Goal: Information Seeking & Learning: Find specific fact

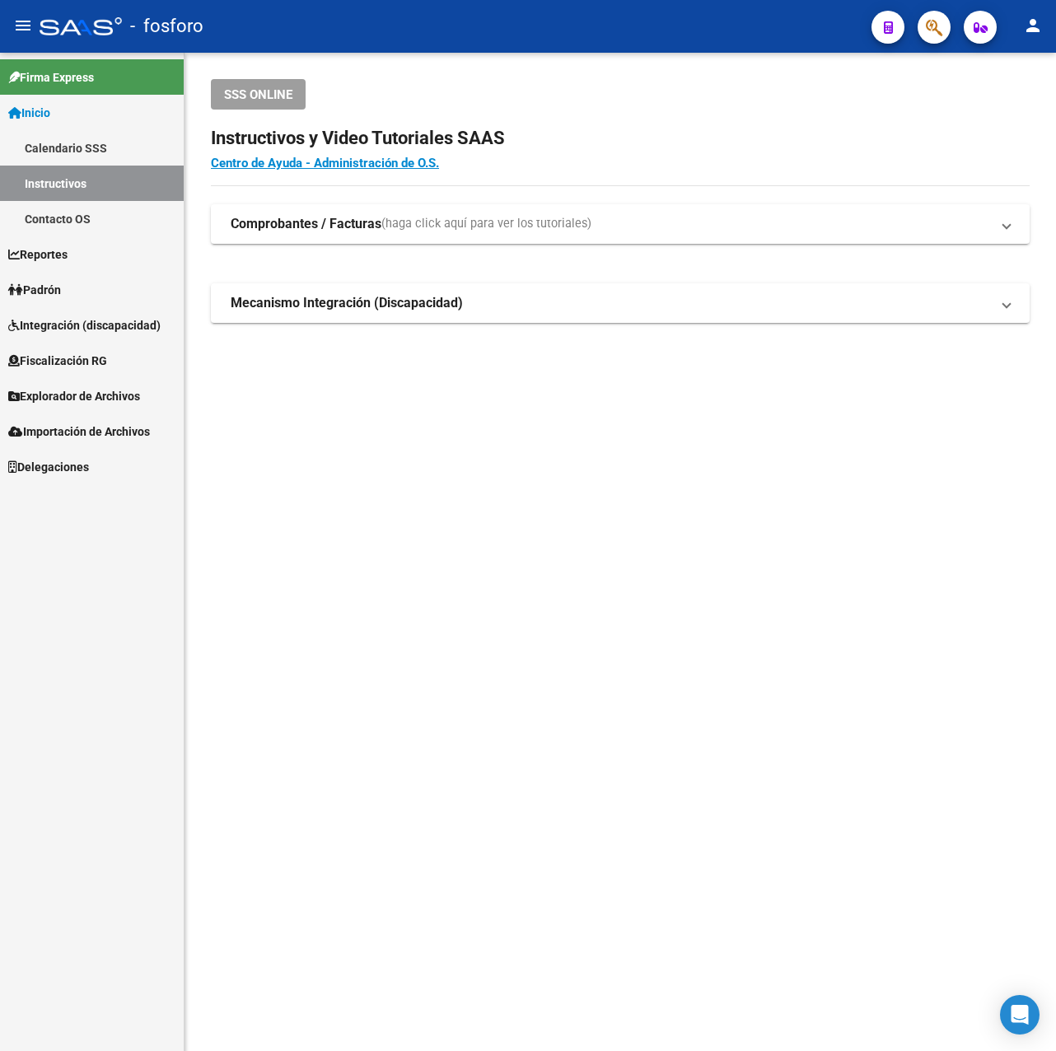
click at [130, 391] on span "Explorador de Archivos" at bounding box center [74, 396] width 132 height 18
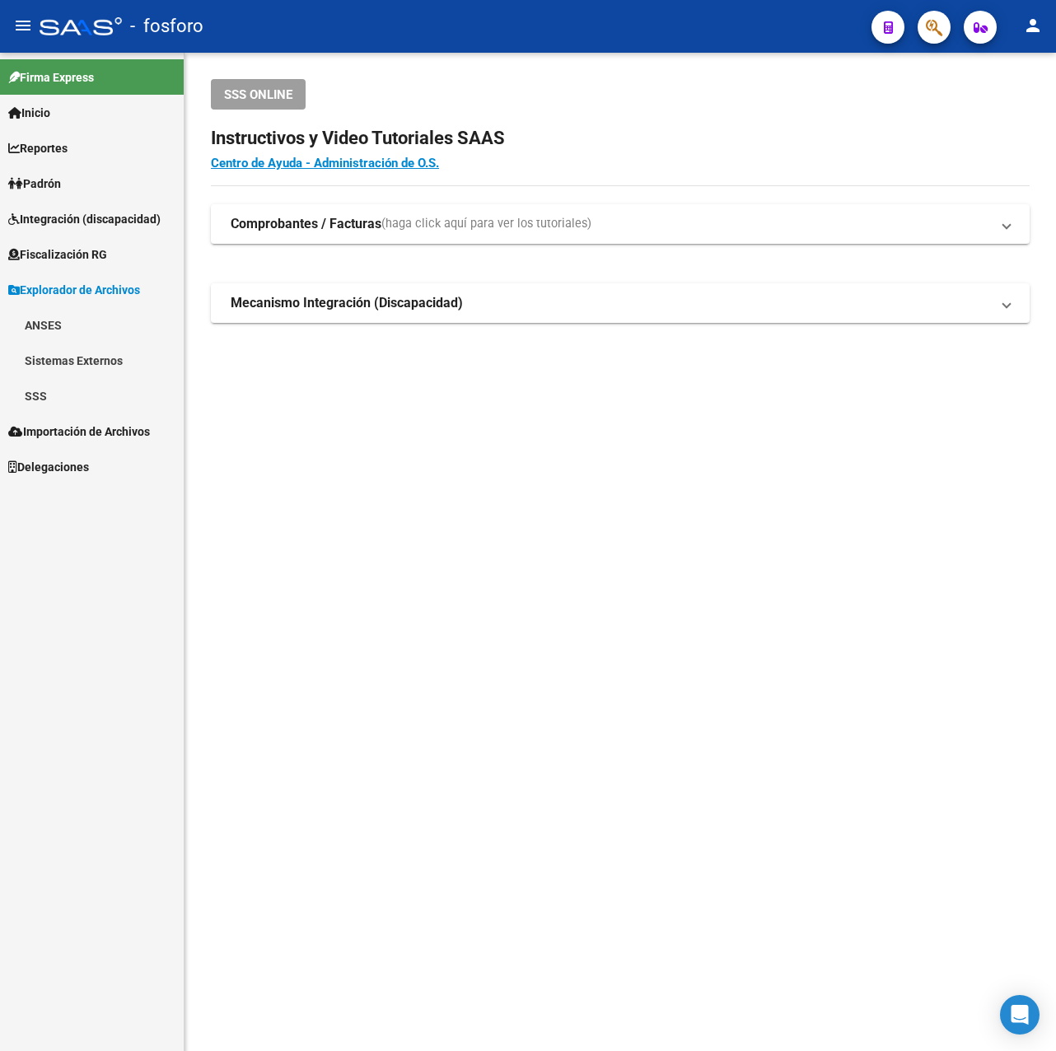
click at [64, 399] on link "SSS" at bounding box center [92, 395] width 184 height 35
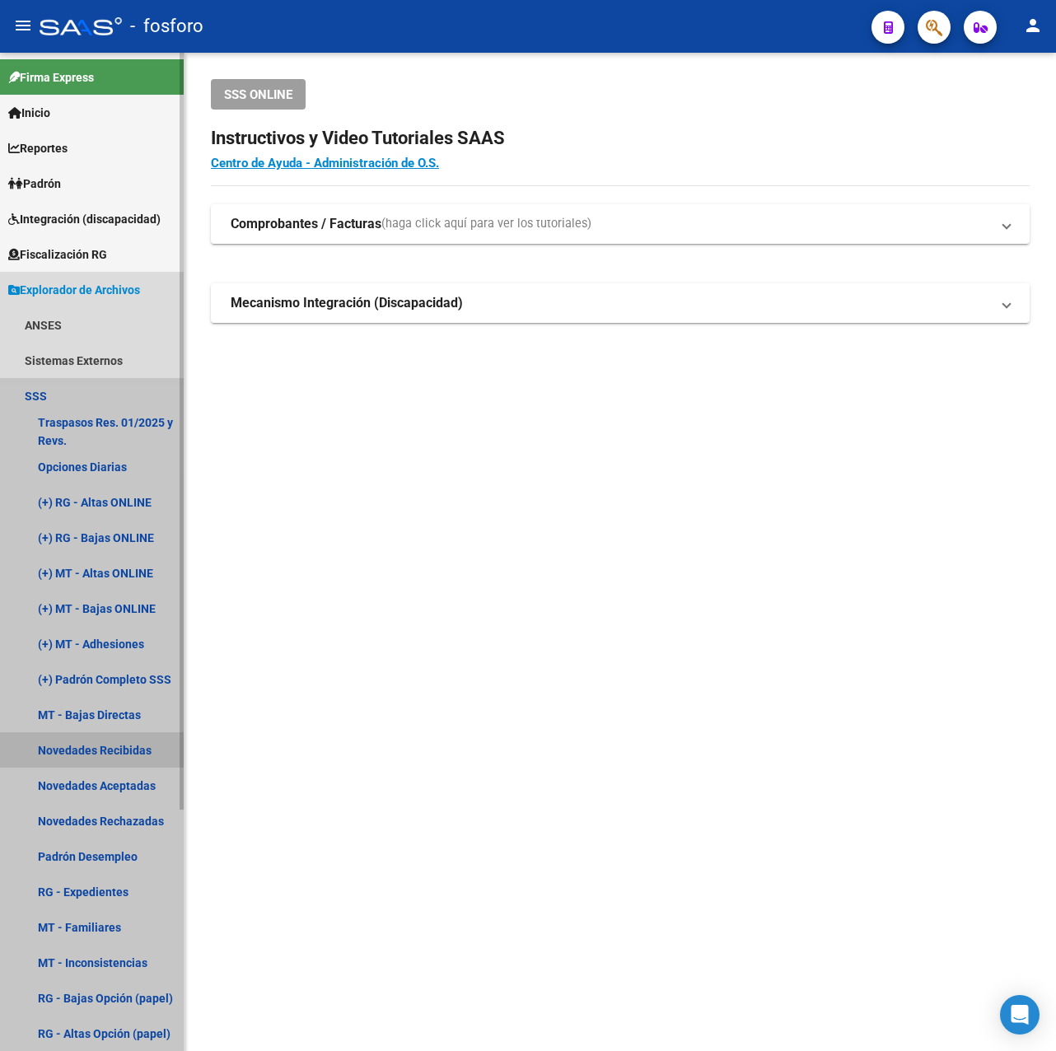
click at [105, 742] on link "Novedades Recibidas" at bounding box center [92, 750] width 184 height 35
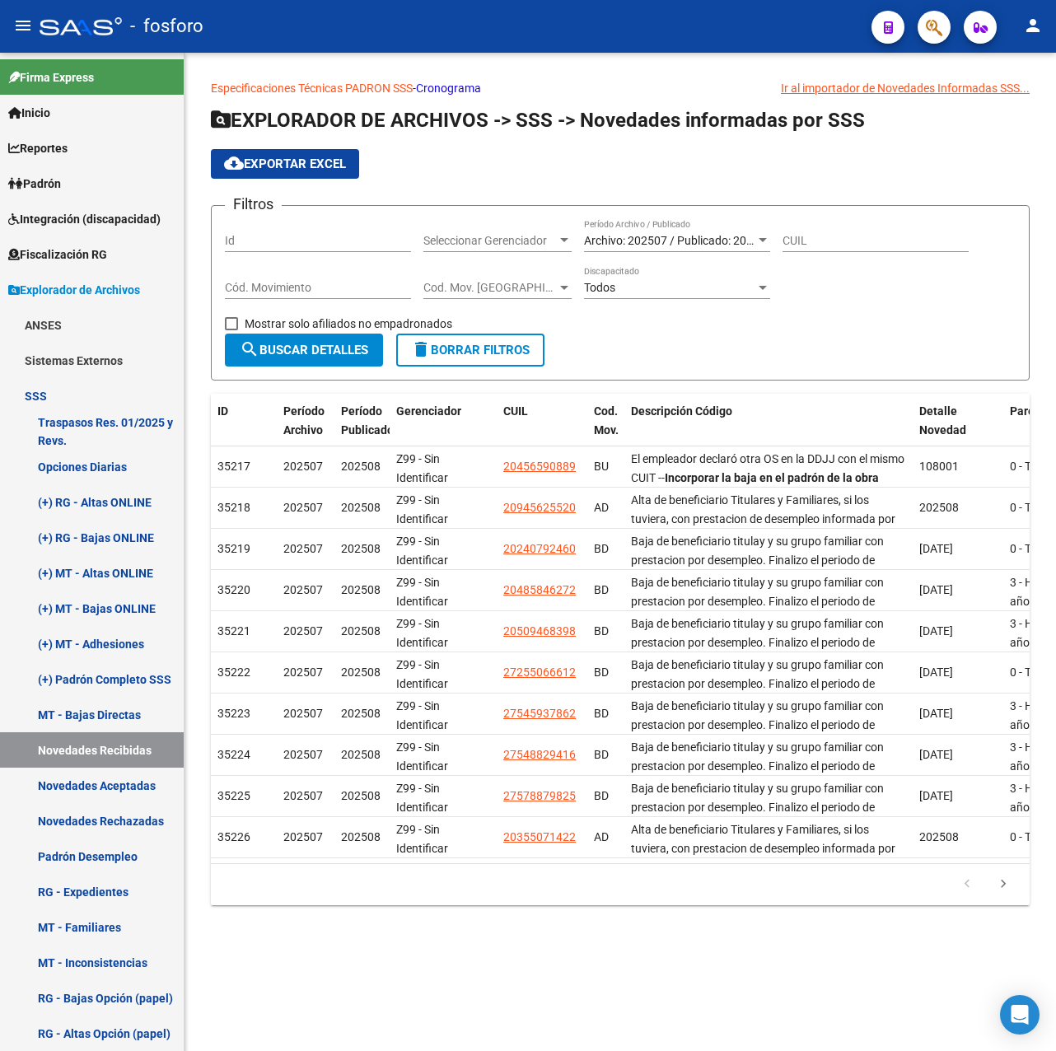
click at [726, 247] on div "Archivo: 202507 / Publicado: 202508" at bounding box center [669, 241] width 171 height 14
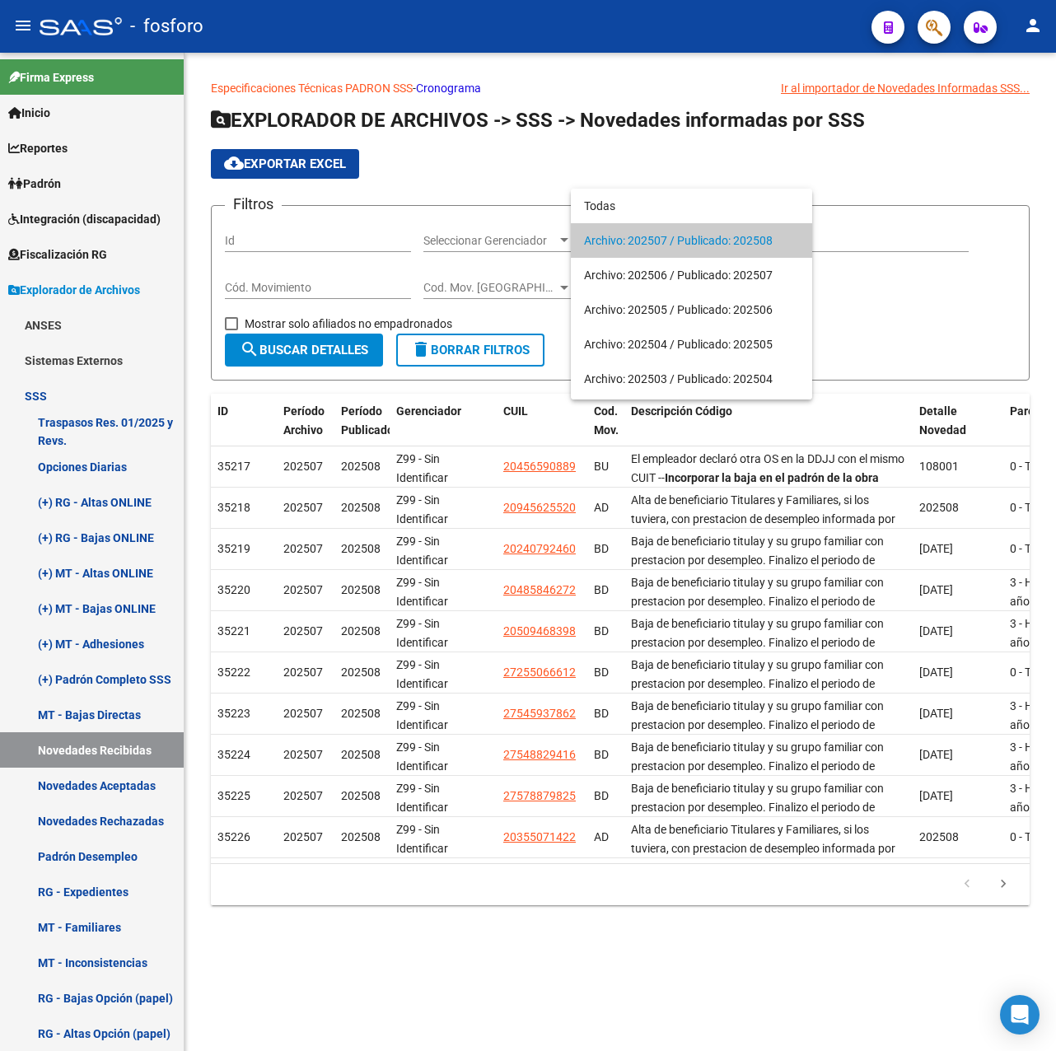
click at [726, 247] on span "Archivo: 202507 / Publicado: 202508" at bounding box center [691, 240] width 215 height 35
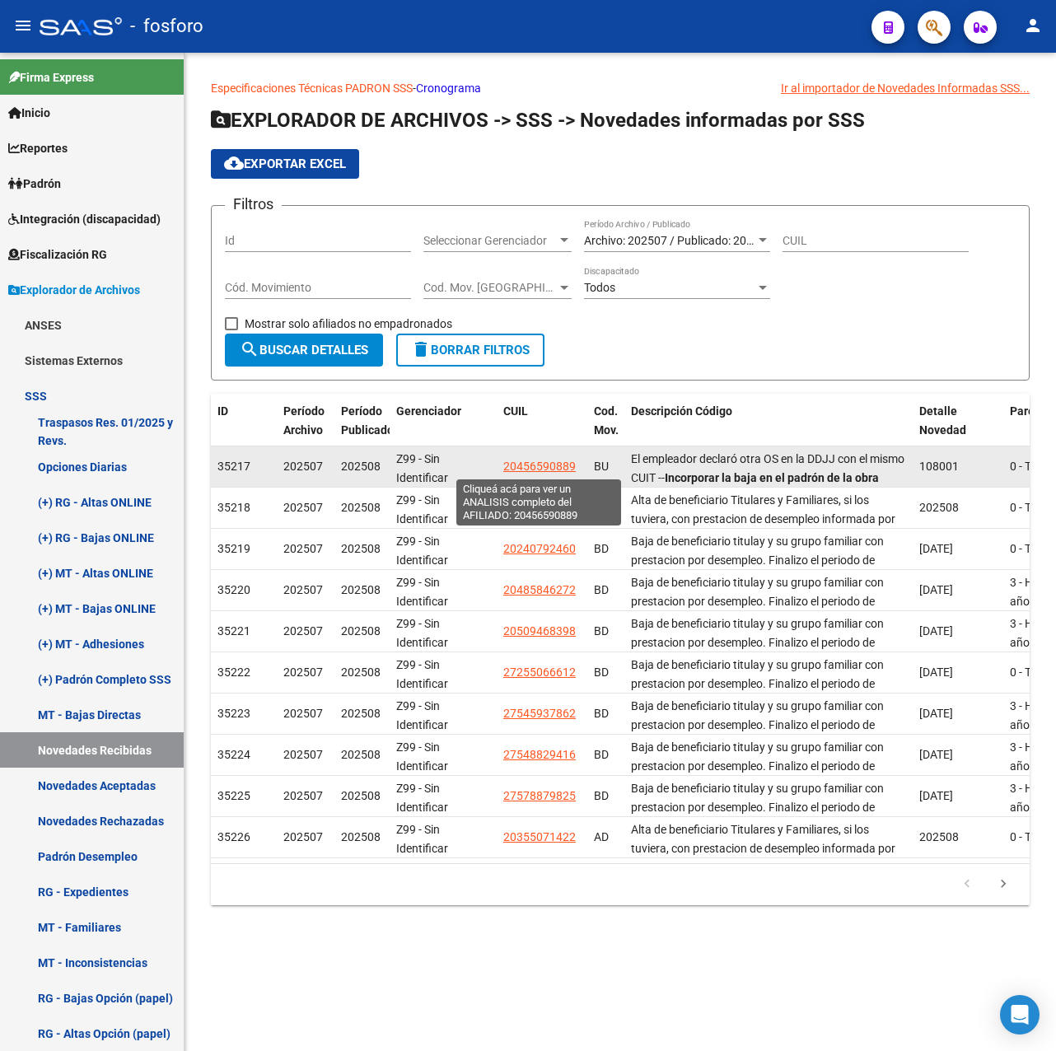
click at [541, 463] on span "20456590889" at bounding box center [539, 466] width 73 height 13
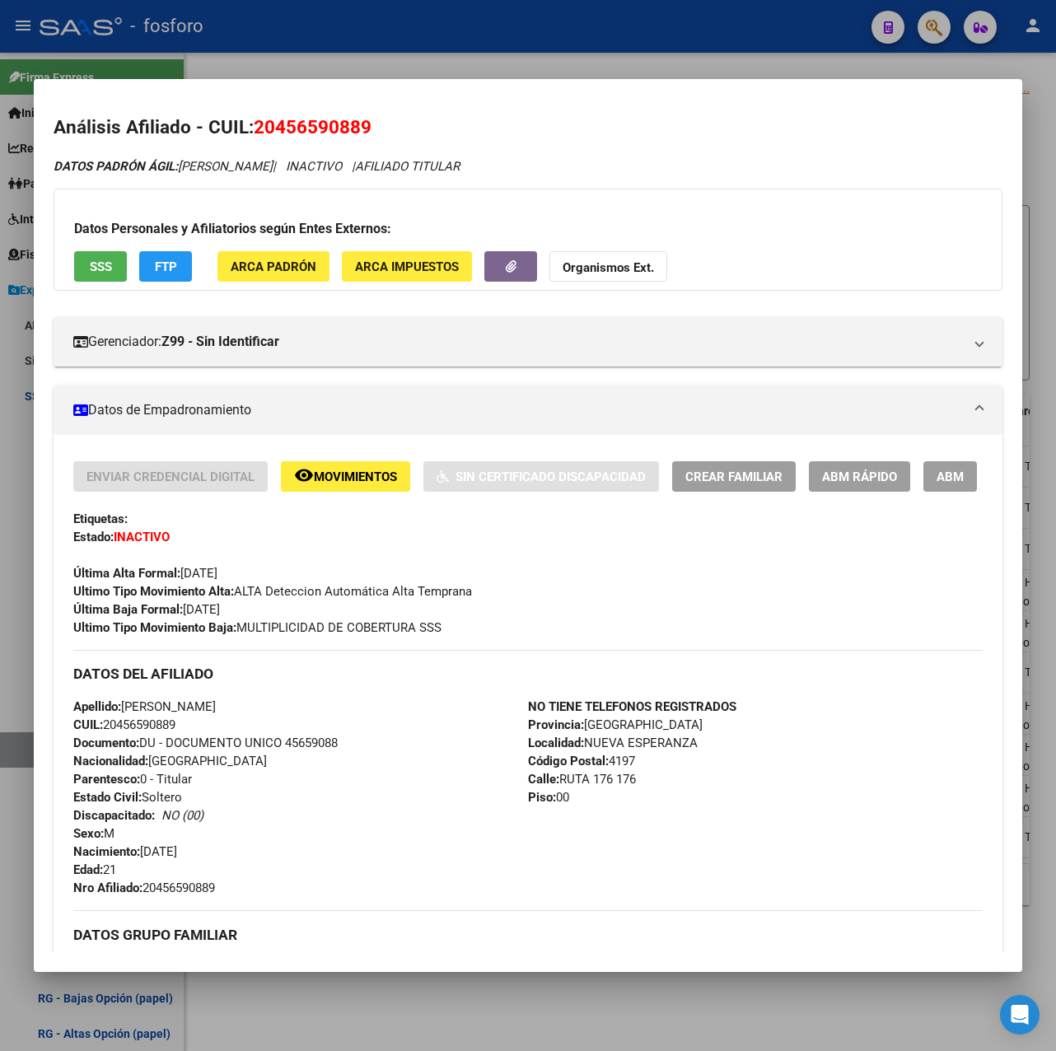
click at [634, 49] on div at bounding box center [528, 525] width 1056 height 1051
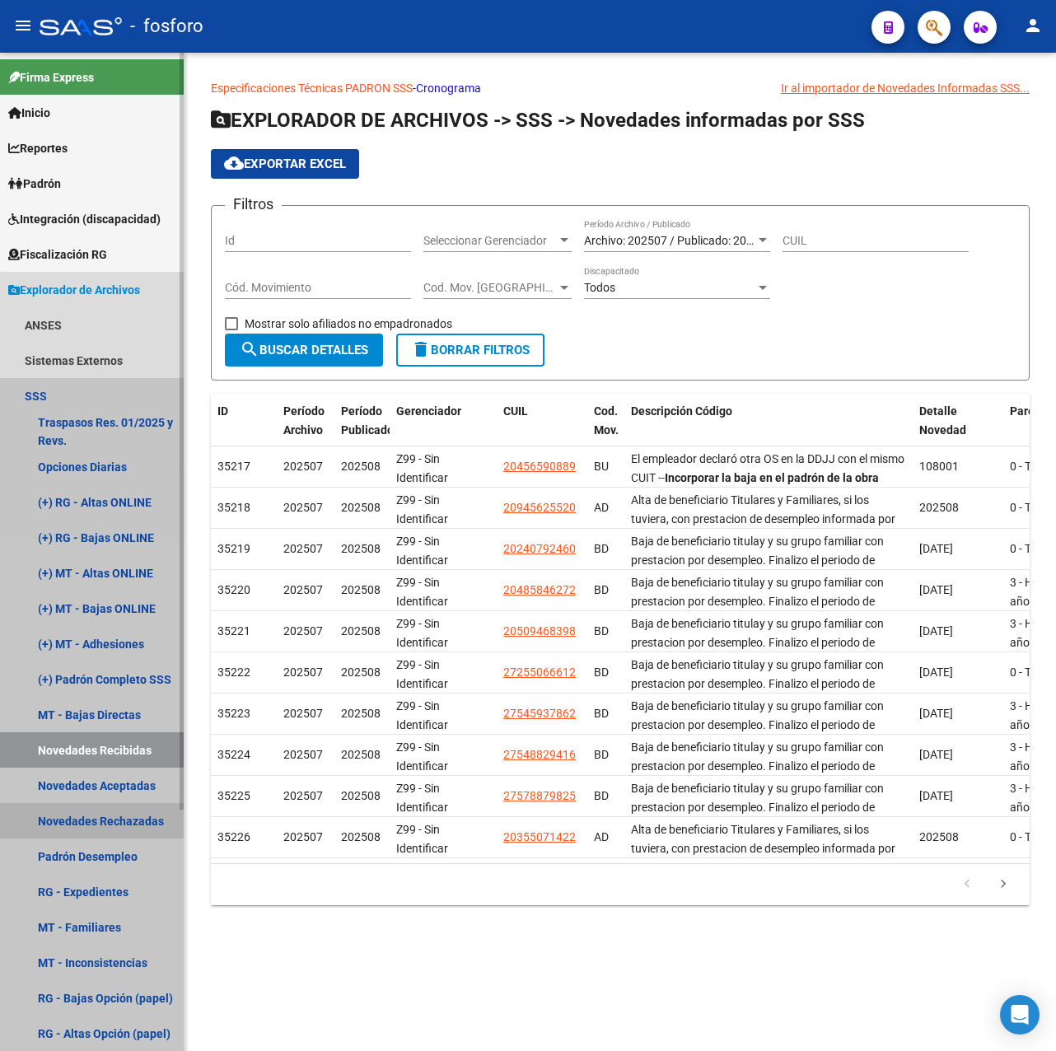
click at [123, 822] on link "Novedades Rechazadas" at bounding box center [92, 820] width 184 height 35
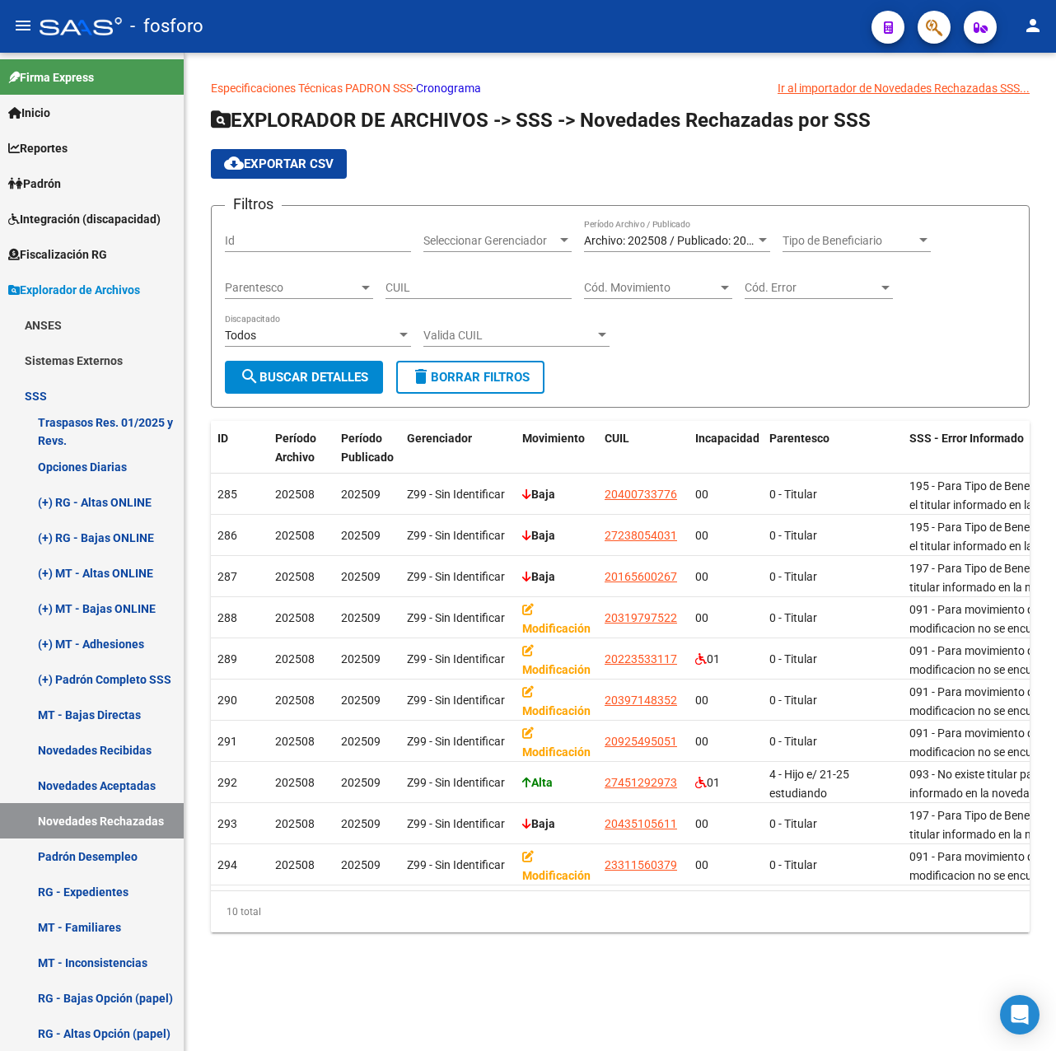
click at [691, 237] on span "Archivo: 202508 / Publicado: 202509" at bounding box center [678, 240] width 189 height 13
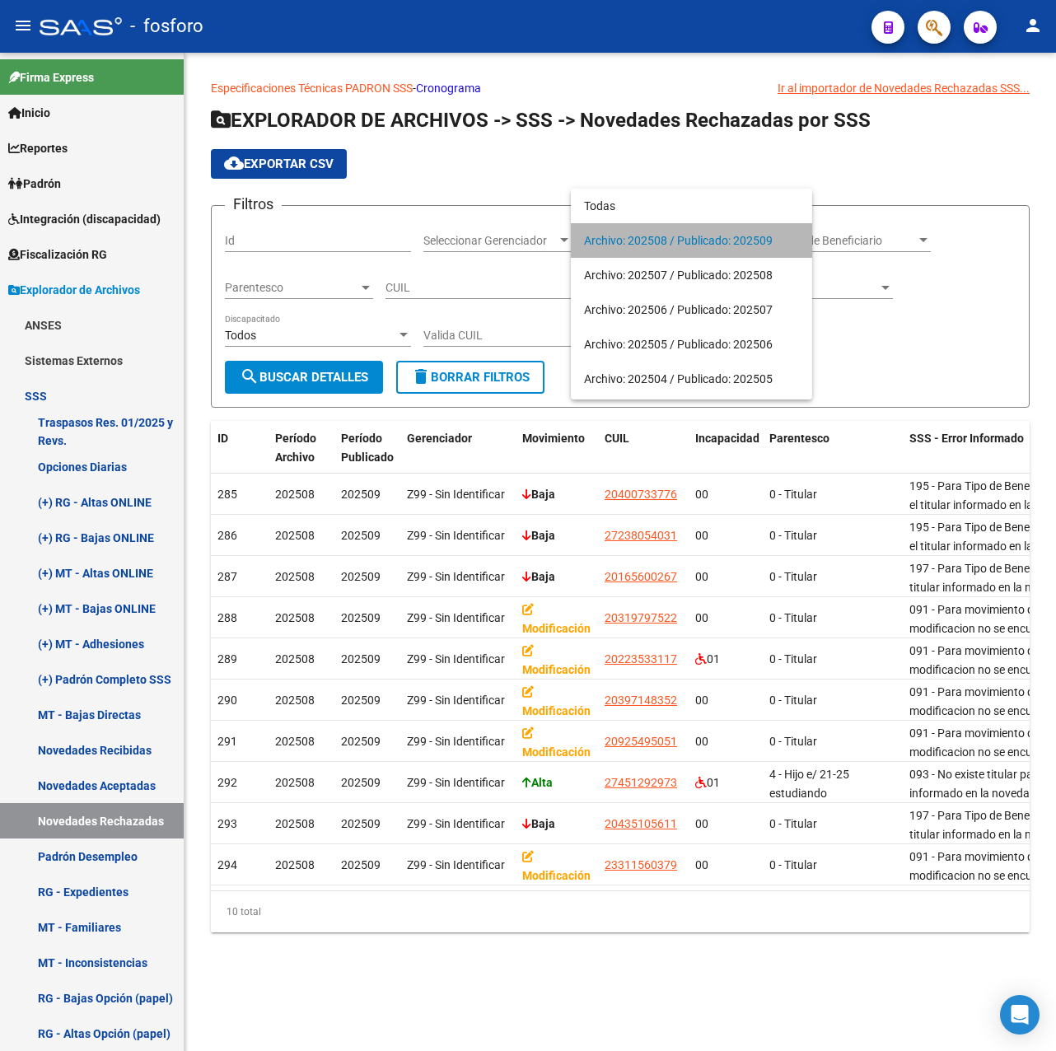
click at [691, 237] on span "Archivo: 202508 / Publicado: 202509" at bounding box center [691, 240] width 215 height 35
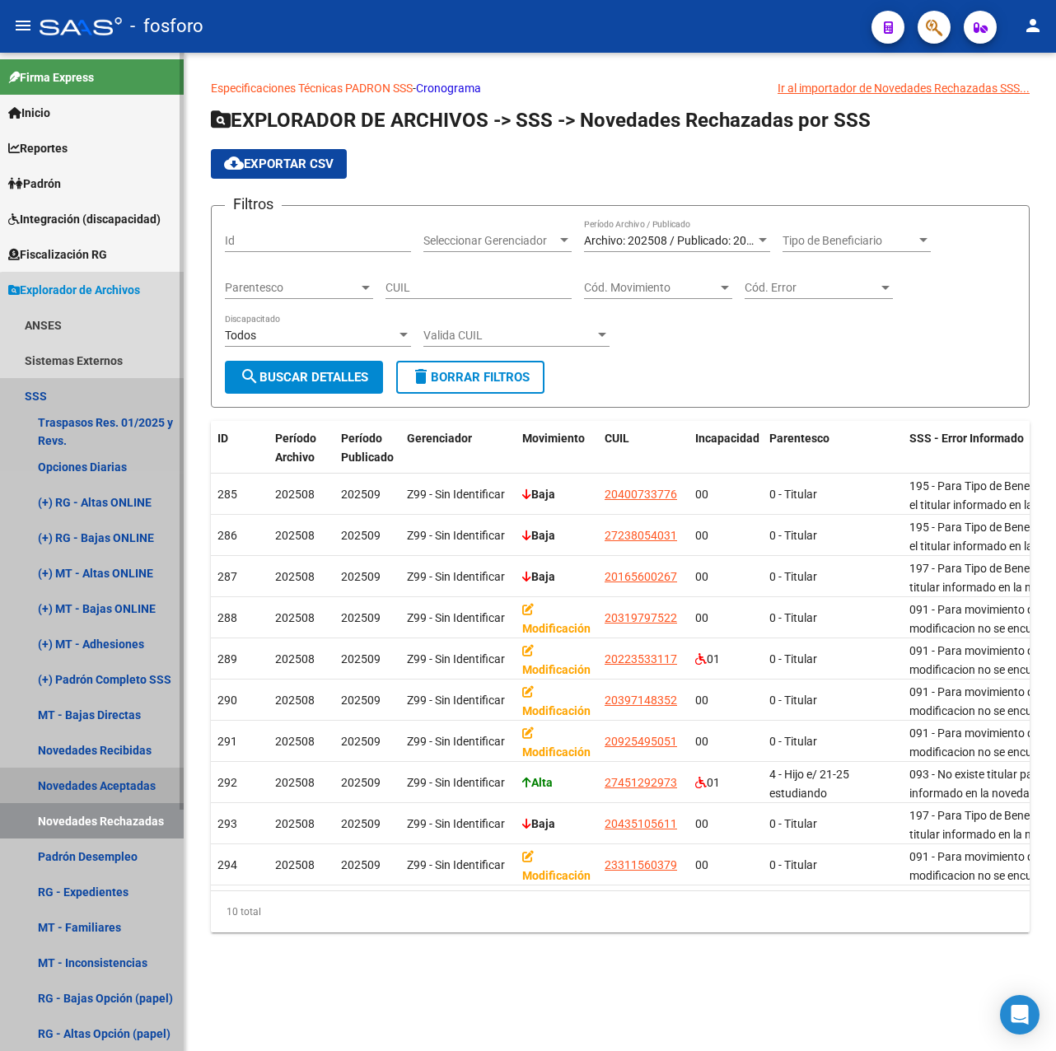
click at [111, 786] on link "Novedades Aceptadas" at bounding box center [92, 785] width 184 height 35
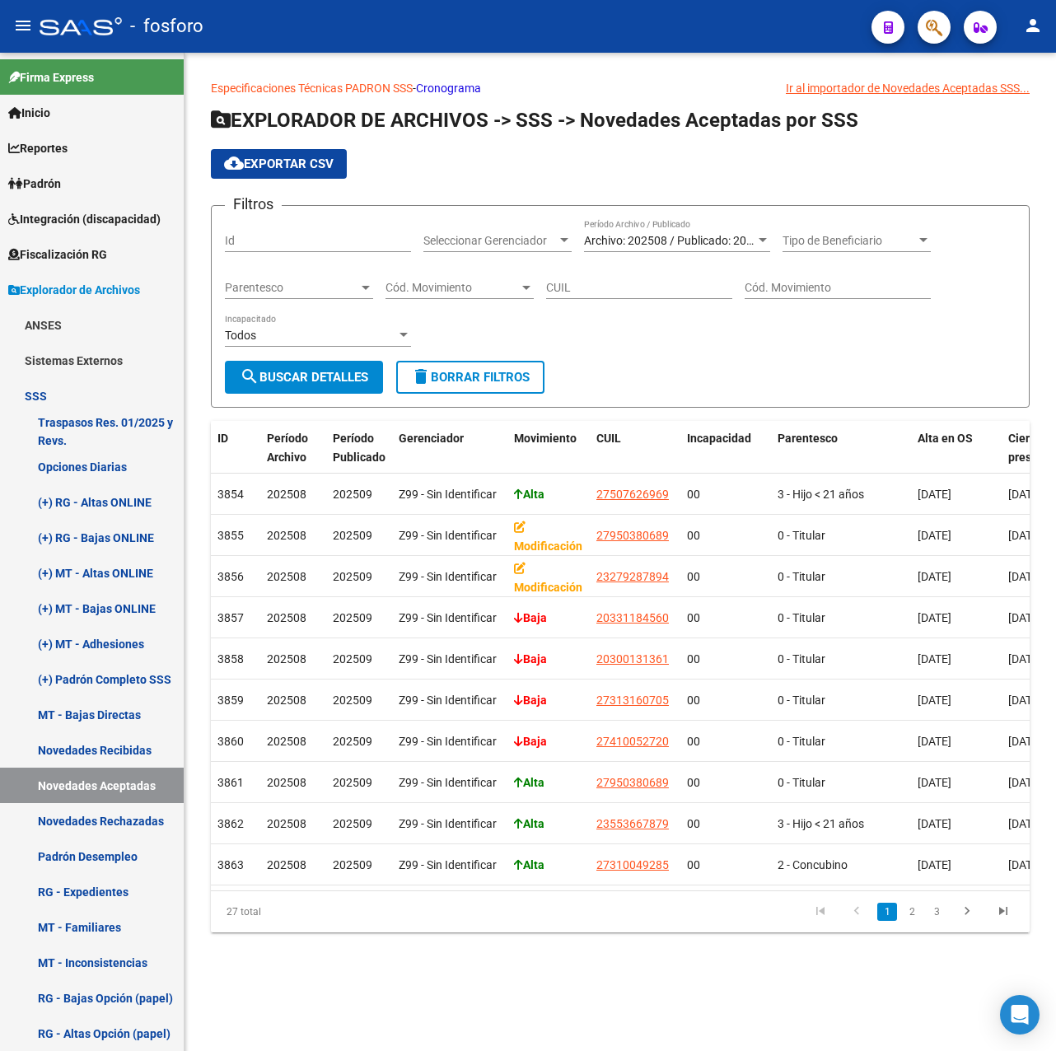
click at [662, 294] on input "CUIL" at bounding box center [639, 288] width 186 height 14
paste input "20-92549505-1"
type input "20-92549505-1"
click at [288, 363] on button "search Buscar Detalles" at bounding box center [304, 377] width 158 height 33
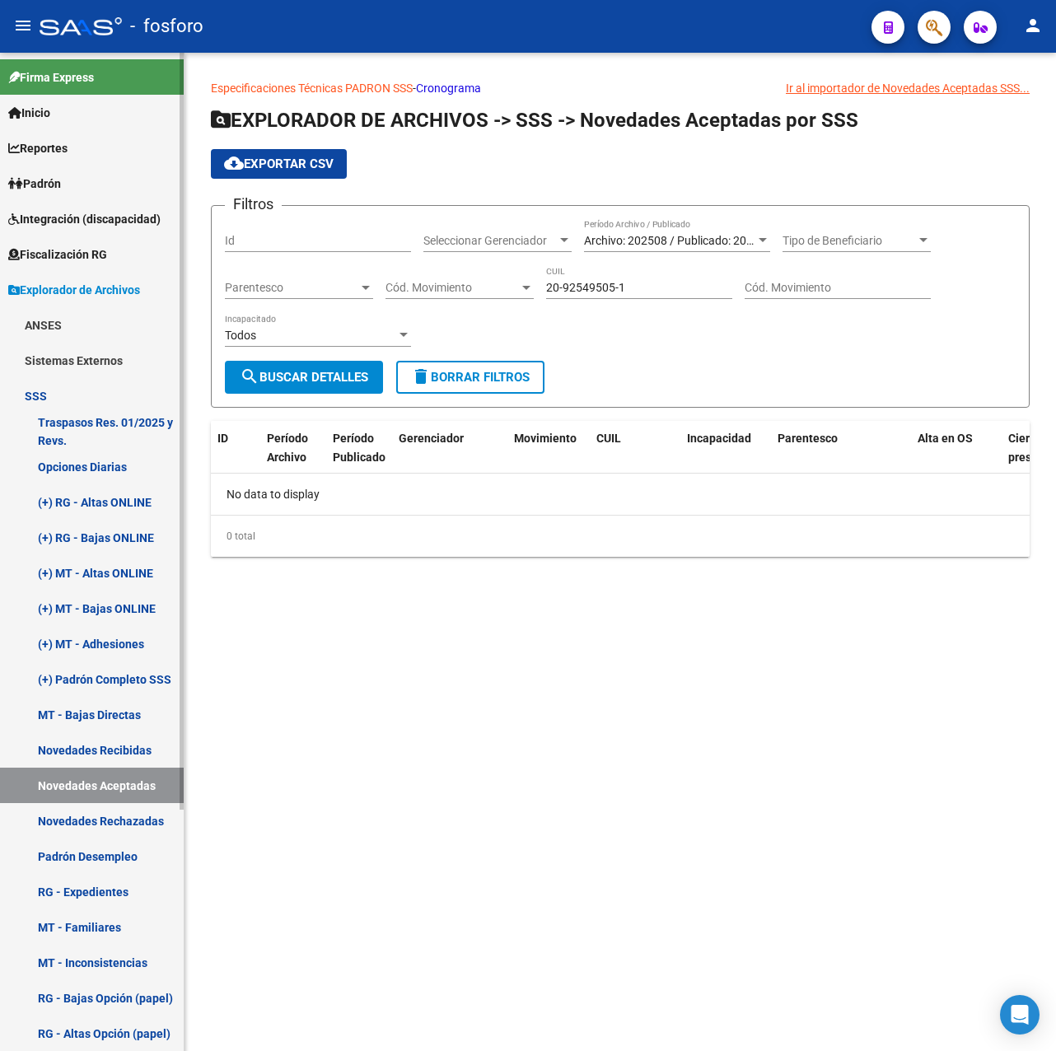
click at [147, 817] on link "Novedades Rechazadas" at bounding box center [92, 820] width 184 height 35
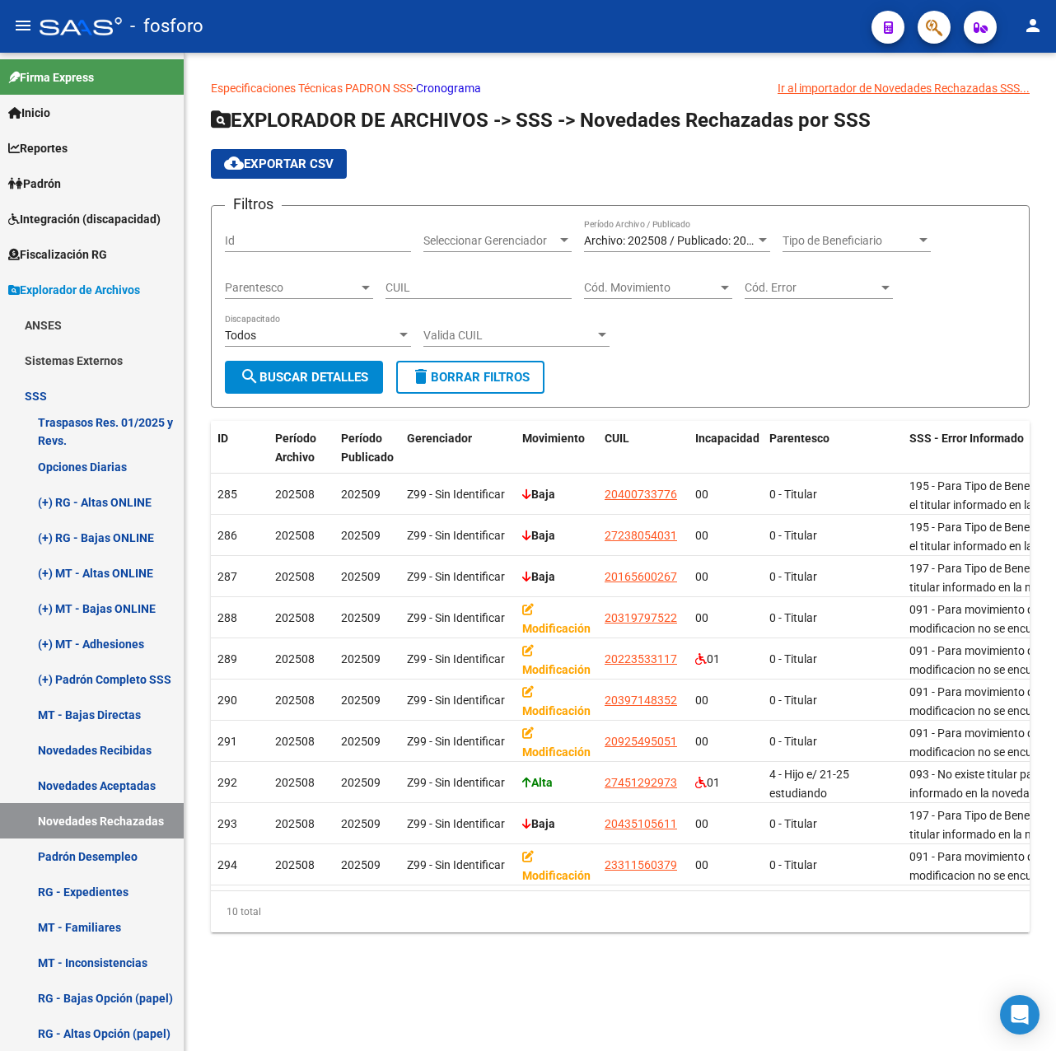
click at [447, 292] on input "CUIL" at bounding box center [479, 288] width 186 height 14
paste input "20-92549505-1"
type input "20-92549505-1"
click at [333, 389] on button "search Buscar Detalles" at bounding box center [304, 377] width 158 height 33
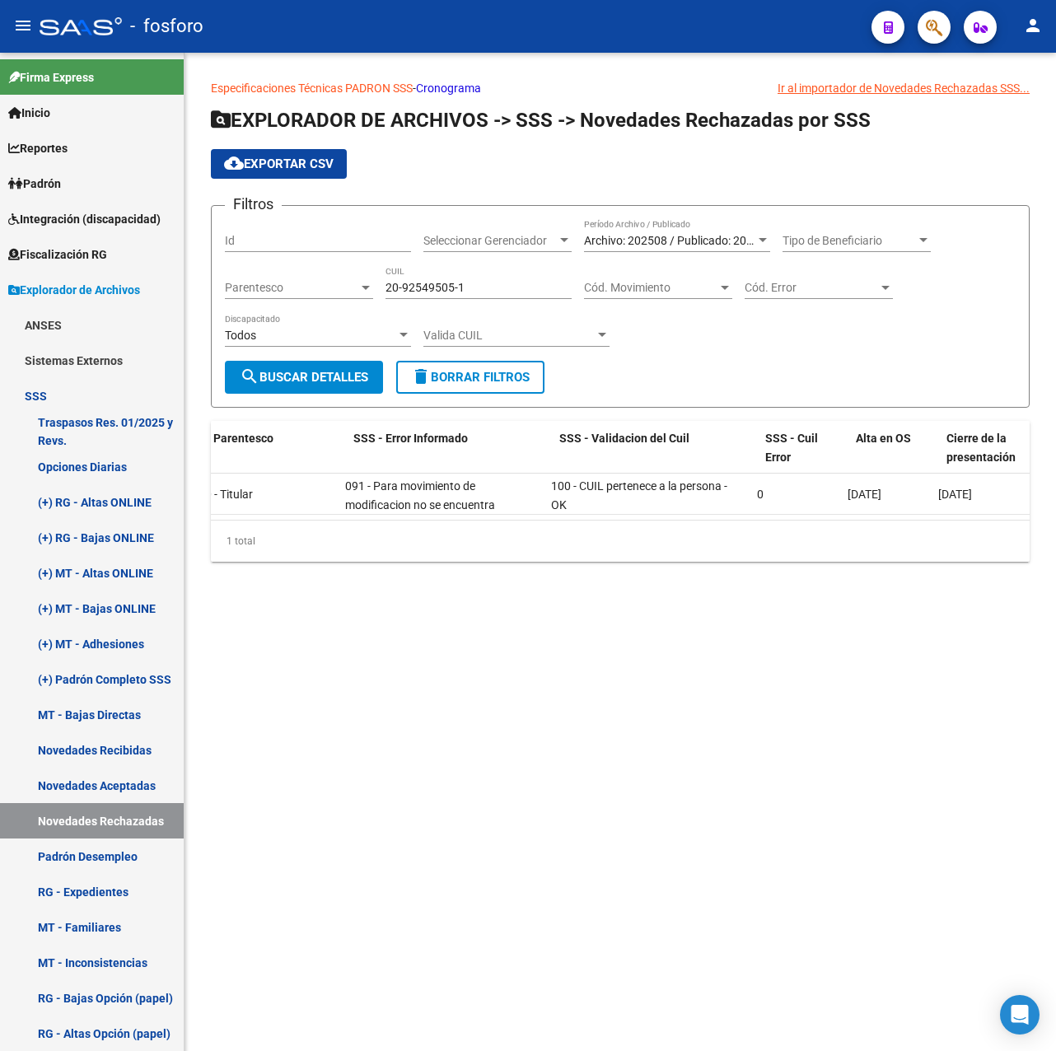
scroll to position [0, 596]
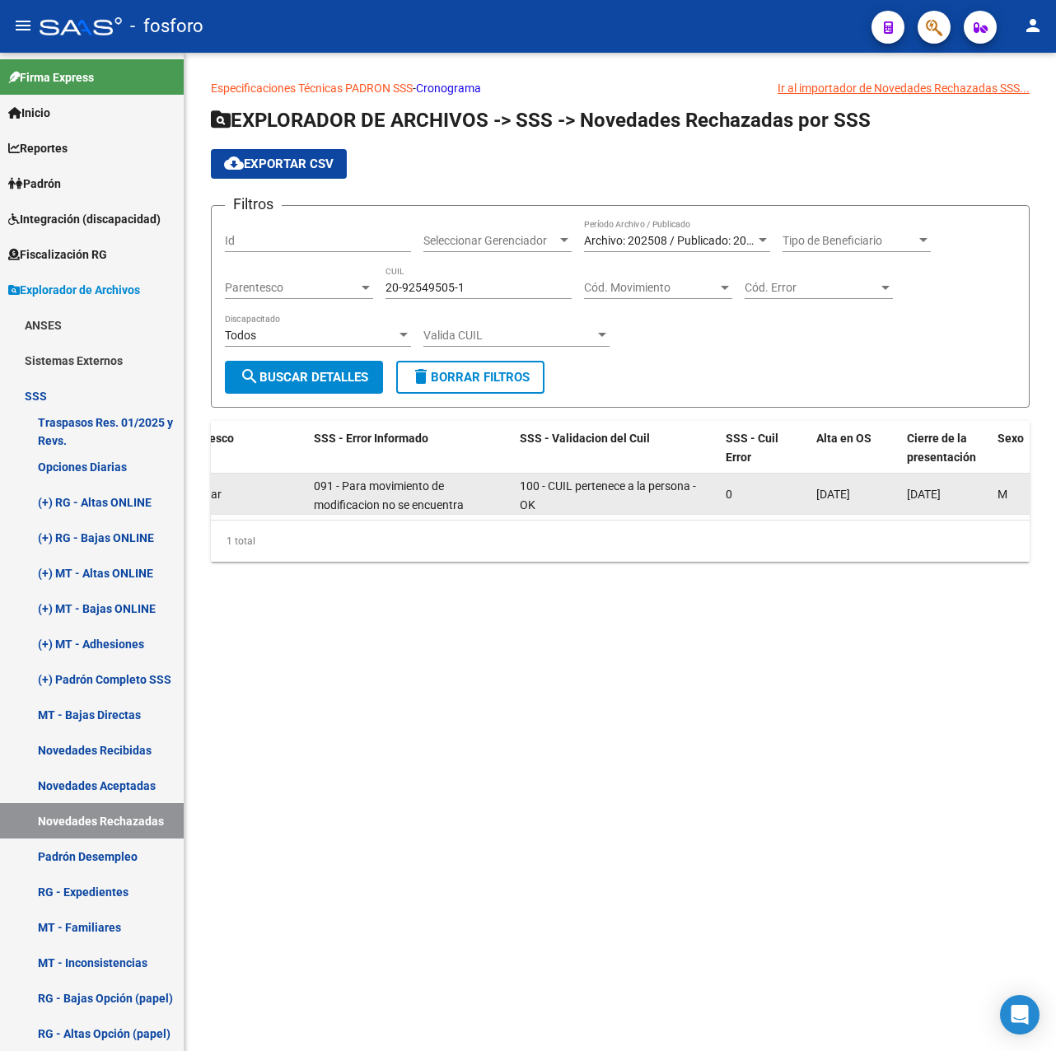
click at [728, 495] on span "0" at bounding box center [729, 494] width 7 height 13
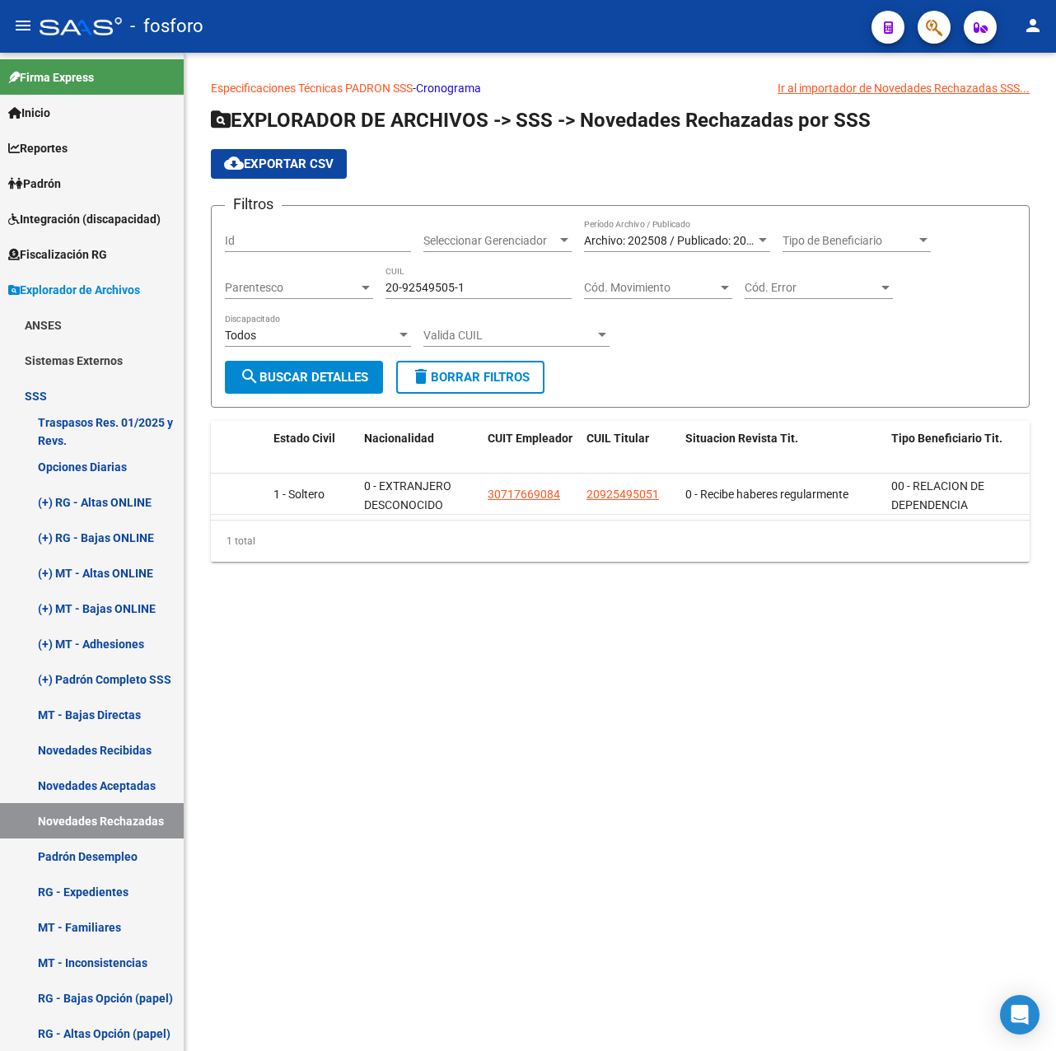
scroll to position [0, 0]
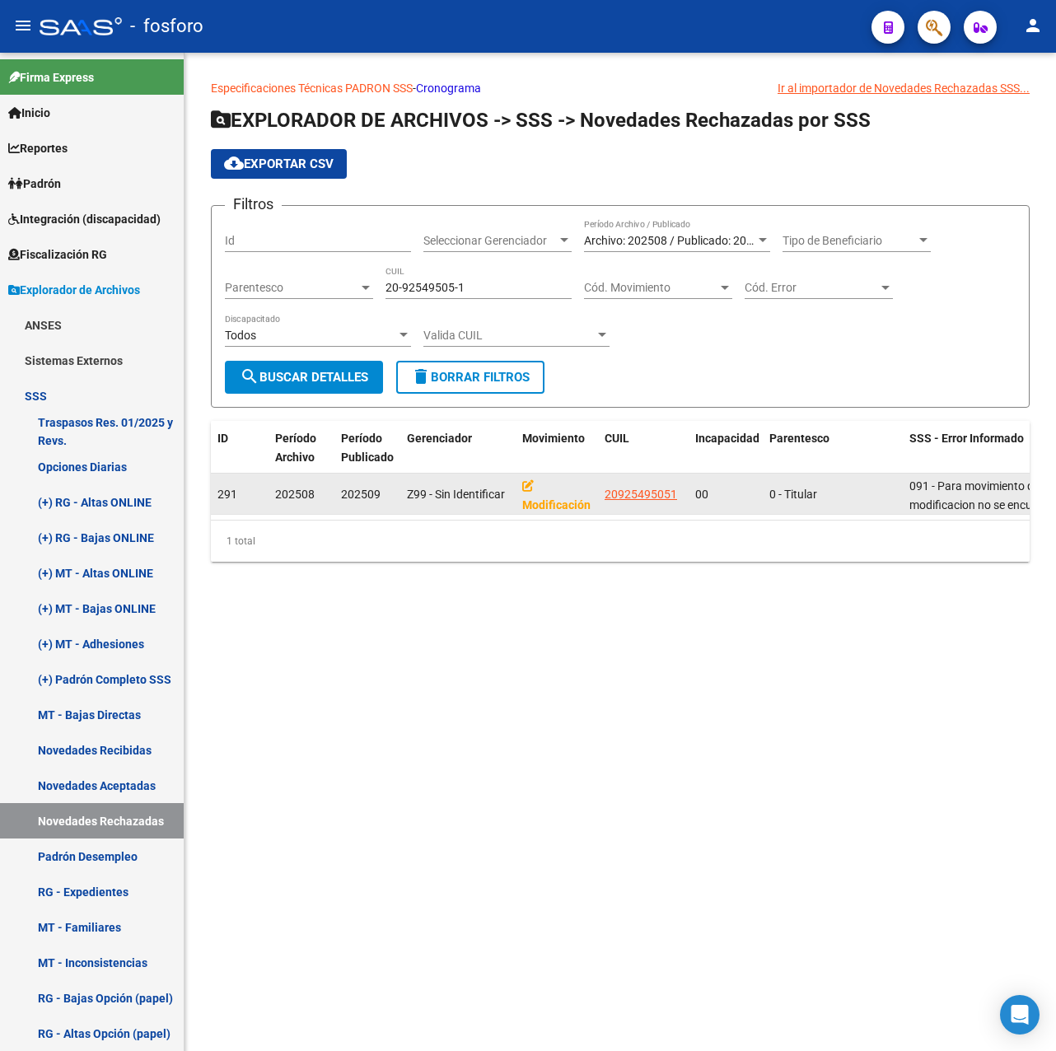
drag, startPoint x: 605, startPoint y: 497, endPoint x: 693, endPoint y: 497, distance: 88.2
drag, startPoint x: 693, startPoint y: 497, endPoint x: 663, endPoint y: 498, distance: 29.7
copy span "20925495051"
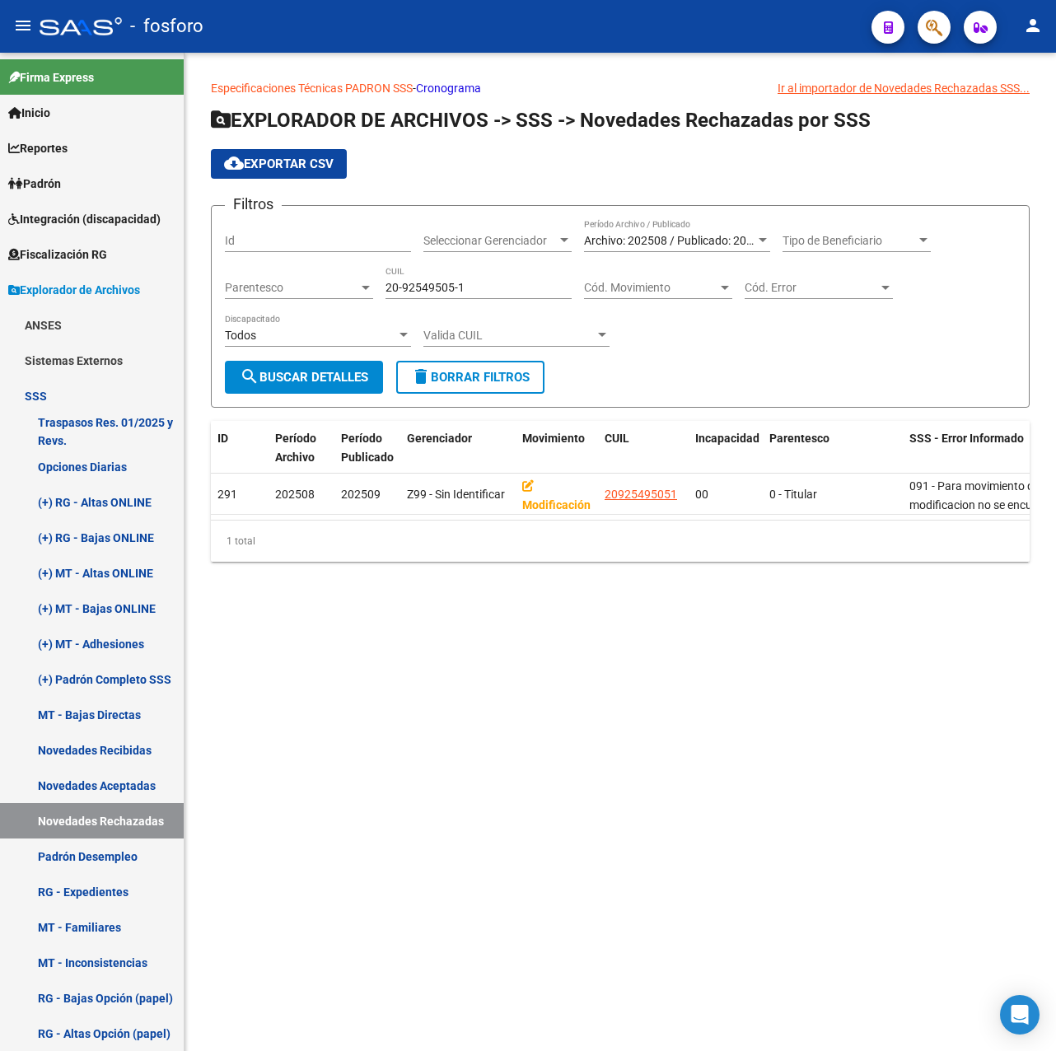
click at [563, 579] on div "Especificaciones Técnicas PADRON SSS - Cronograma Ir al importador [PERSON_NAME…" at bounding box center [621, 334] width 872 height 562
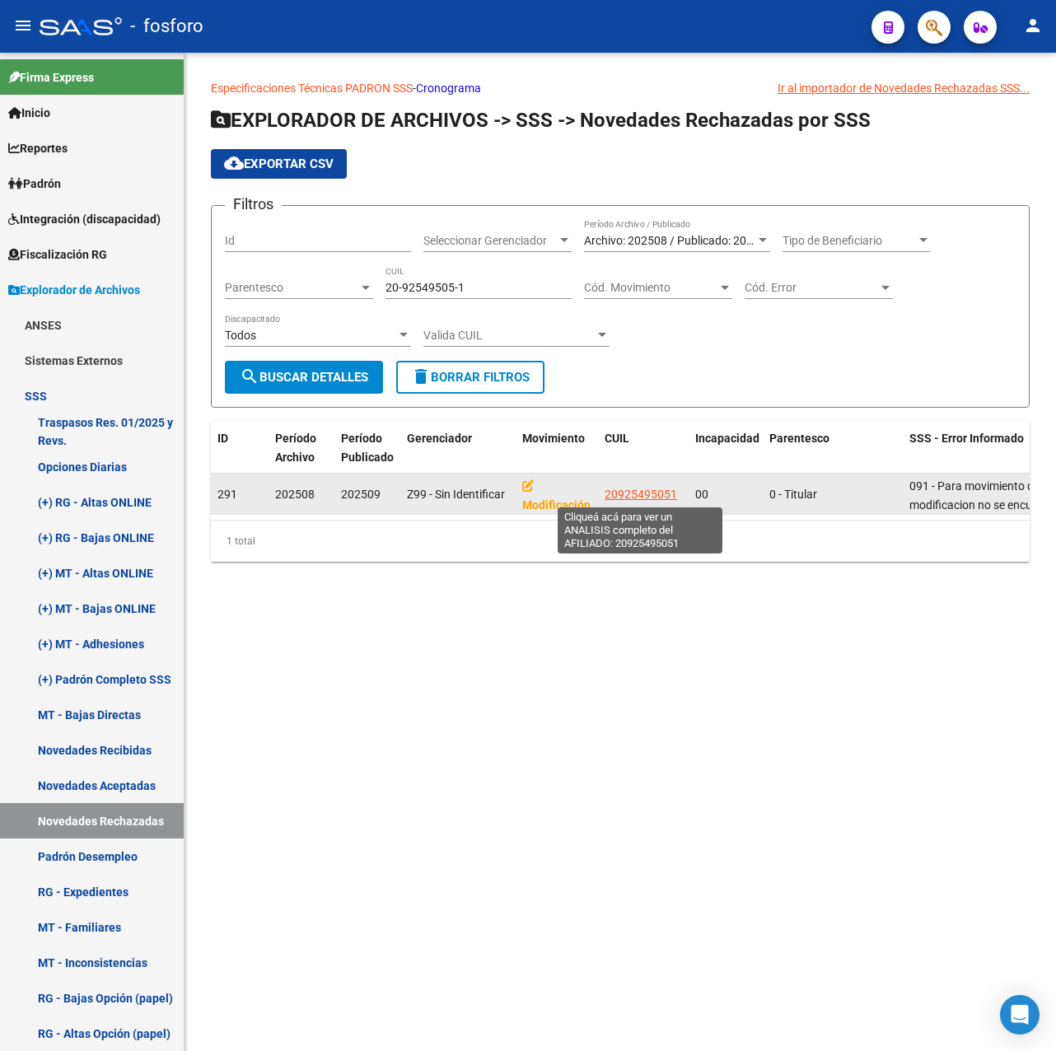
click at [638, 488] on span "20925495051" at bounding box center [641, 494] width 73 height 13
type textarea "20925495051"
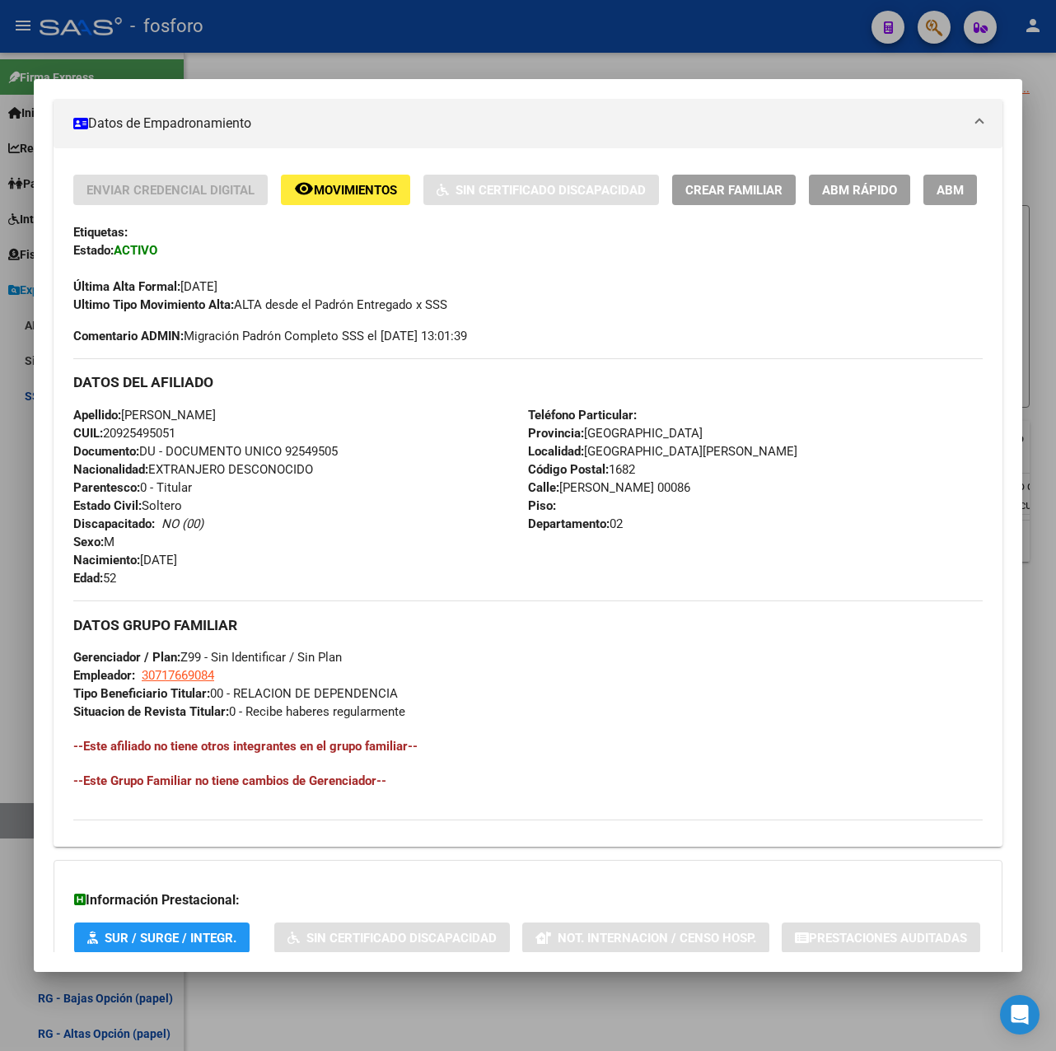
scroll to position [484, 0]
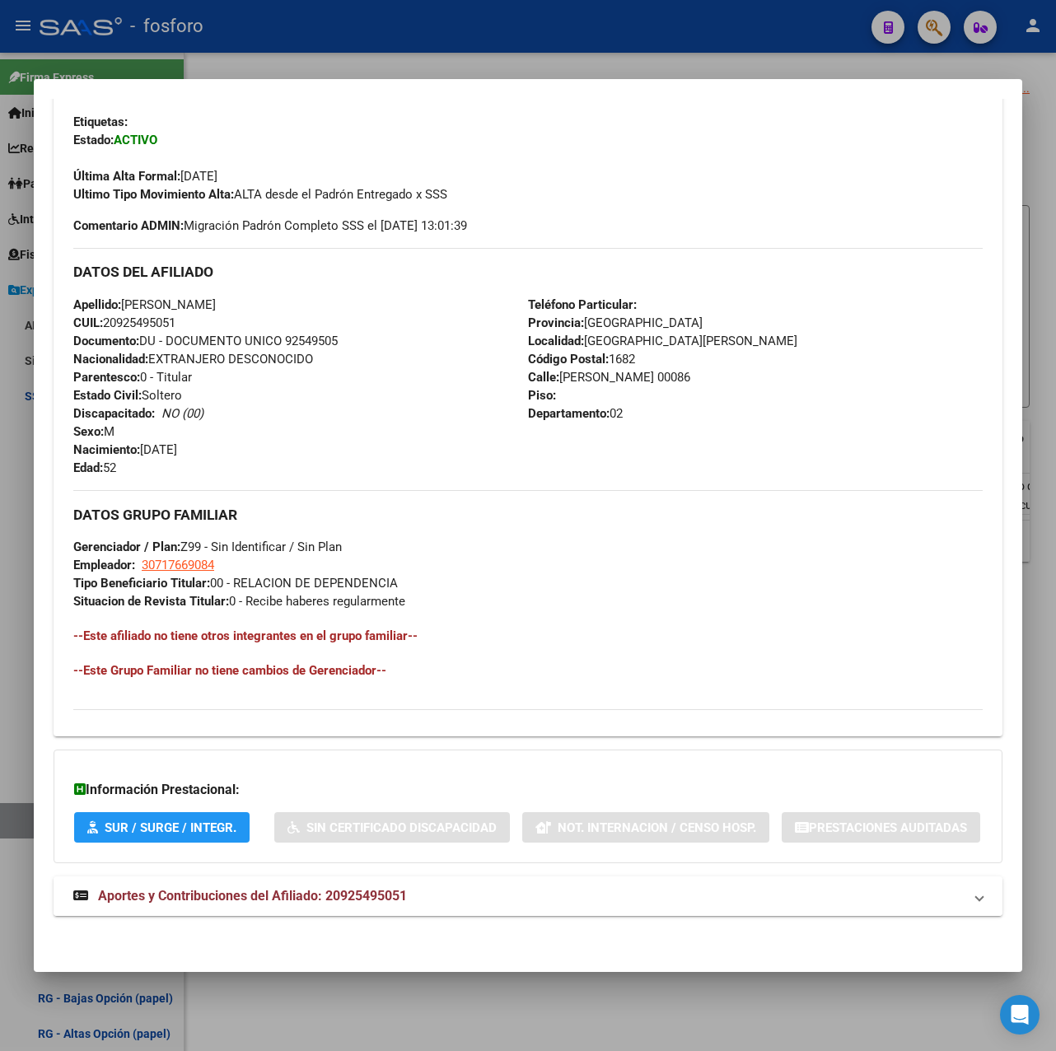
click at [353, 915] on mat-expansion-panel-header "Aportes y Contribuciones del Afiliado: 20925495051" at bounding box center [528, 897] width 949 height 40
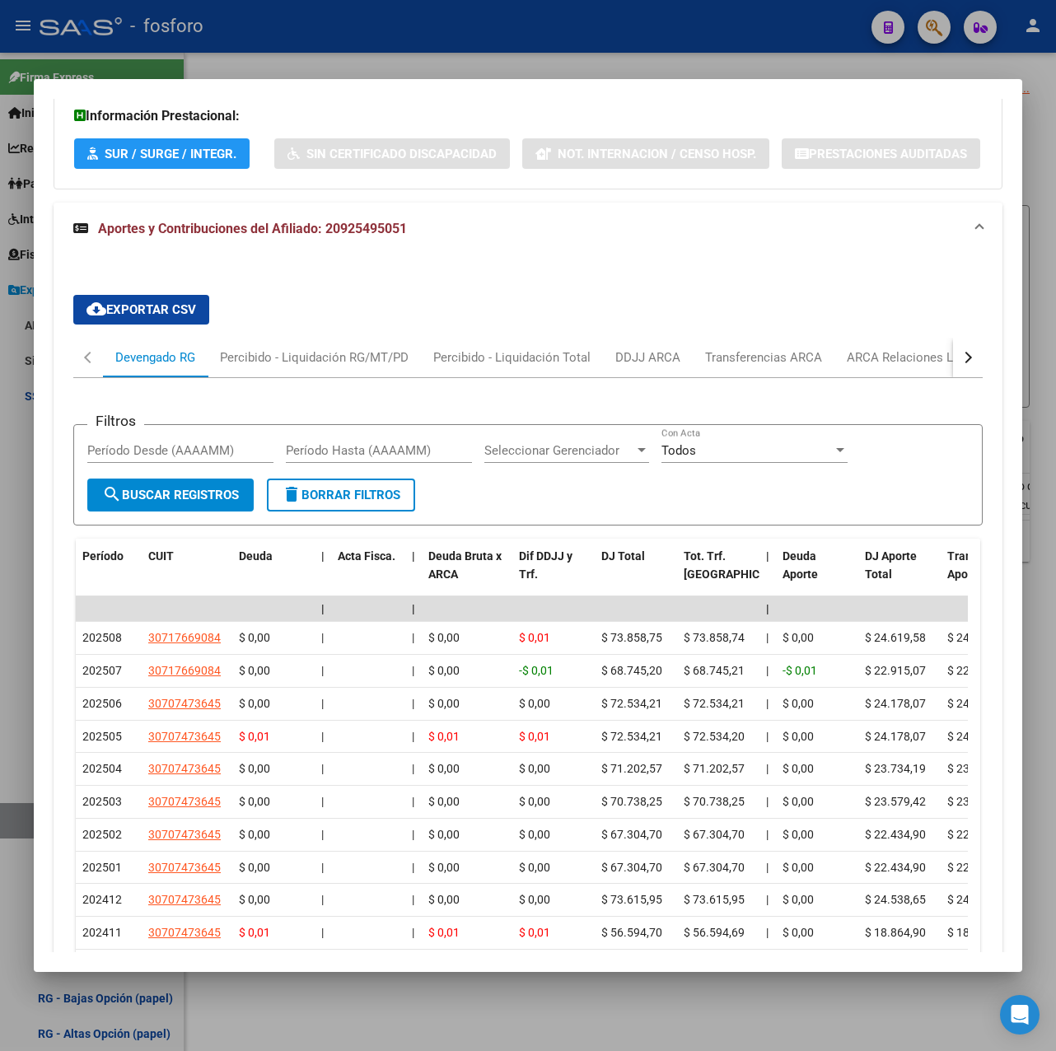
scroll to position [1075, 0]
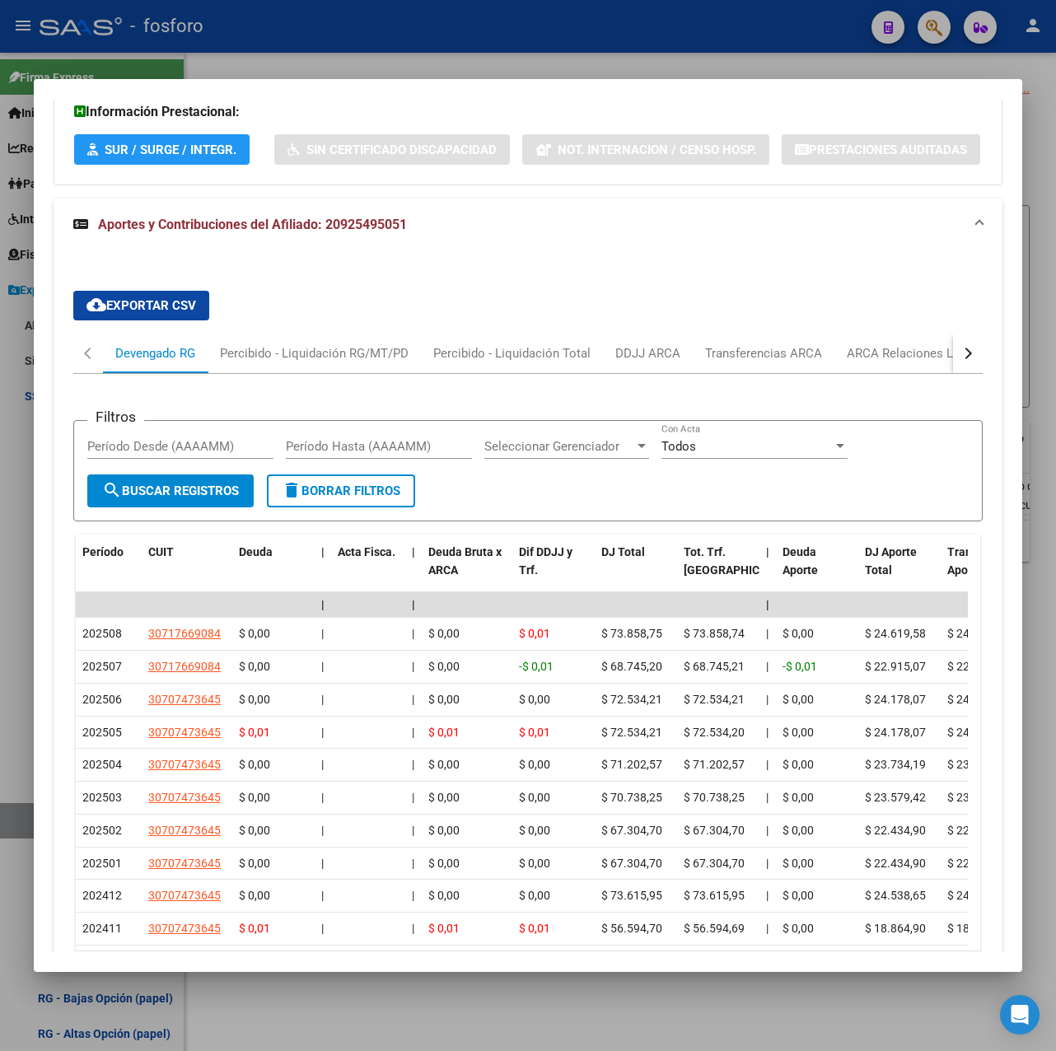
click at [417, 59] on div at bounding box center [528, 525] width 1056 height 1051
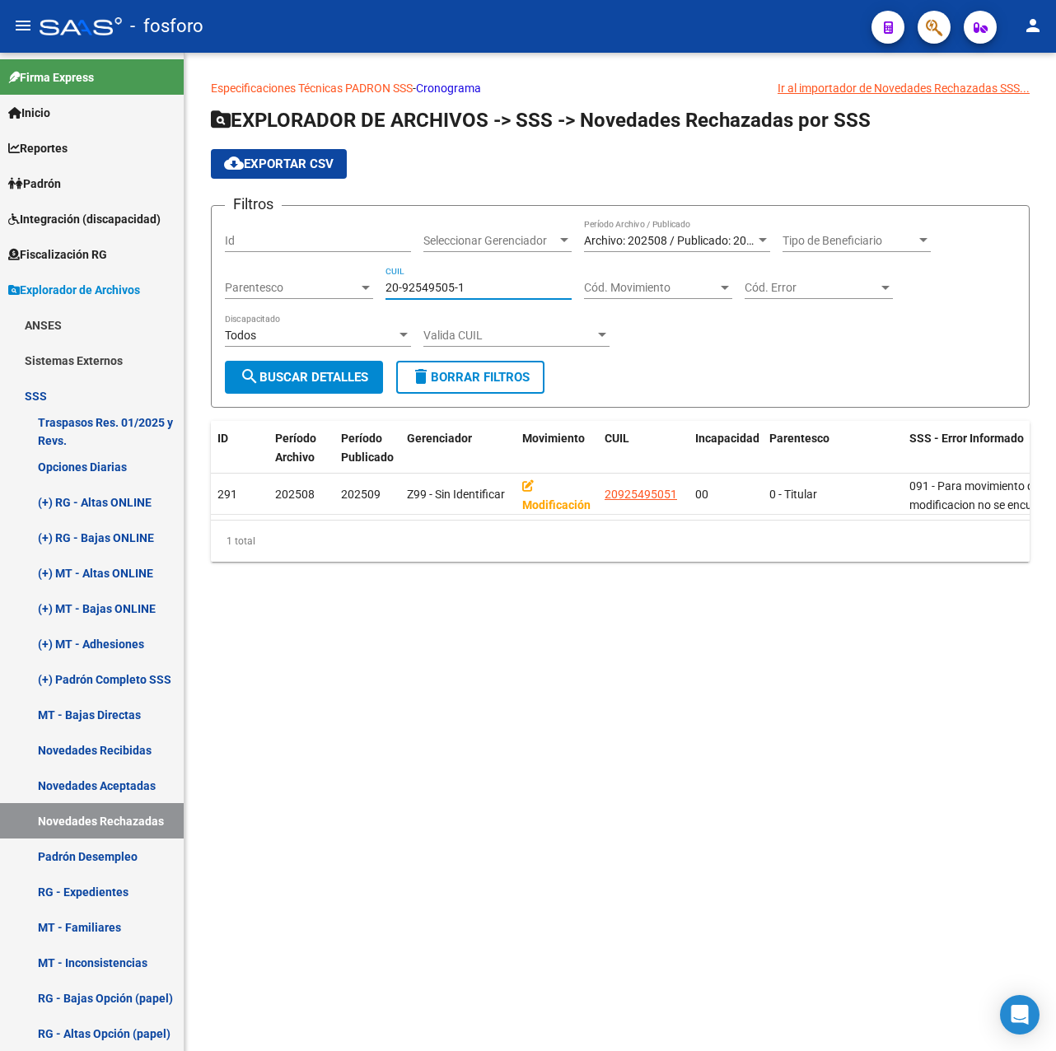
drag, startPoint x: 342, startPoint y: 286, endPoint x: 277, endPoint y: 286, distance: 65.1
click at [277, 286] on div "Filtros Id Seleccionar Gerenciador Seleccionar Gerenciador Archivo: 202508 / Pu…" at bounding box center [620, 290] width 791 height 142
paste input "3-31156037-9"
click at [310, 388] on button "search Buscar Detalles" at bounding box center [304, 377] width 158 height 33
drag, startPoint x: 504, startPoint y: 293, endPoint x: 310, endPoint y: 303, distance: 194.7
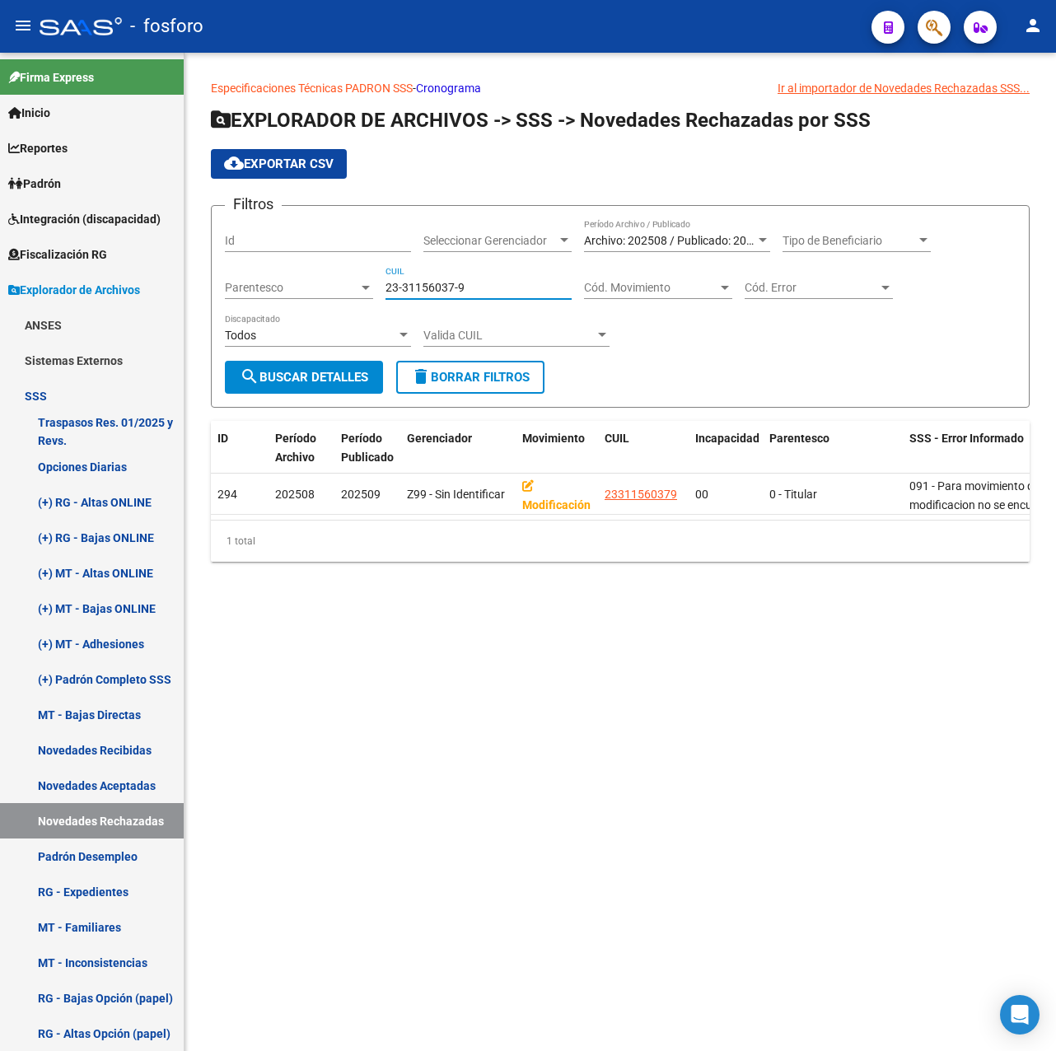
click at [309, 296] on div "Filtros Id Seleccionar Gerenciador Seleccionar Gerenciador Archivo: 202508 / Pu…" at bounding box center [620, 290] width 791 height 142
paste input "0-30013136-1"
type input "20-30013136-1"
click at [342, 385] on span "search Buscar Detalles" at bounding box center [304, 377] width 129 height 15
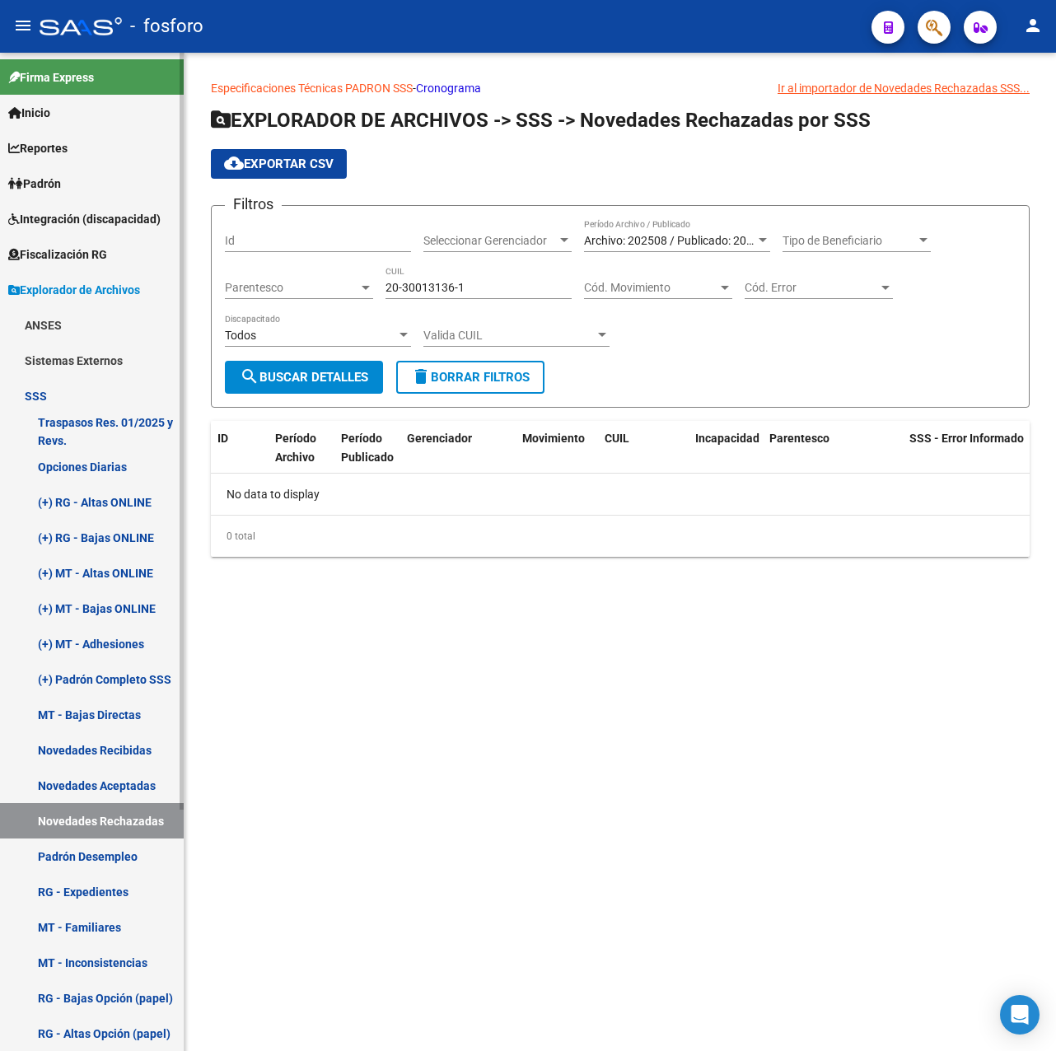
click at [138, 779] on link "Novedades Aceptadas" at bounding box center [92, 785] width 184 height 35
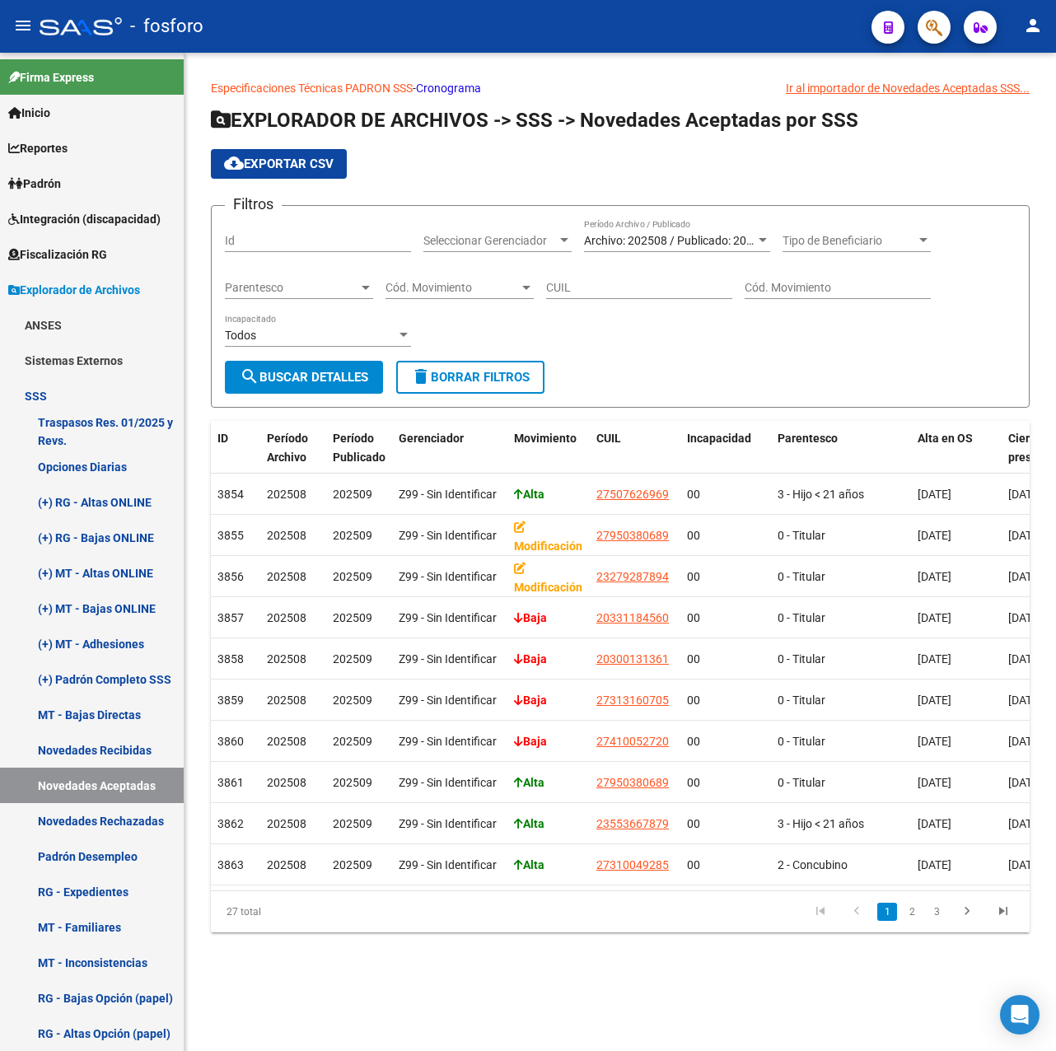
click at [602, 286] on input "CUIL" at bounding box center [639, 288] width 186 height 14
paste input "20-30013136-1"
type input "20-30013136-1"
click at [304, 382] on span "search Buscar Detalles" at bounding box center [304, 377] width 129 height 15
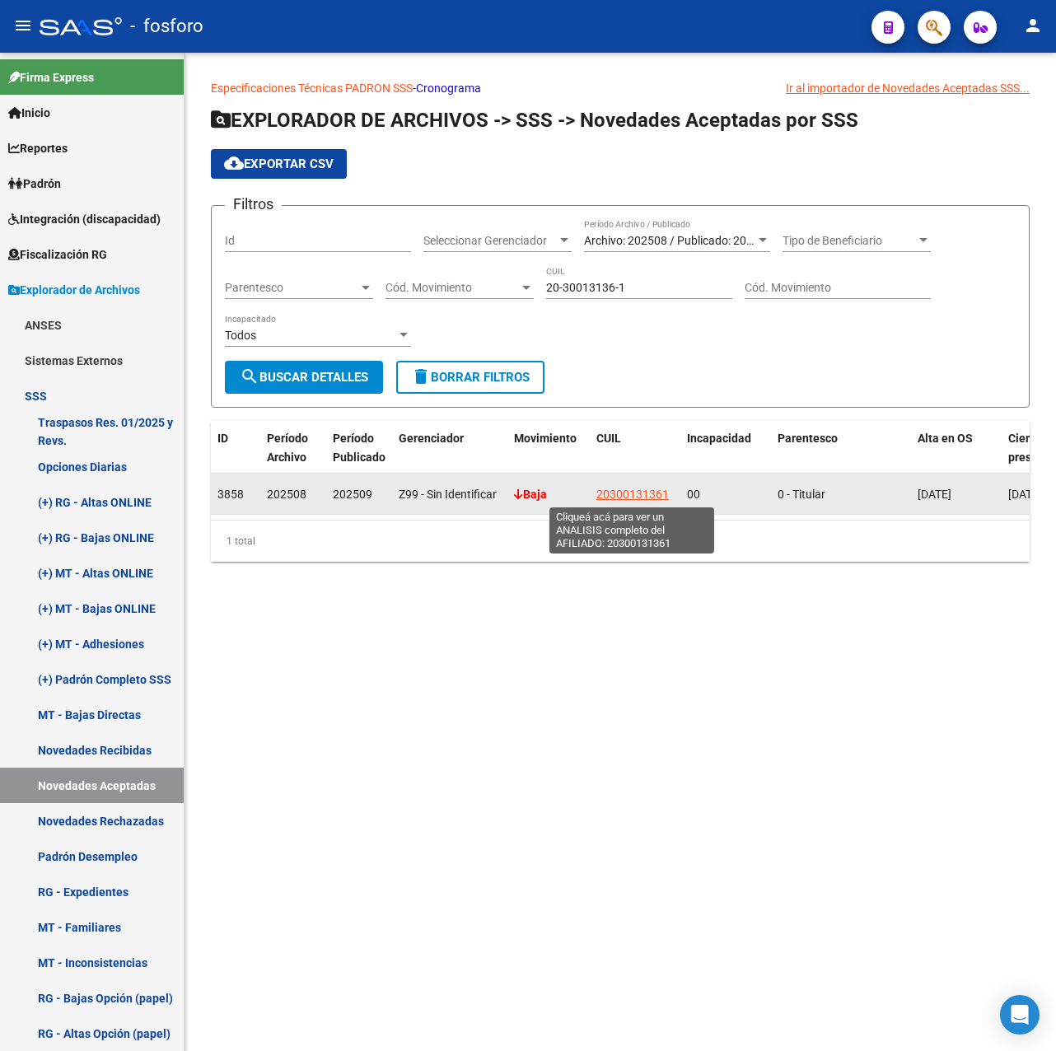
click at [615, 494] on span "20300131361" at bounding box center [633, 494] width 73 height 13
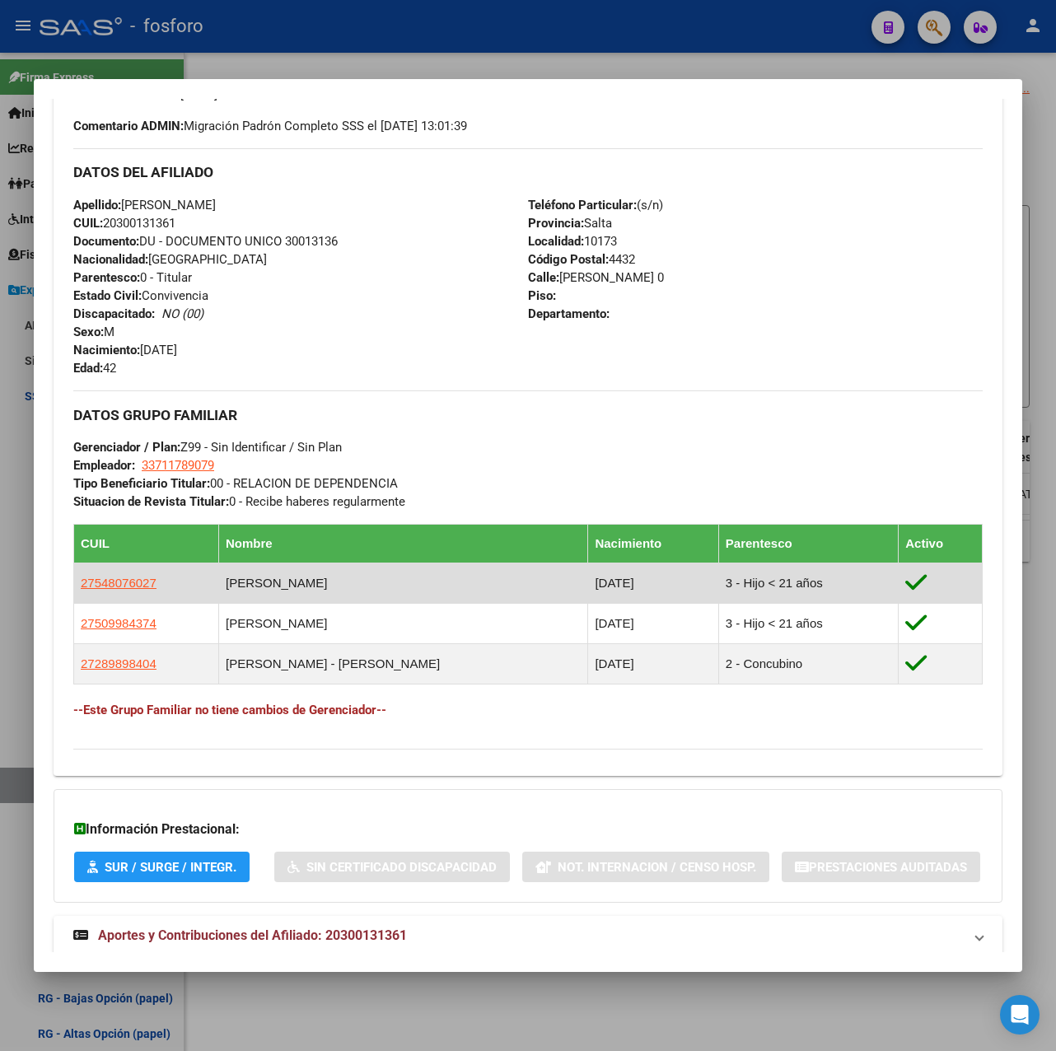
scroll to position [29, 0]
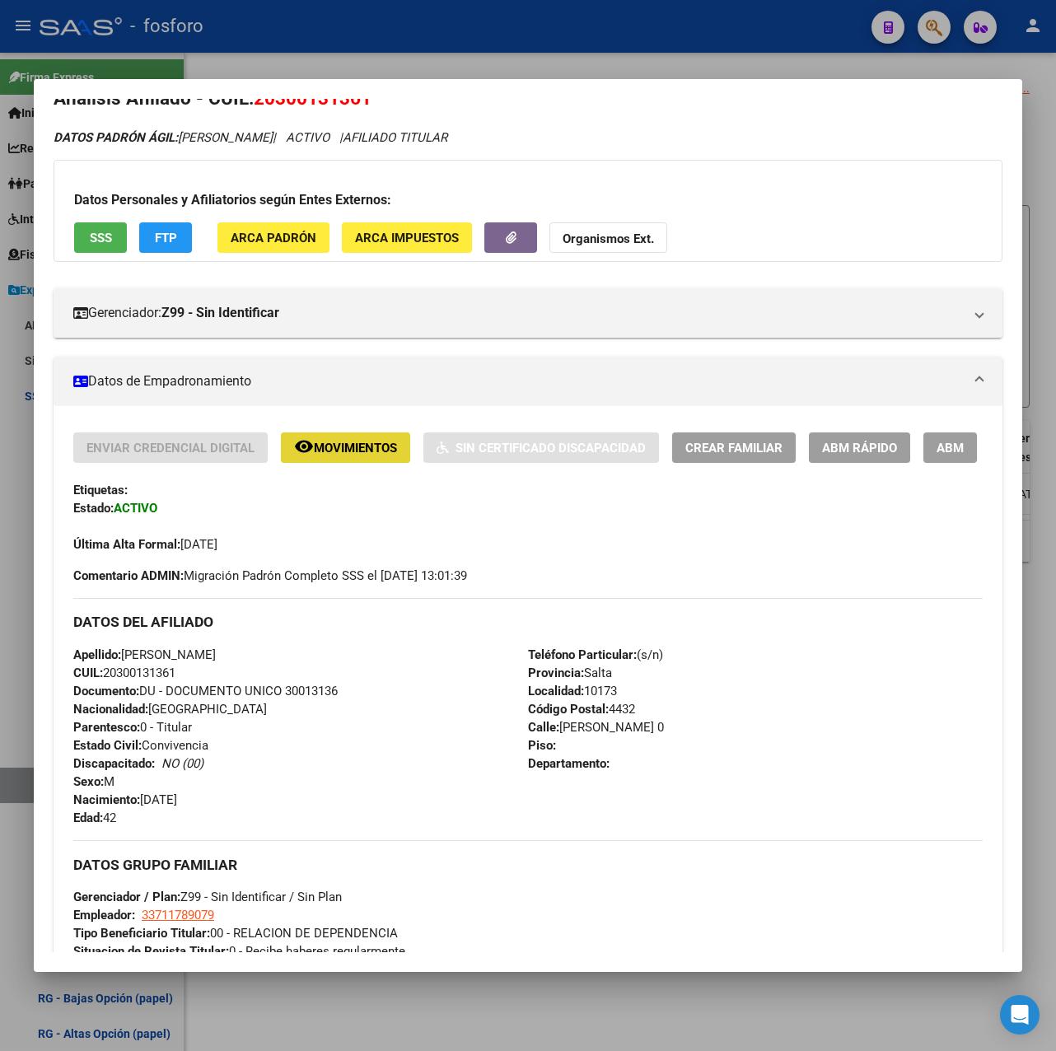
click at [350, 440] on span "remove_red_eye Movimientos" at bounding box center [345, 447] width 103 height 15
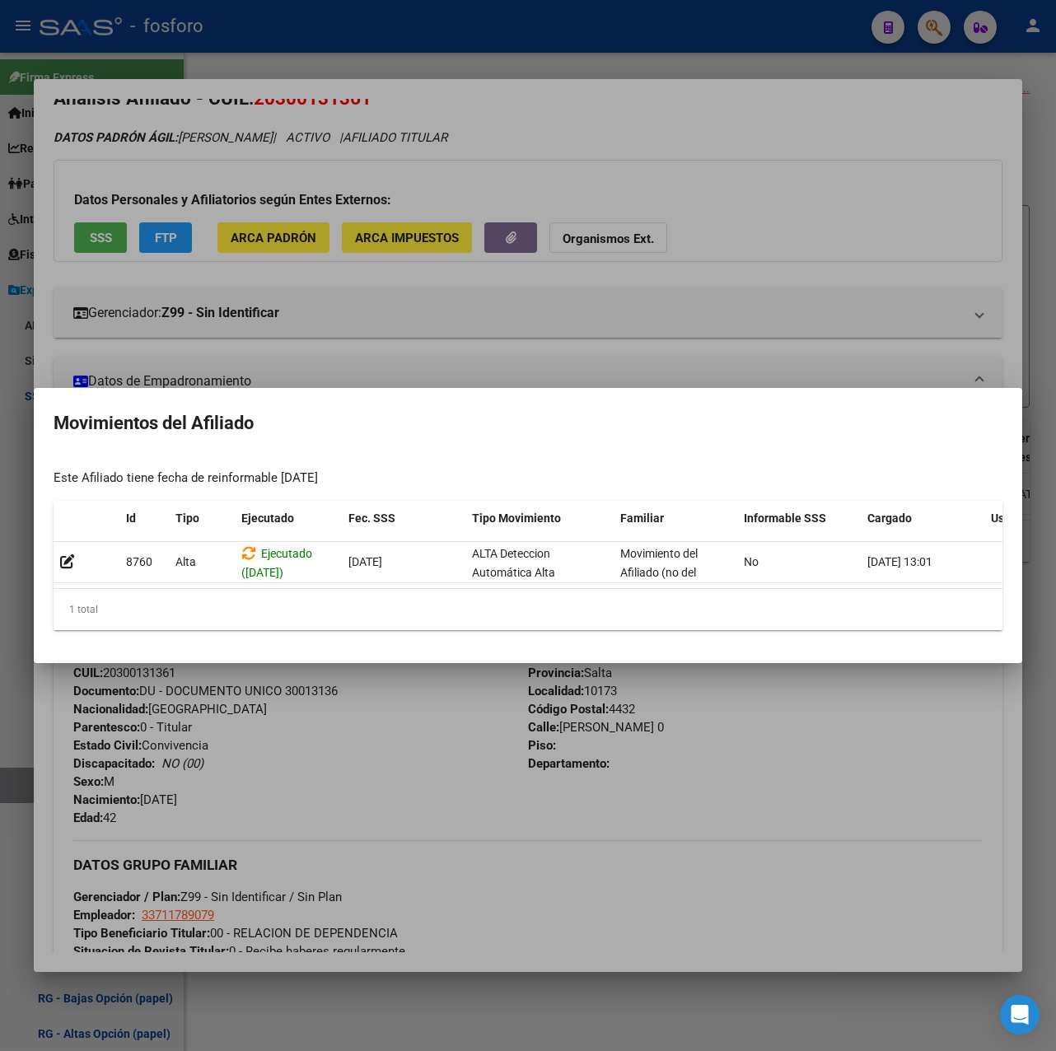
click at [541, 44] on div at bounding box center [528, 525] width 1056 height 1051
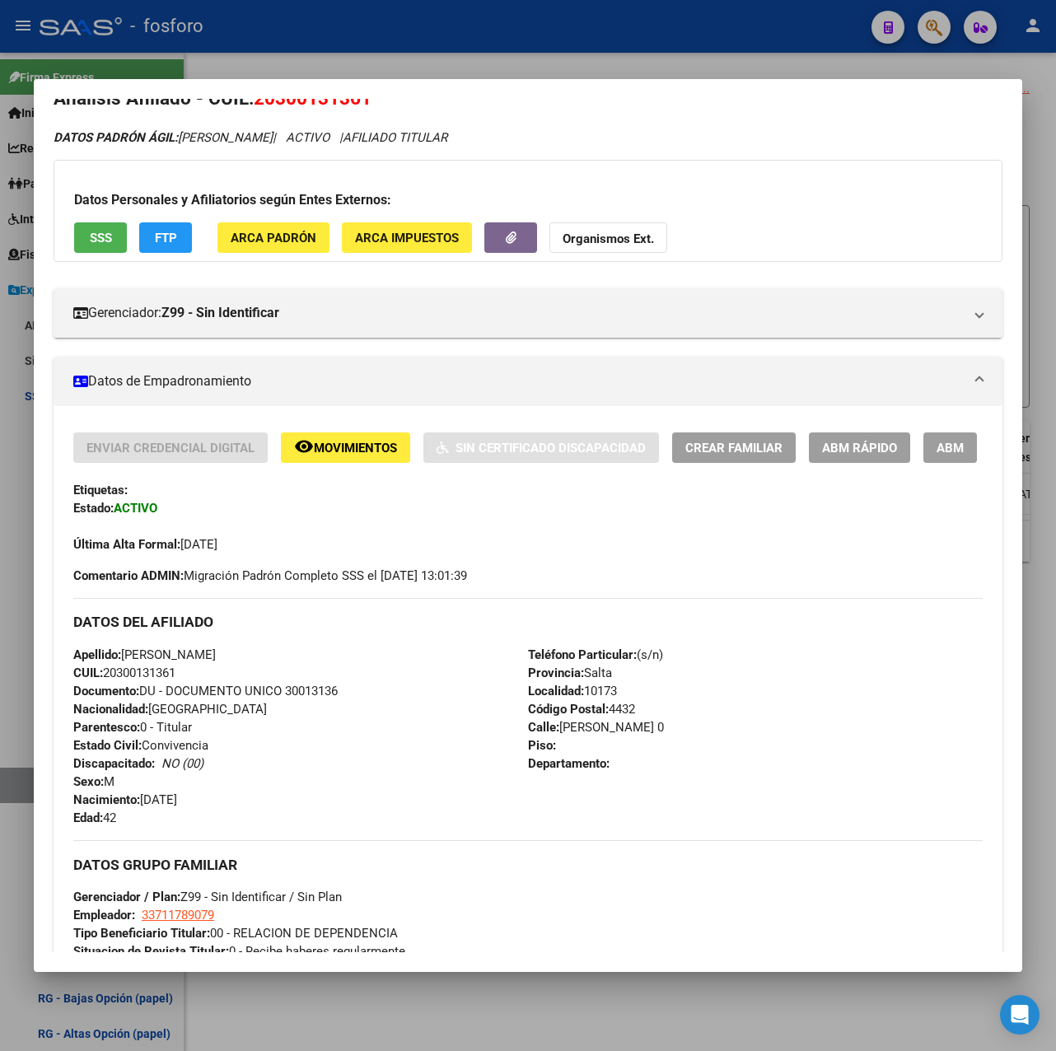
click at [541, 44] on div at bounding box center [528, 525] width 1056 height 1051
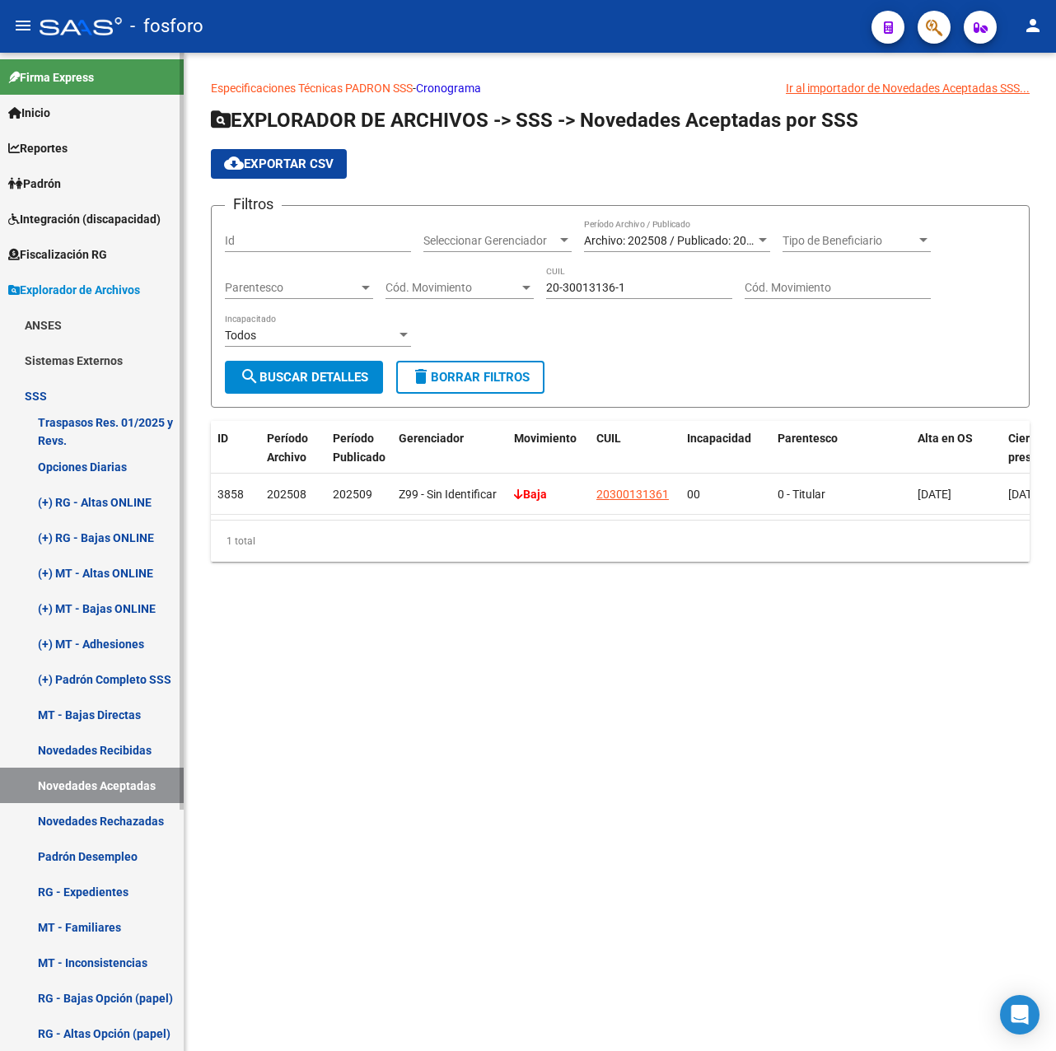
click at [129, 823] on link "Novedades Rechazadas" at bounding box center [92, 820] width 184 height 35
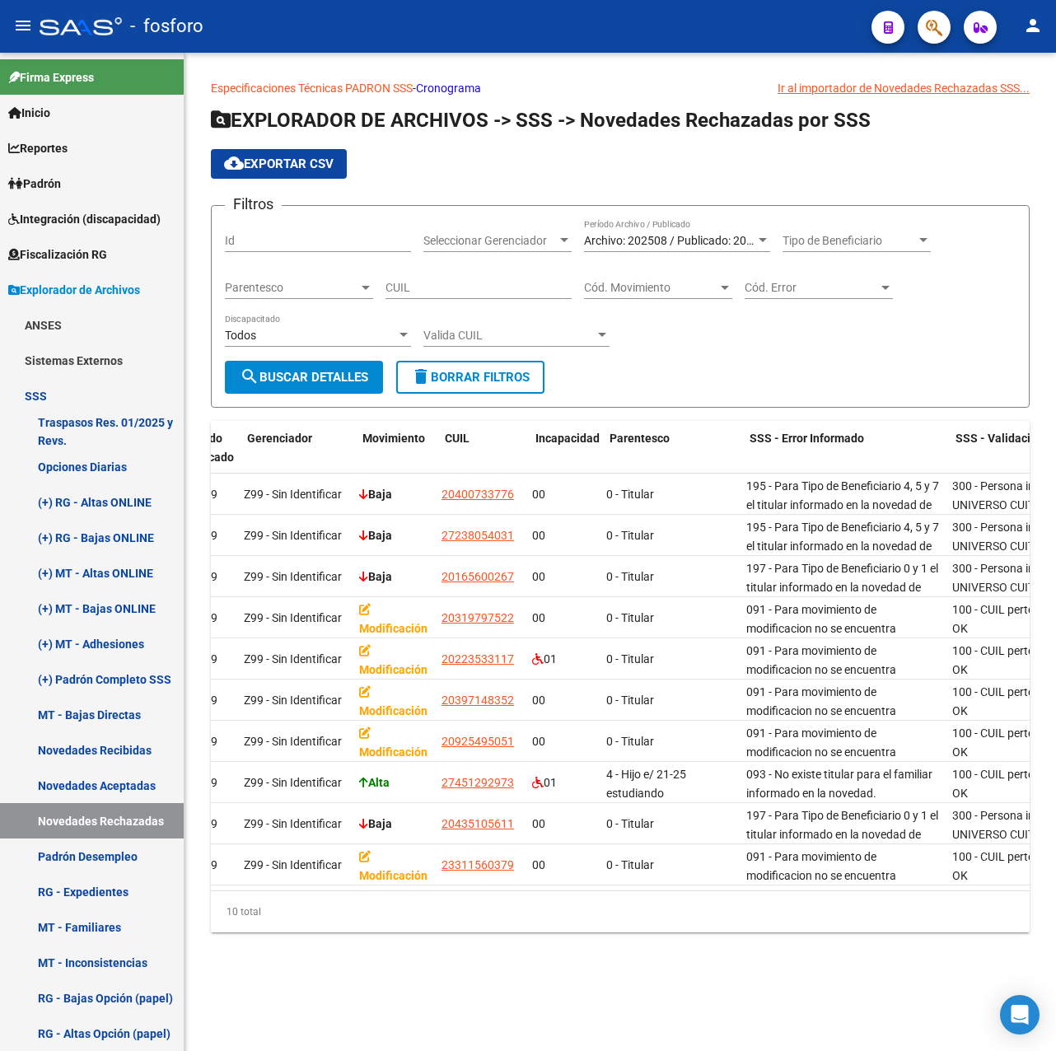
scroll to position [0, 160]
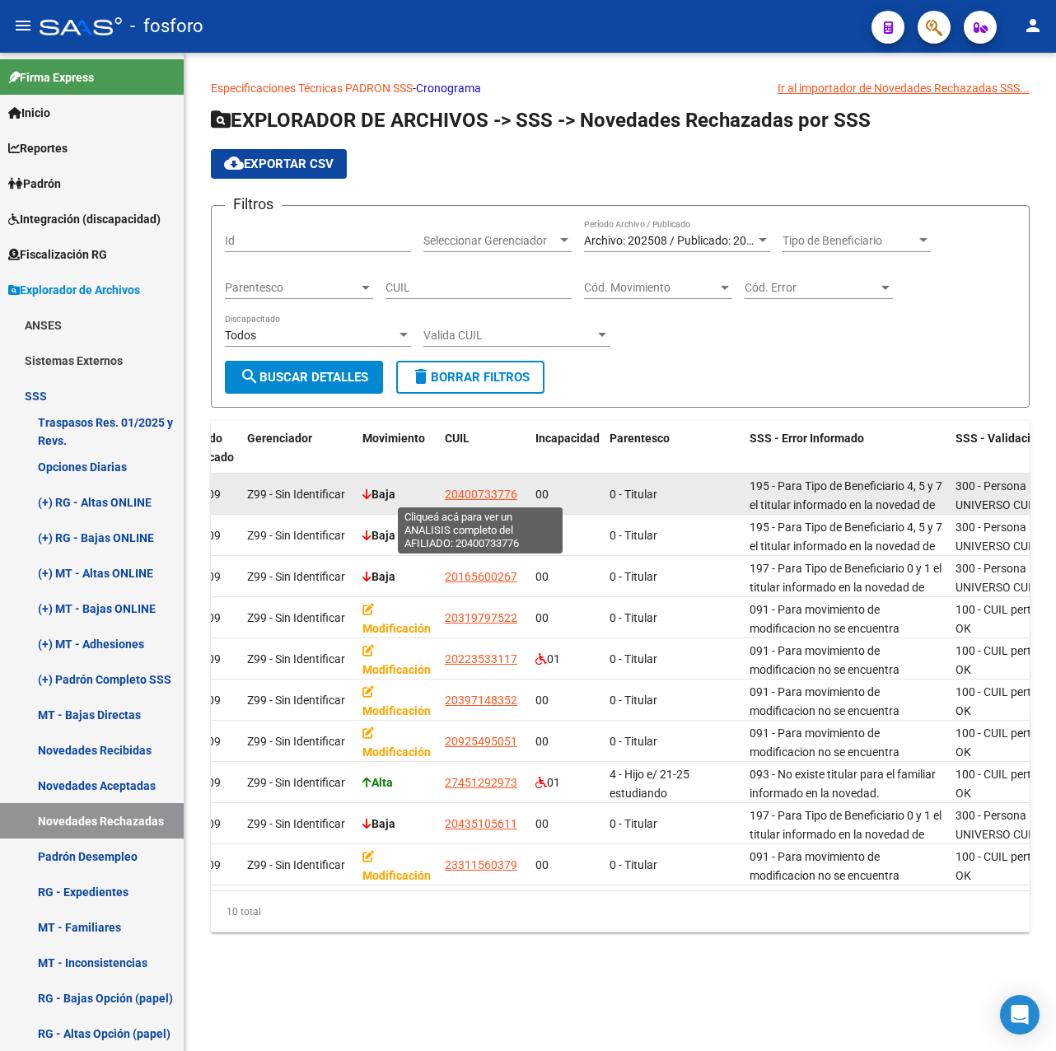
click at [474, 493] on span "20400733776" at bounding box center [481, 494] width 73 height 13
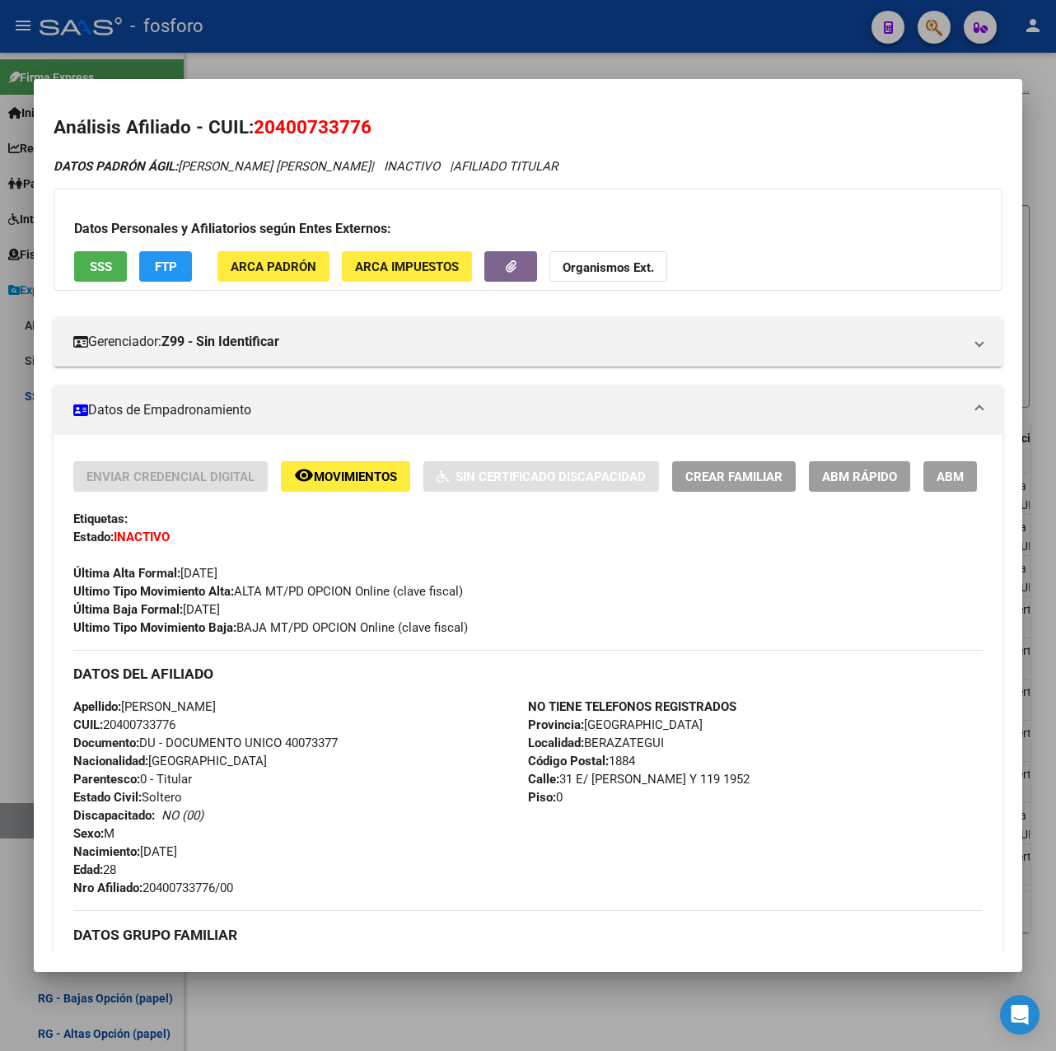
drag, startPoint x: 258, startPoint y: 129, endPoint x: 371, endPoint y: 138, distance: 113.3
click at [371, 138] on span "20400733776" at bounding box center [313, 126] width 118 height 21
drag, startPoint x: 371, startPoint y: 138, endPoint x: 341, endPoint y: 139, distance: 29.7
copy span "20400733776"
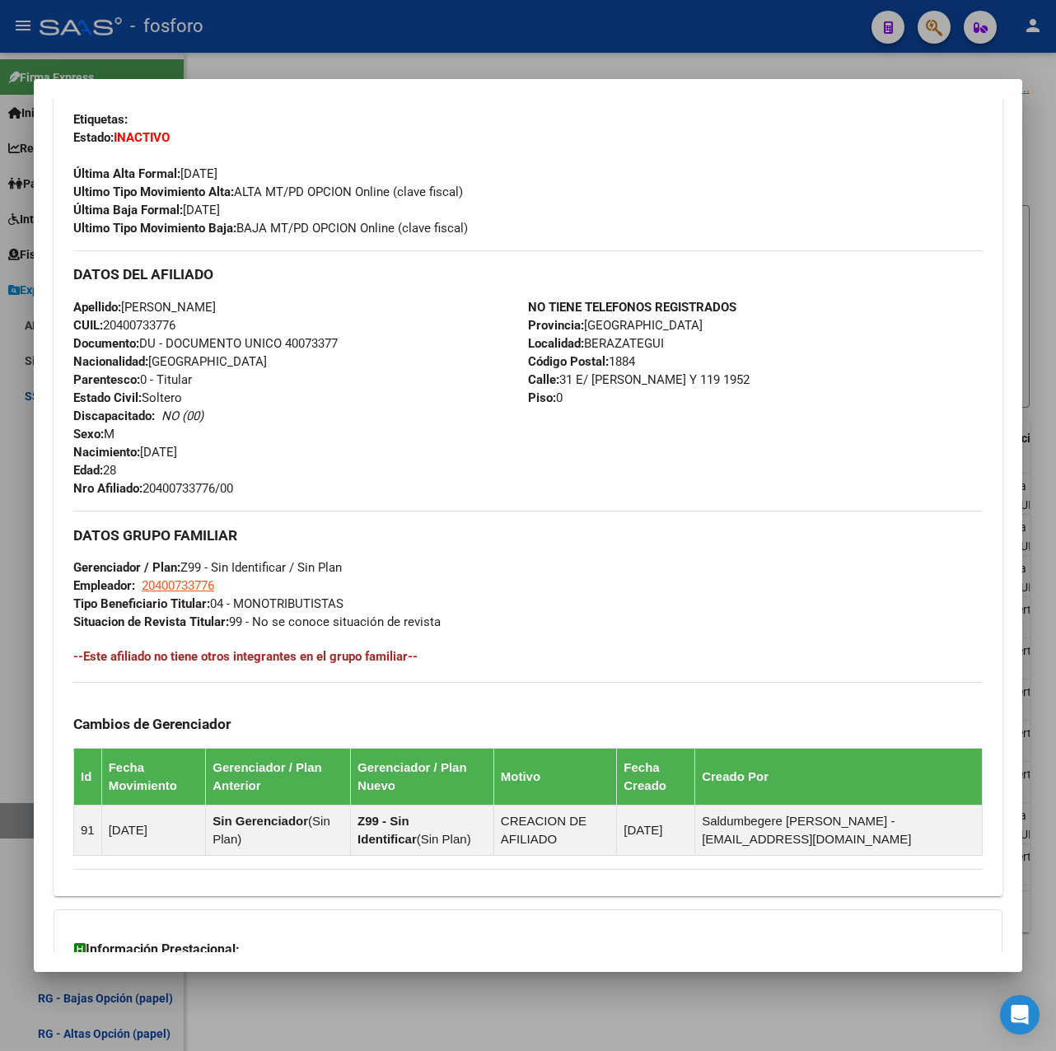
scroll to position [152, 0]
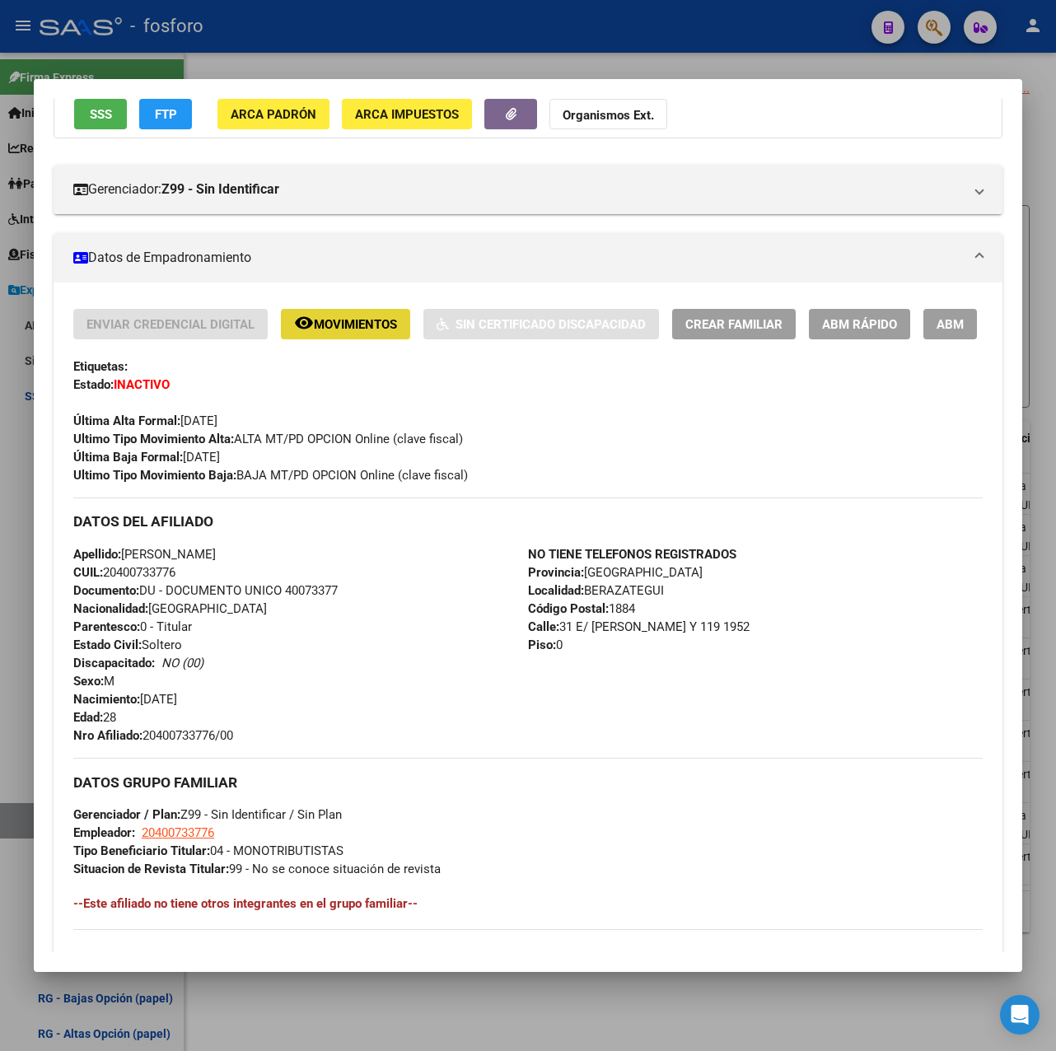
click at [384, 339] on button "remove_red_eye Movimientos" at bounding box center [345, 324] width 129 height 30
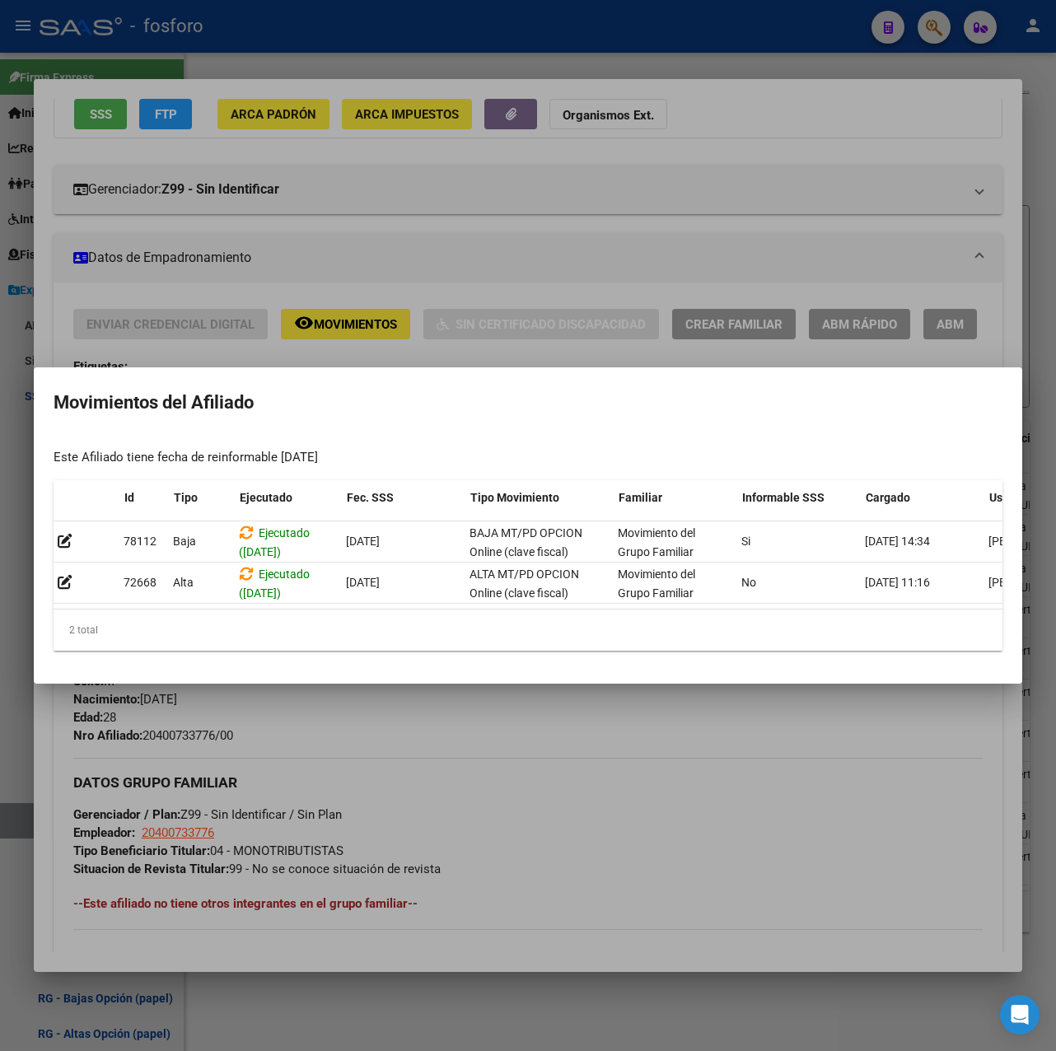
scroll to position [0, 2]
click at [415, 709] on div at bounding box center [528, 525] width 1056 height 1051
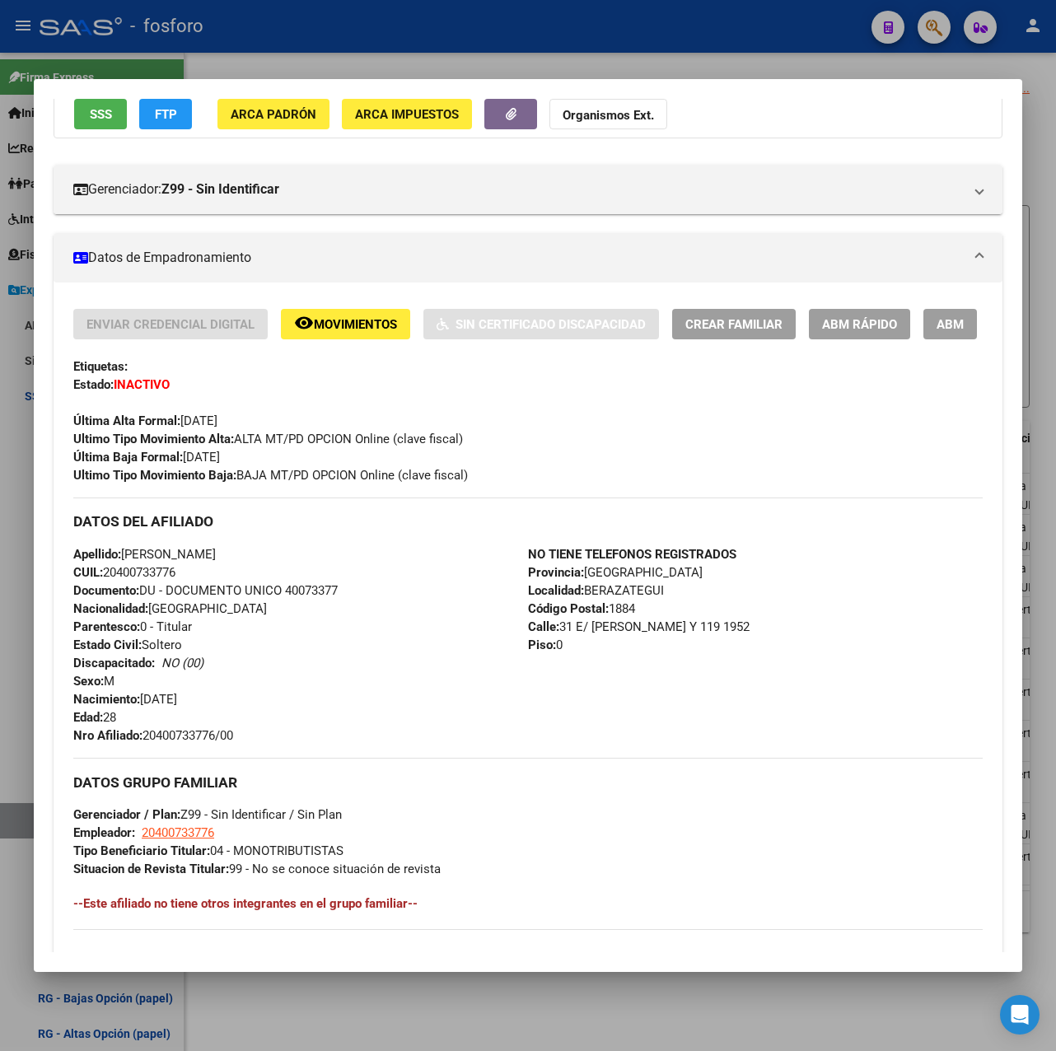
click at [523, 57] on div at bounding box center [528, 525] width 1056 height 1051
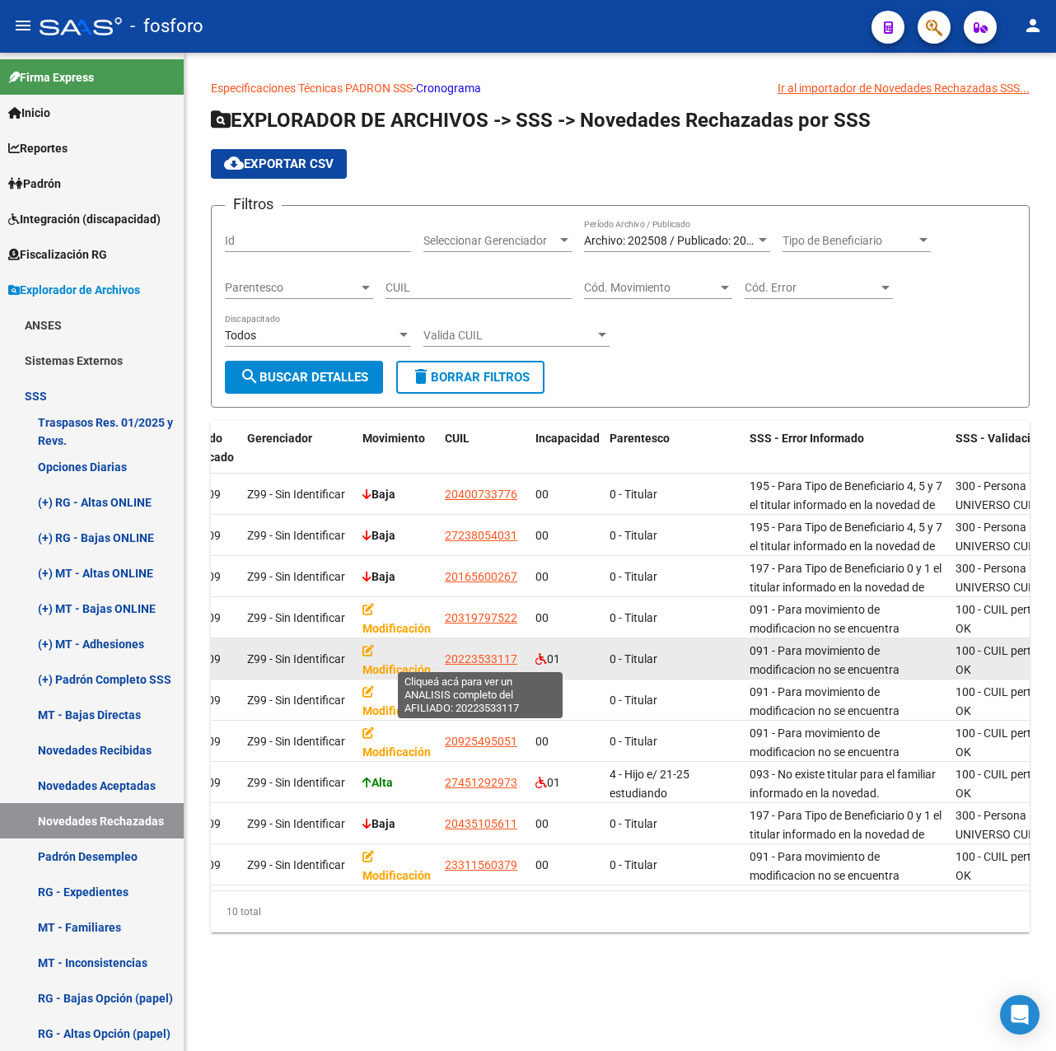
click at [506, 659] on span "20223533117" at bounding box center [481, 659] width 73 height 13
type textarea "20223533117"
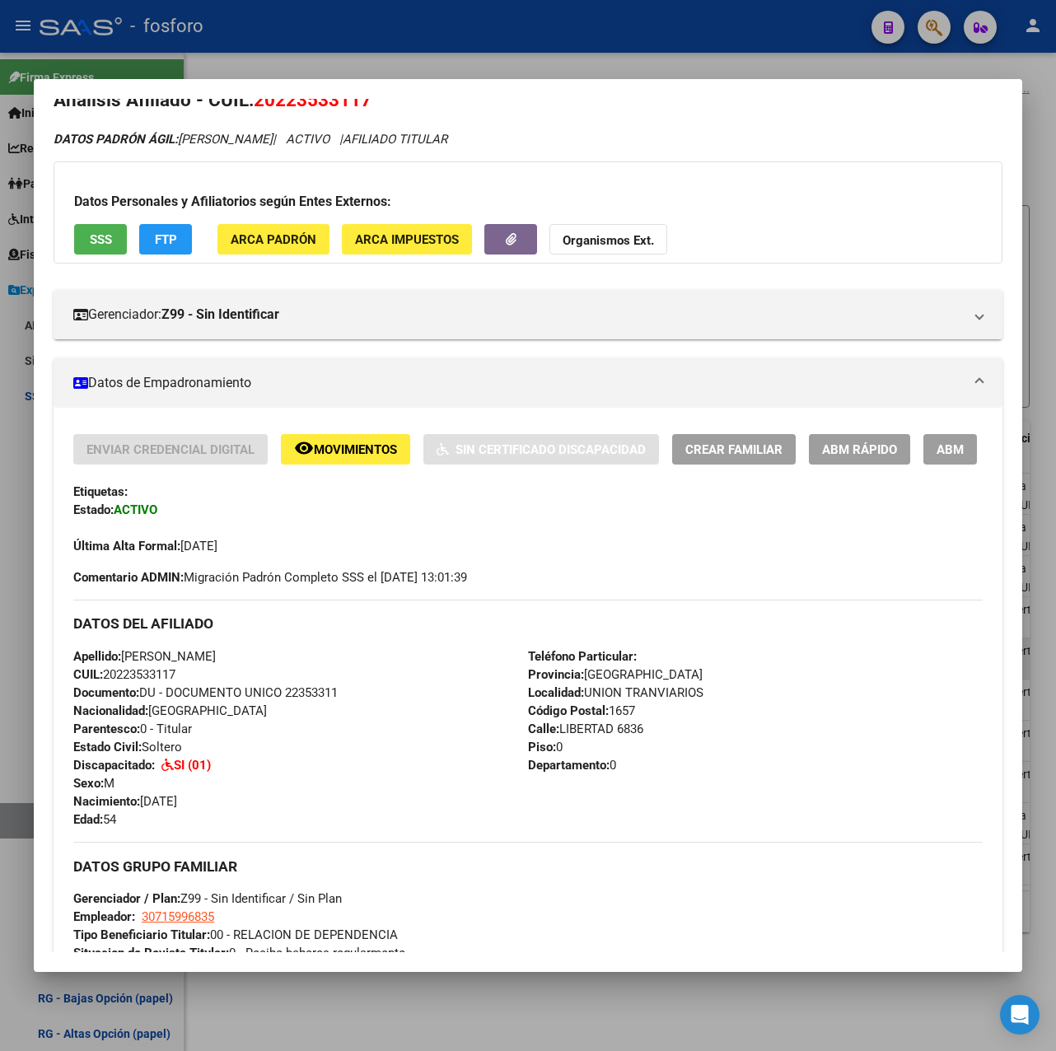
scroll to position [0, 0]
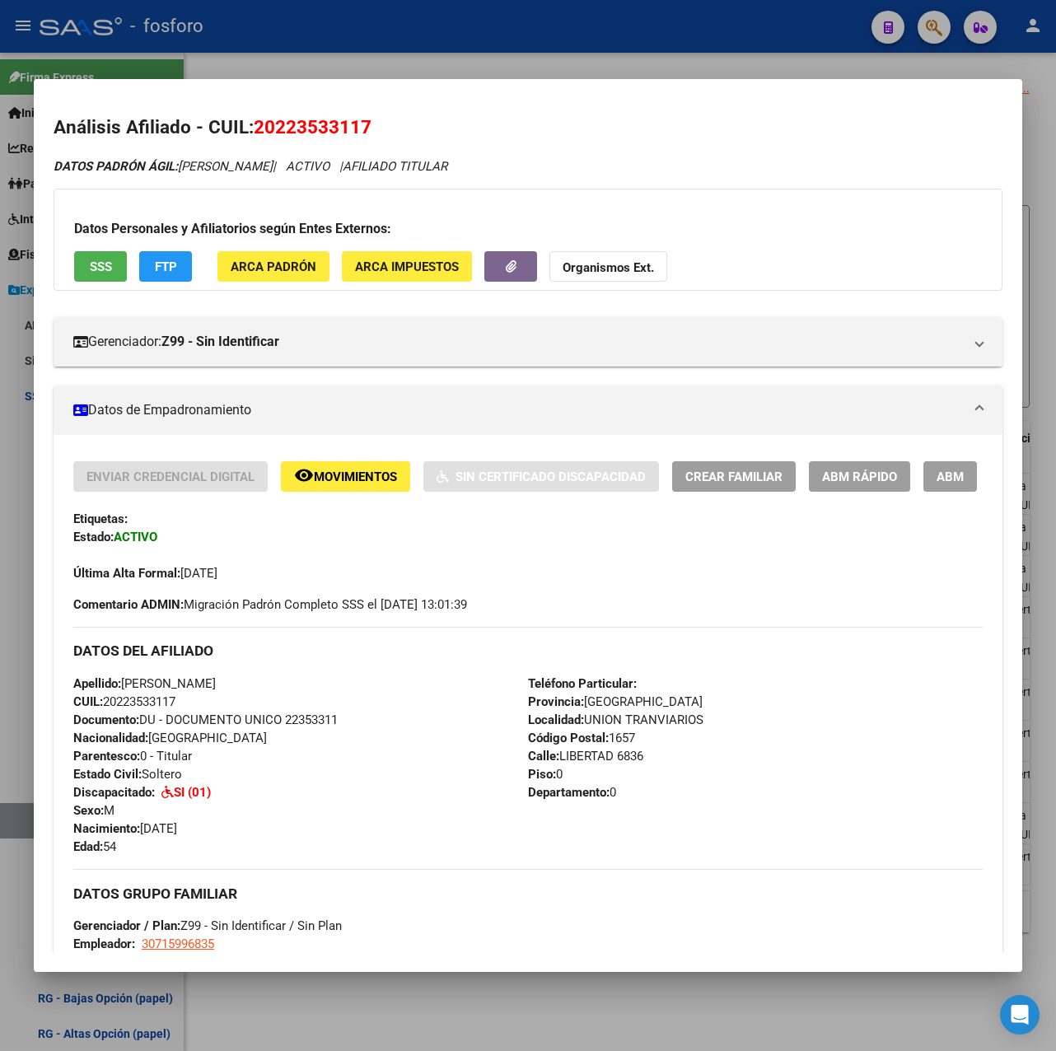
drag, startPoint x: 257, startPoint y: 126, endPoint x: 377, endPoint y: 128, distance: 120.3
click at [377, 128] on h2 "Análisis Afiliado - CUIL: 20223533117" at bounding box center [528, 128] width 949 height 28
drag, startPoint x: 377, startPoint y: 128, endPoint x: 348, endPoint y: 129, distance: 29.7
copy span "20223533117"
click at [9, 676] on div at bounding box center [528, 525] width 1056 height 1051
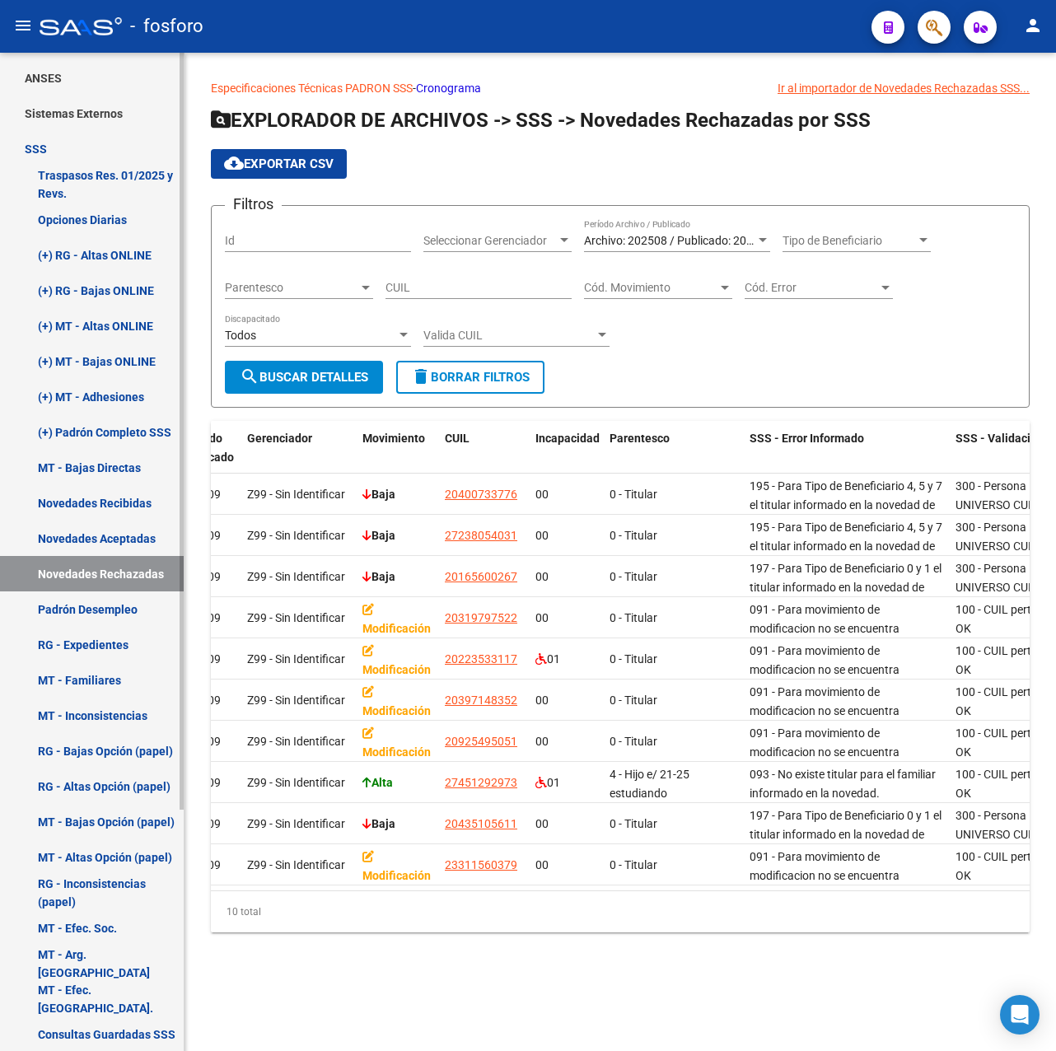
scroll to position [319, 0]
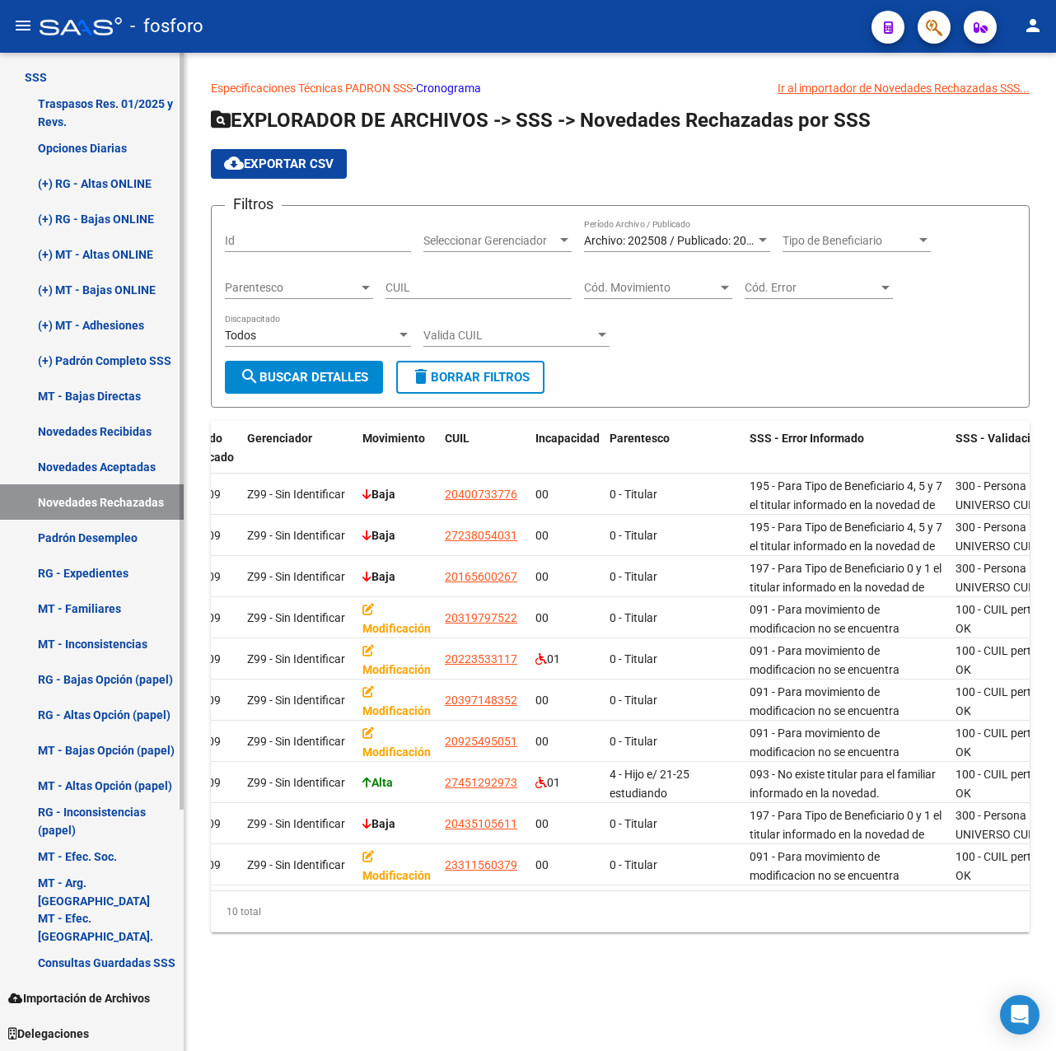
click at [121, 705] on link "RG - Altas Opción (papel)" at bounding box center [92, 714] width 184 height 35
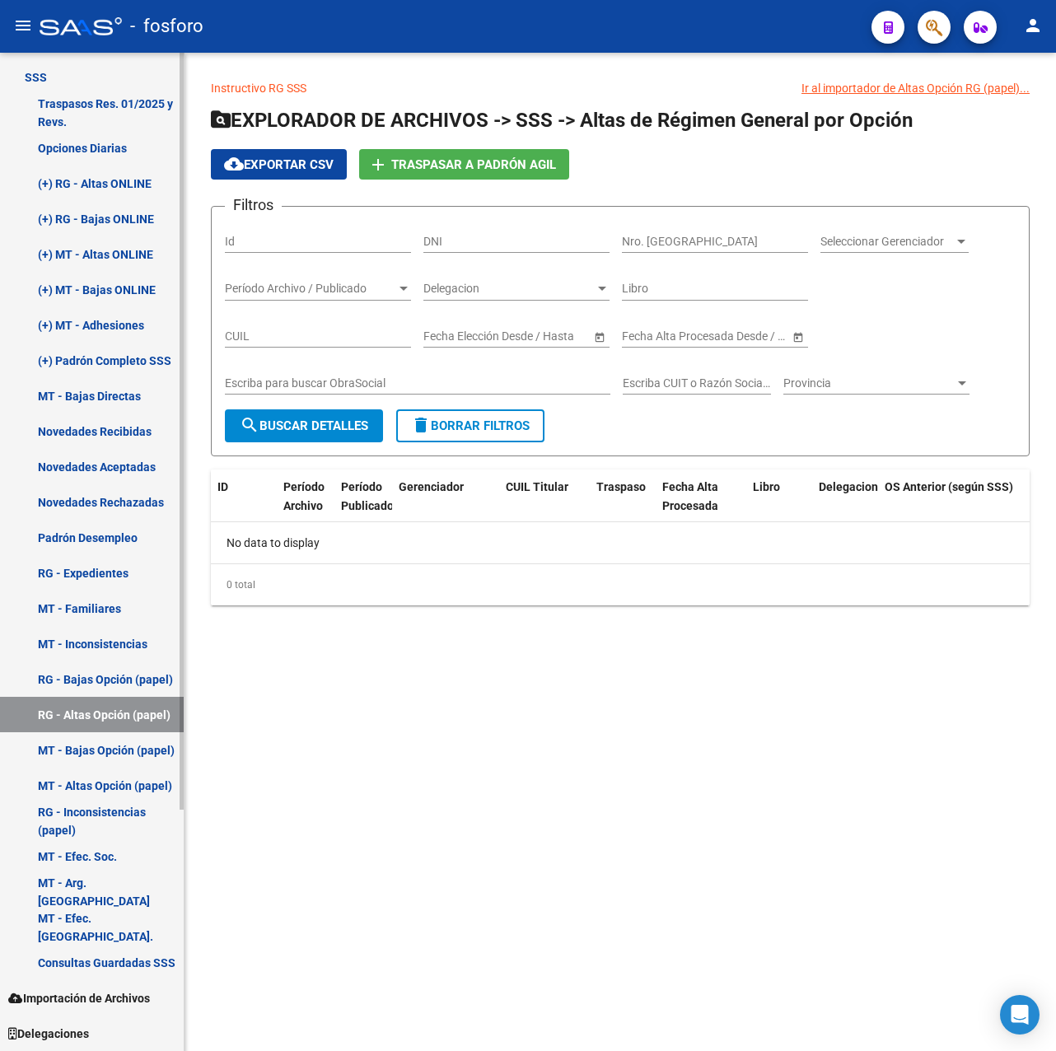
click at [124, 674] on link "RG - Bajas Opción (papel)" at bounding box center [92, 679] width 184 height 35
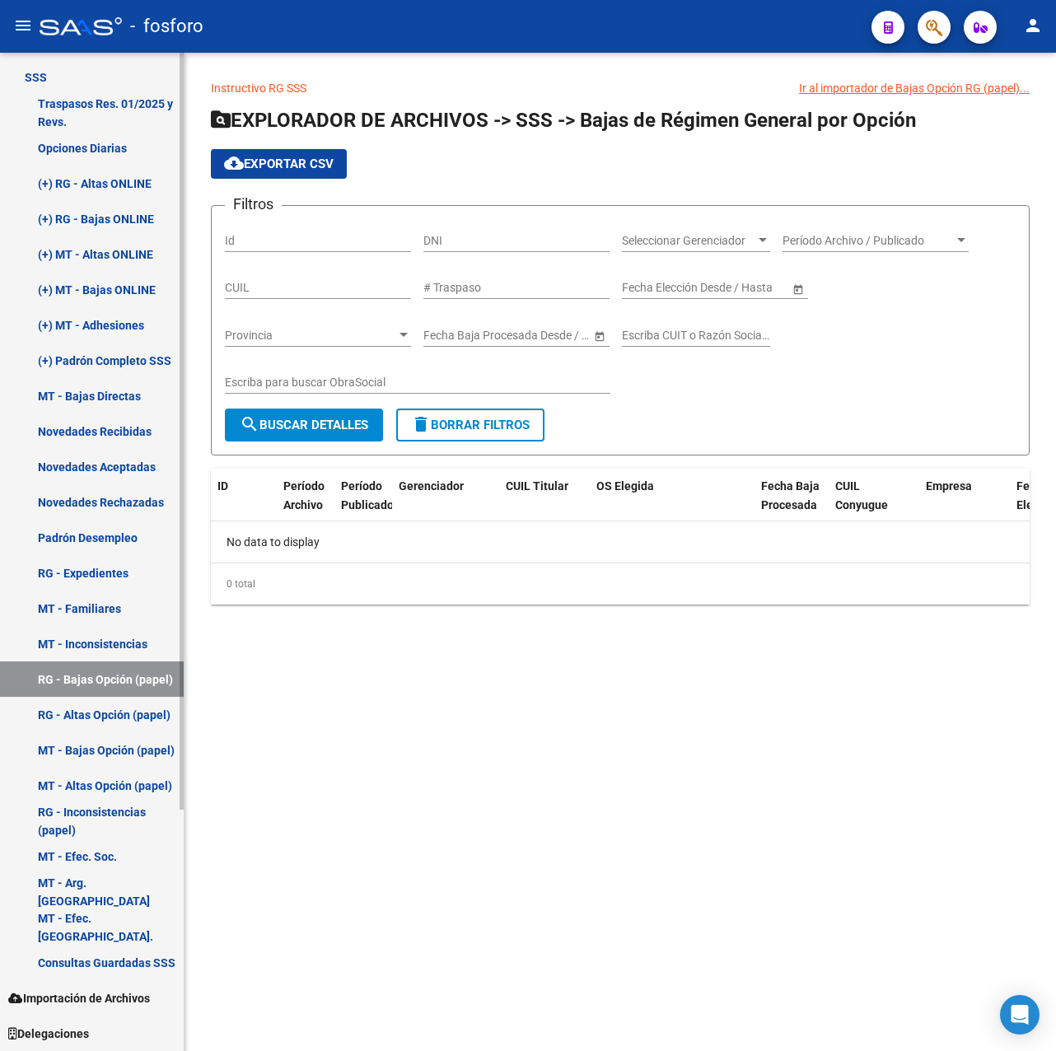
click at [117, 751] on link "MT - Bajas Opción (papel)" at bounding box center [92, 750] width 184 height 35
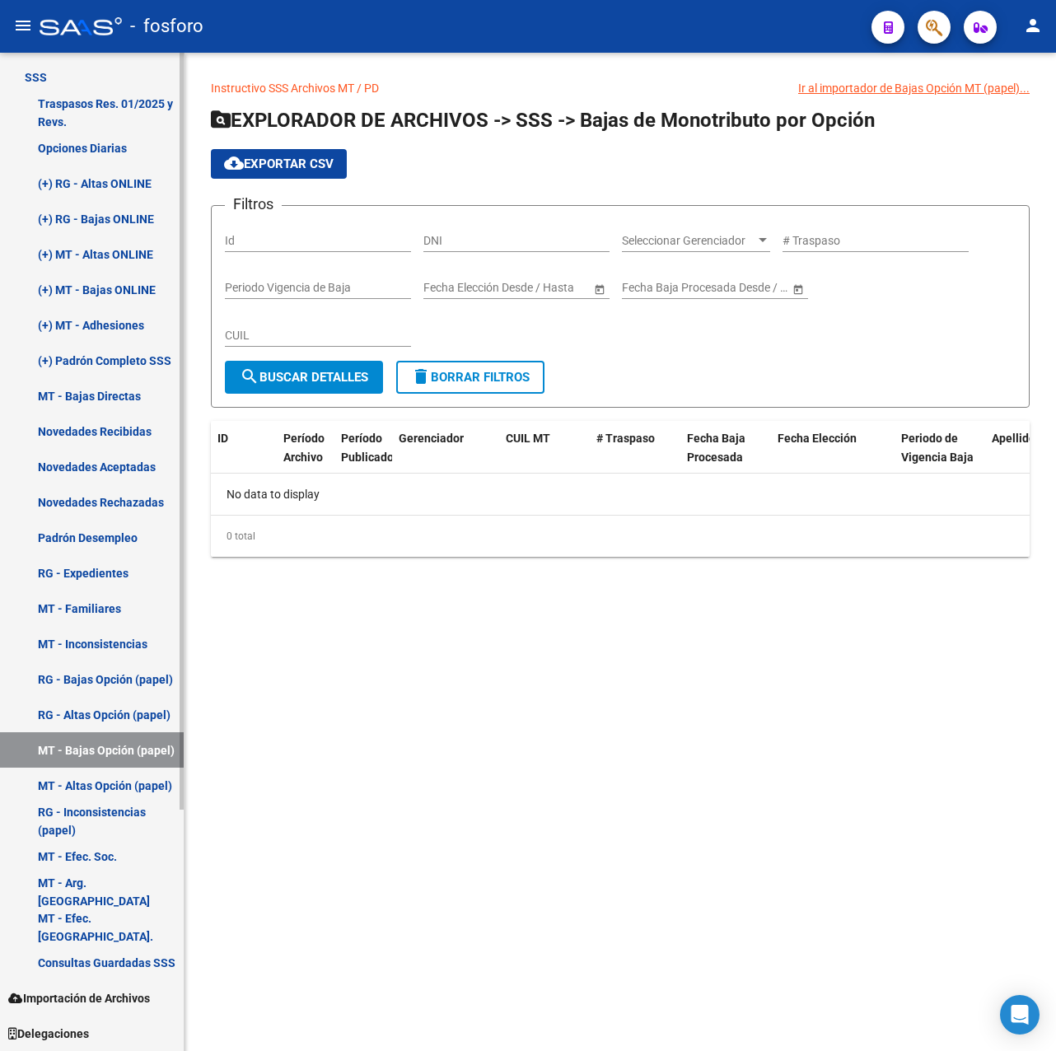
click at [111, 791] on link "MT - Altas Opción (papel)" at bounding box center [92, 785] width 184 height 35
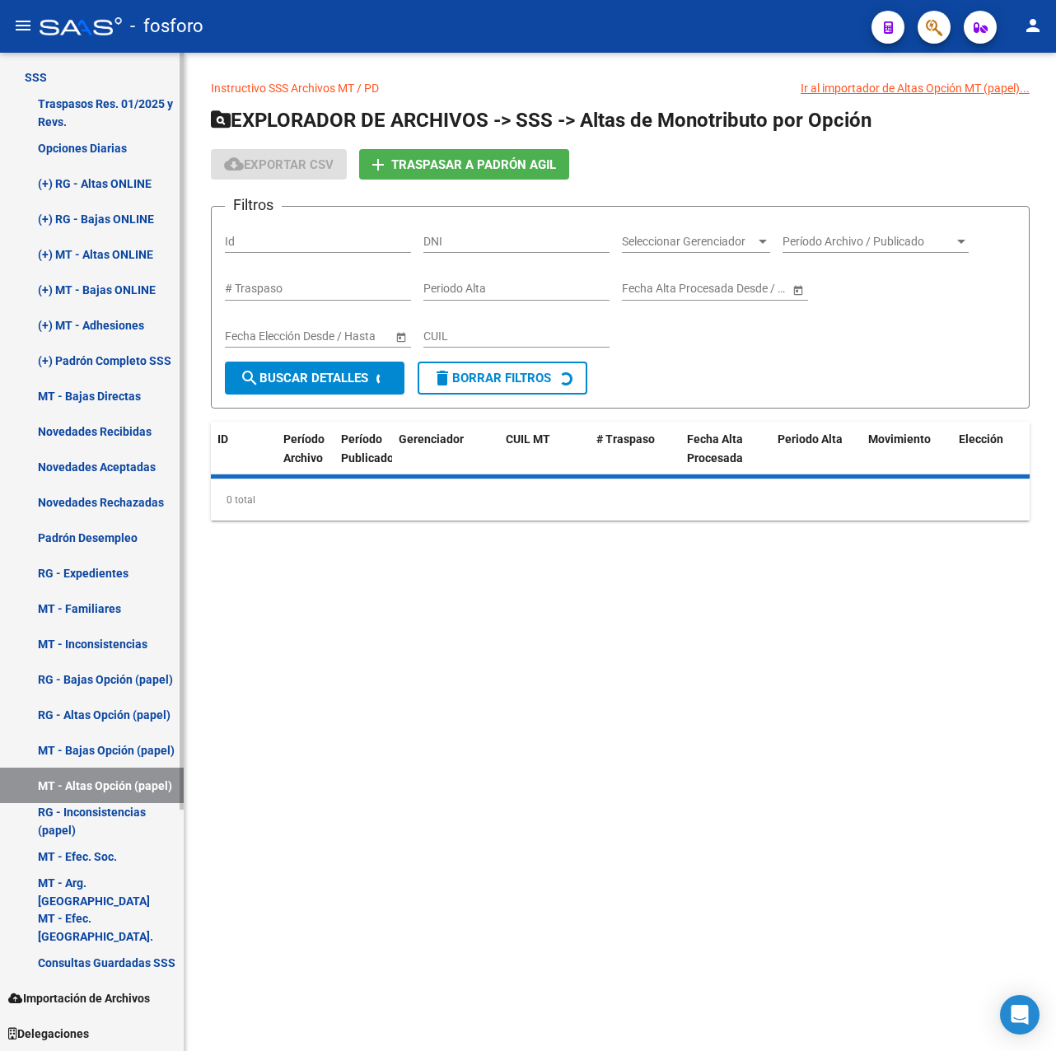
click at [103, 817] on link "RG - Inconsistencias (papel)" at bounding box center [92, 820] width 184 height 35
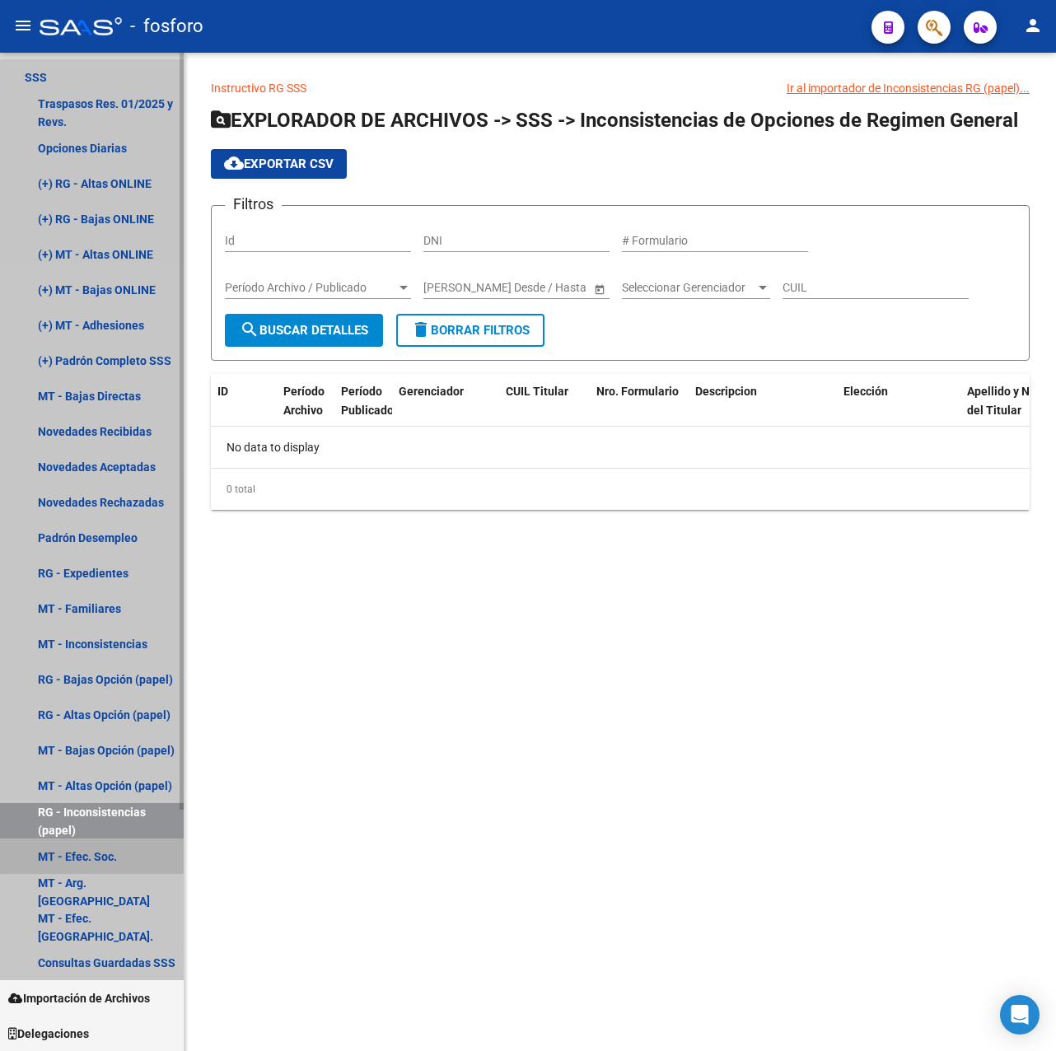
click at [104, 850] on link "MT - Efec. Soc." at bounding box center [92, 856] width 184 height 35
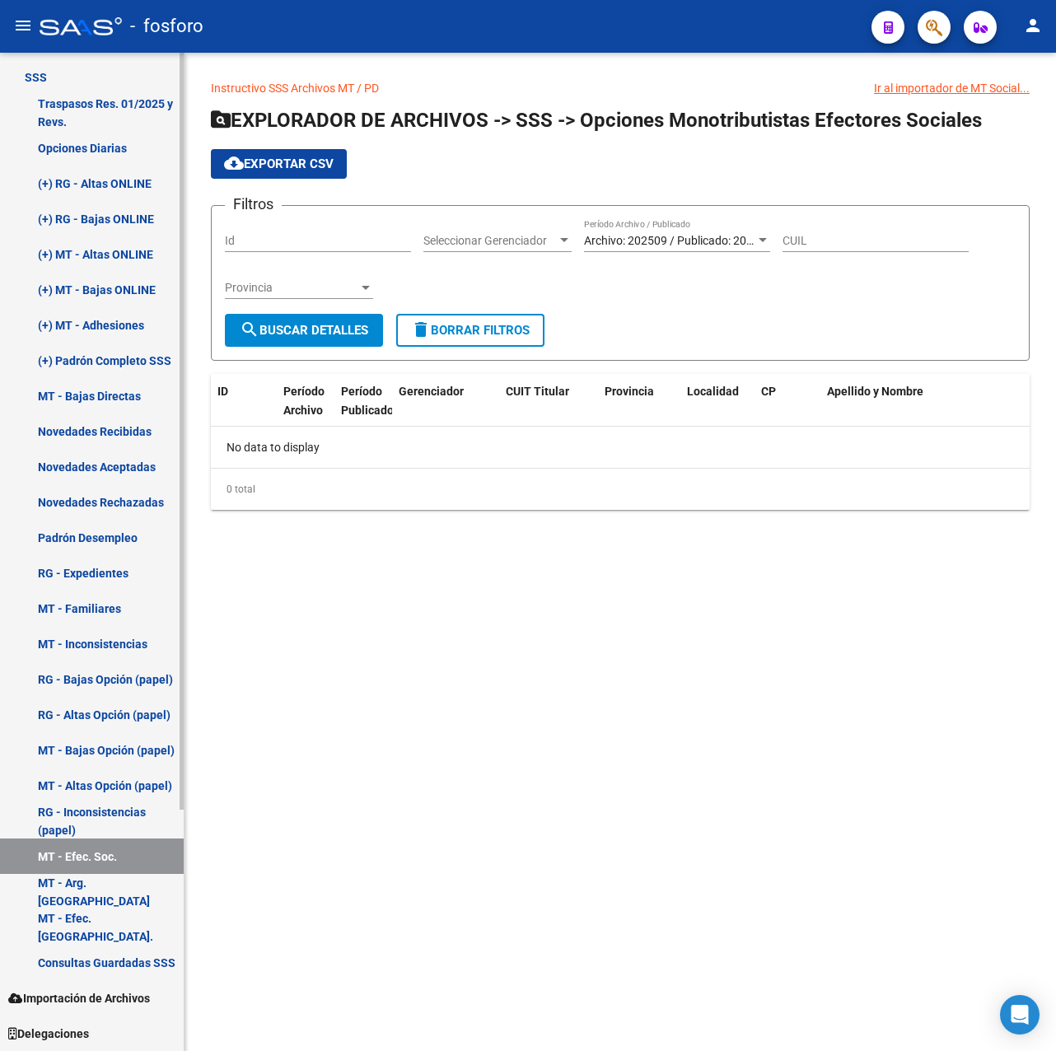
scroll to position [236, 0]
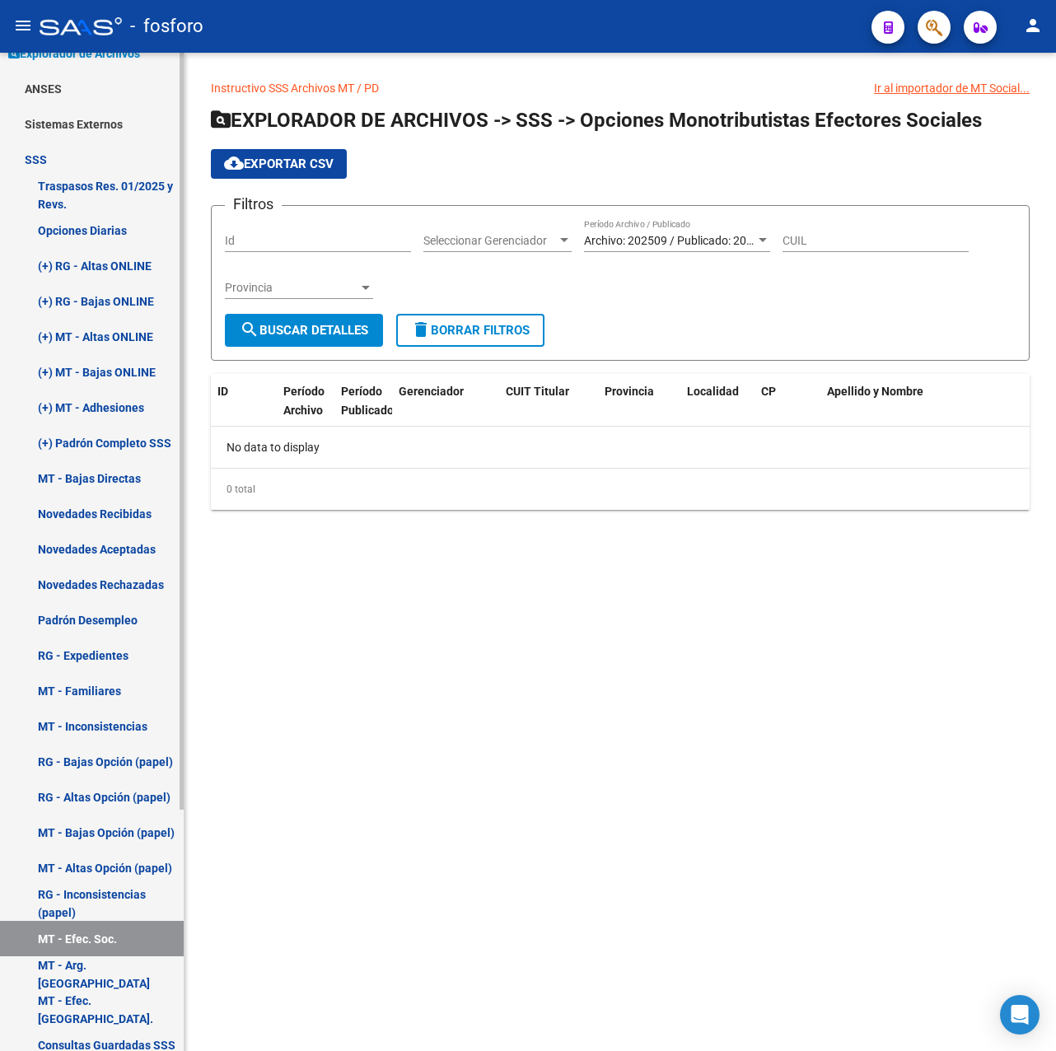
click at [115, 240] on link "Opciones Diarias" at bounding box center [92, 230] width 184 height 35
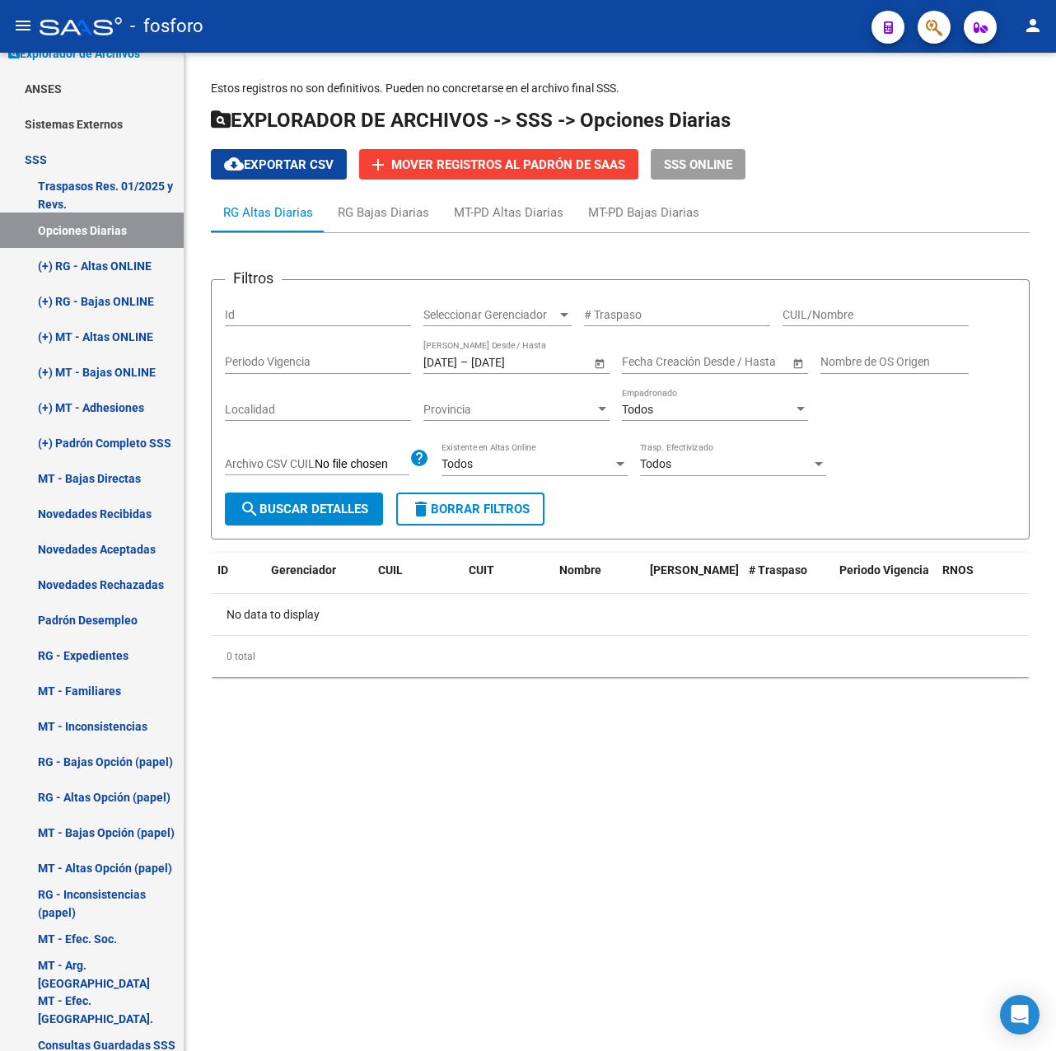
click at [590, 358] on span "Open calendar" at bounding box center [600, 363] width 40 height 40
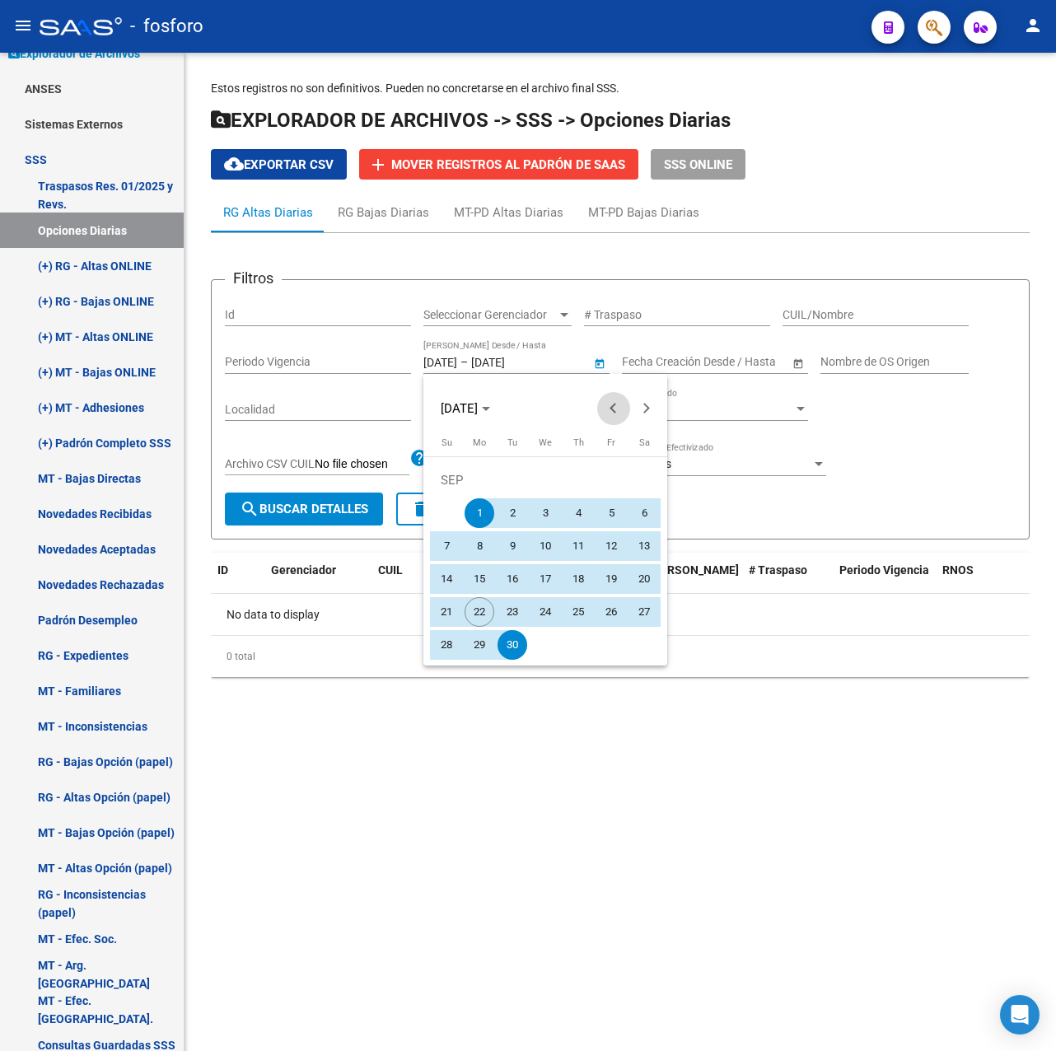
click at [608, 413] on span "Previous month" at bounding box center [613, 408] width 33 height 33
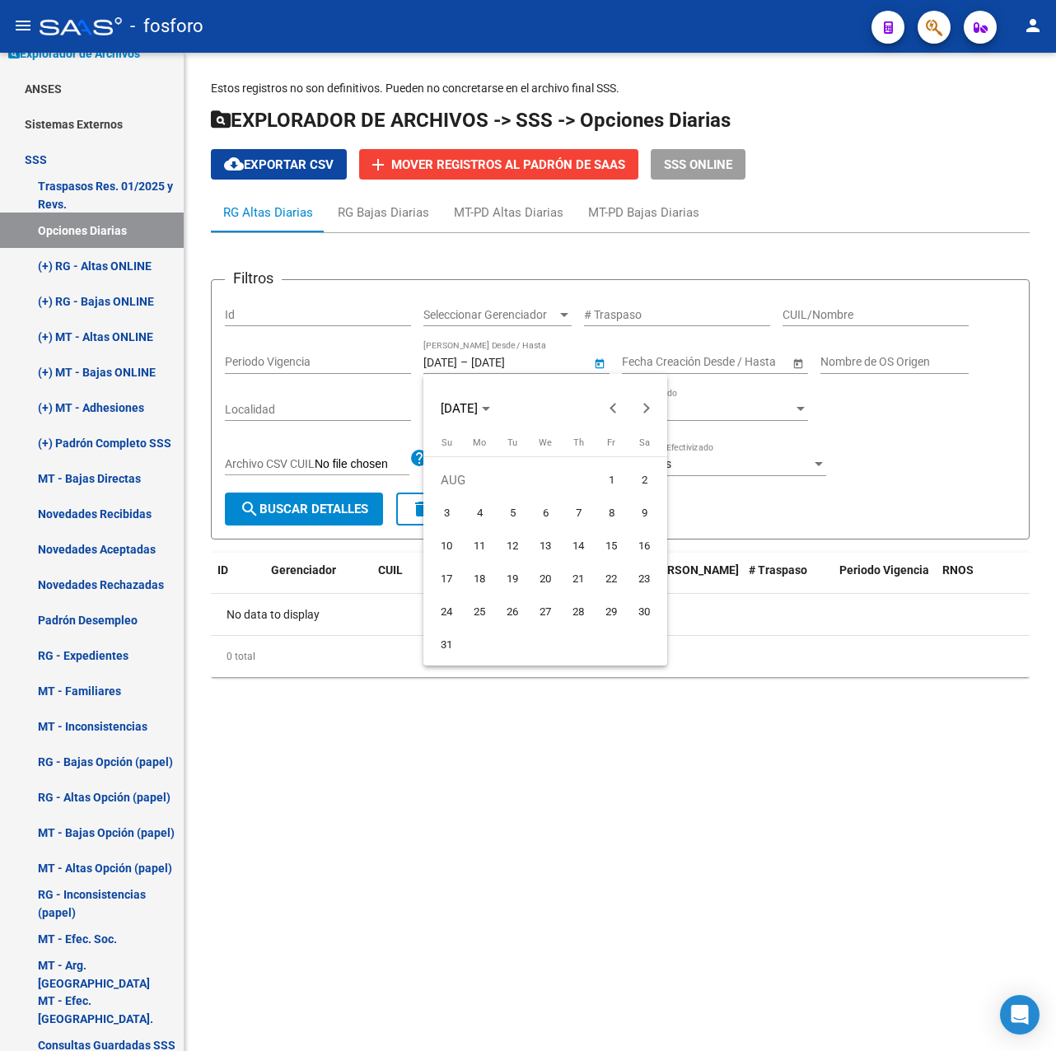
click at [597, 548] on span "15" at bounding box center [612, 546] width 30 height 30
type input "[DATE]"
click at [646, 402] on button "Next month" at bounding box center [646, 408] width 33 height 33
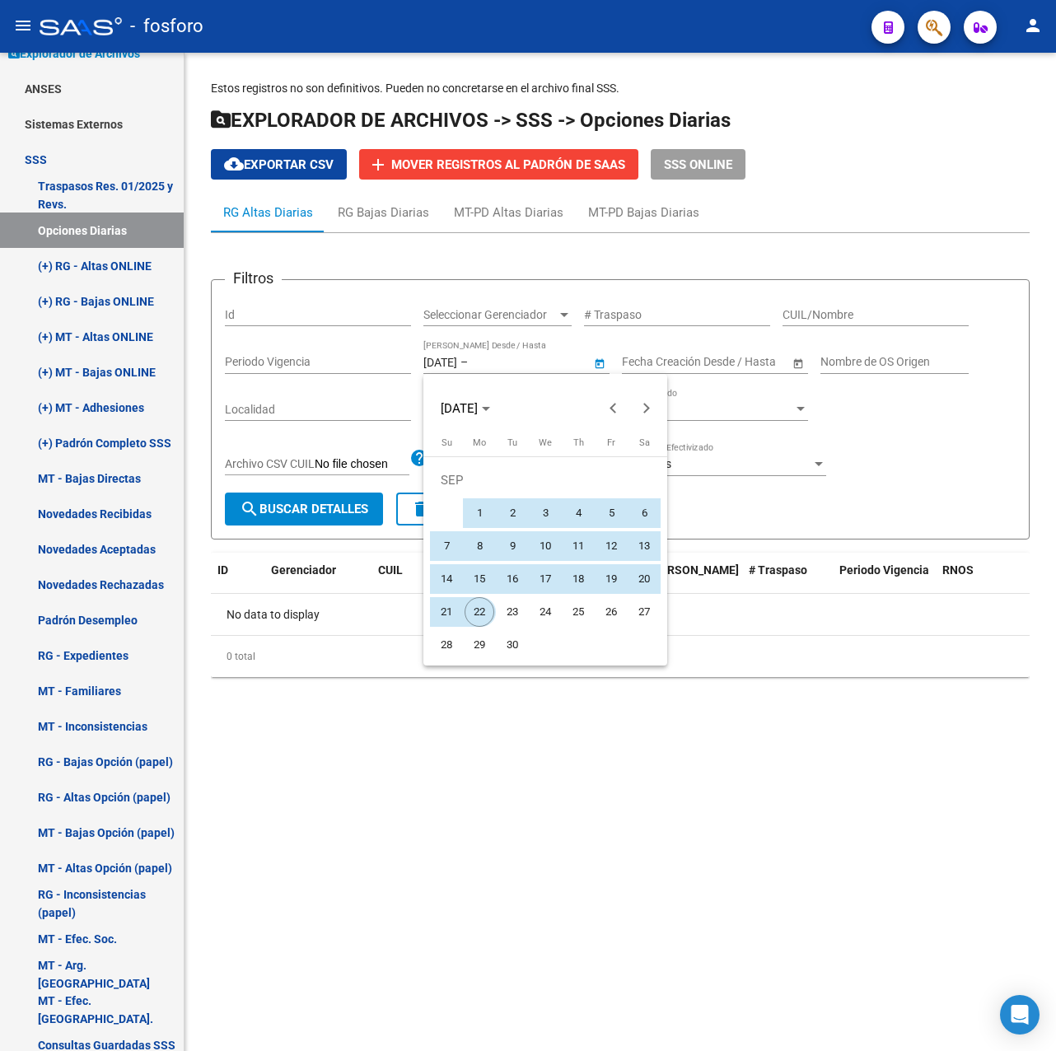
drag, startPoint x: 480, startPoint y: 611, endPoint x: 464, endPoint y: 580, distance: 35.4
click at [480, 610] on span "22" at bounding box center [480, 612] width 30 height 30
type input "[DATE]"
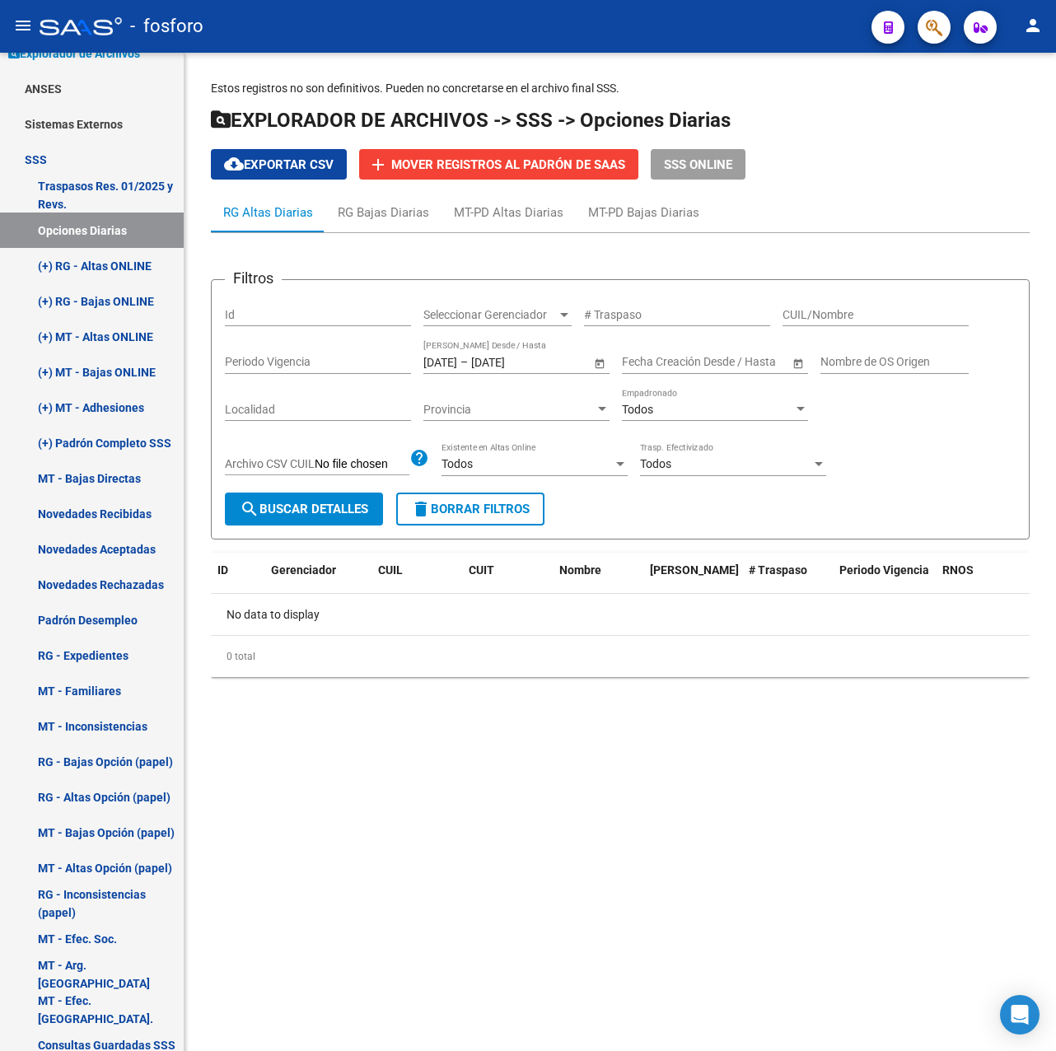
click at [327, 514] on span "search Buscar Detalles" at bounding box center [304, 509] width 129 height 15
click at [97, 269] on link "(+) RG - Altas ONLINE" at bounding box center [92, 265] width 184 height 35
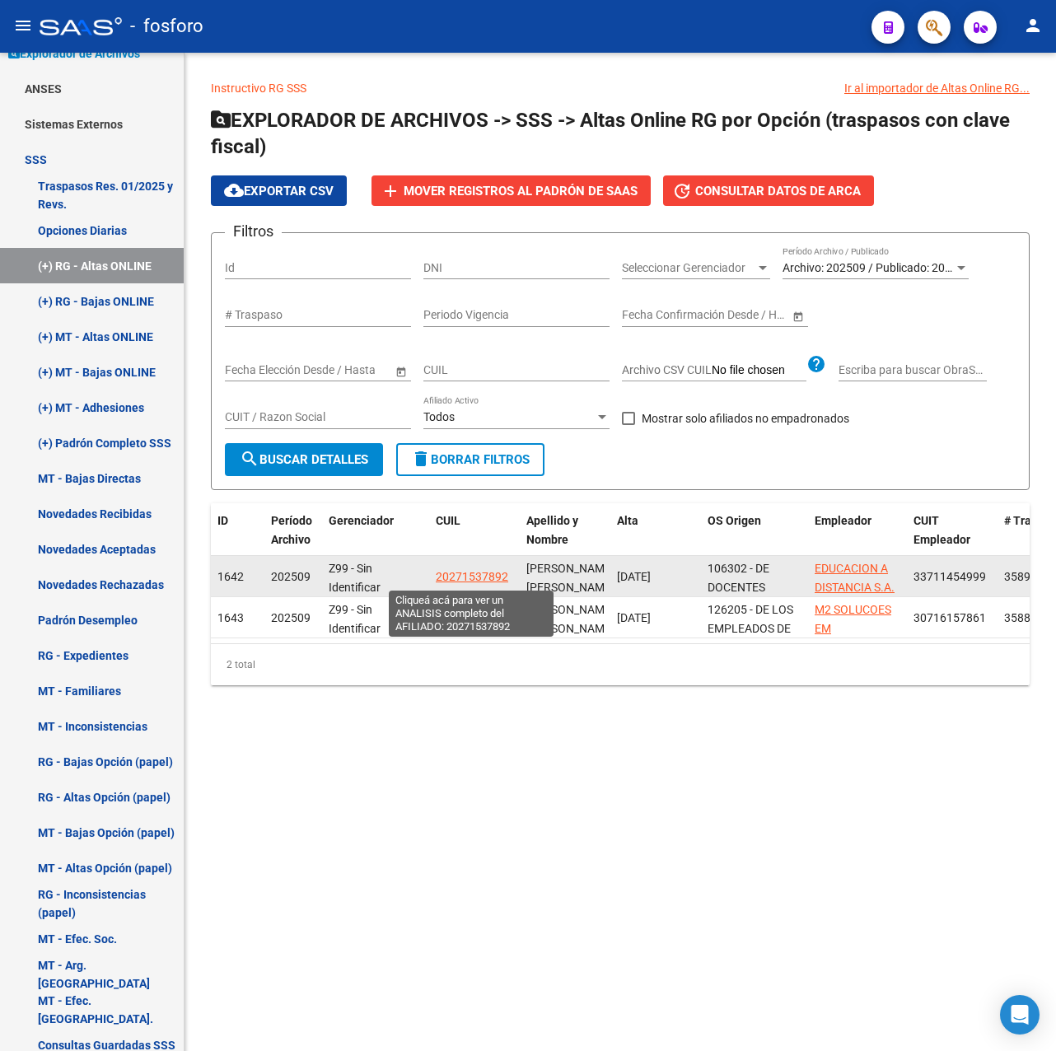
click at [477, 578] on span "20271537892" at bounding box center [472, 576] width 73 height 13
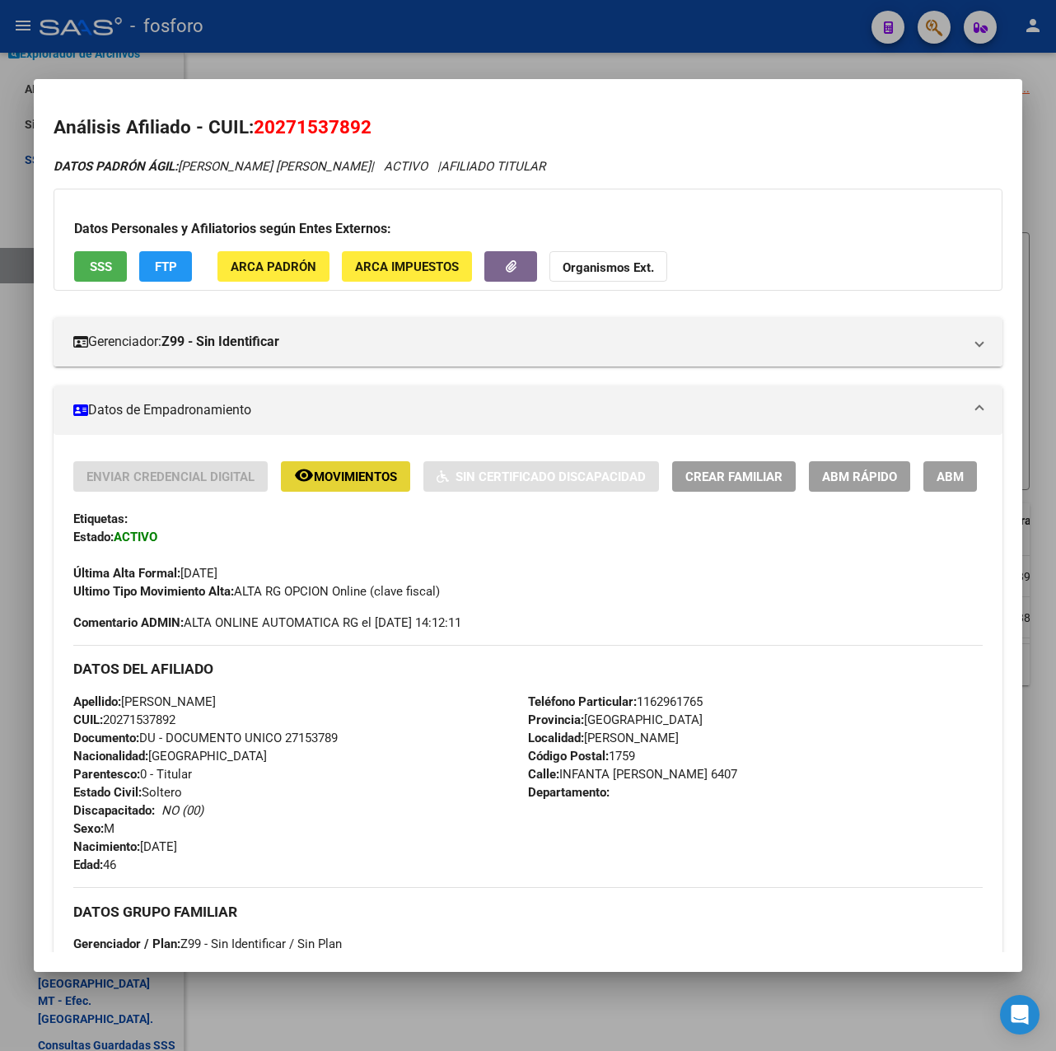
click at [345, 487] on button "remove_red_eye Movimientos" at bounding box center [345, 476] width 129 height 30
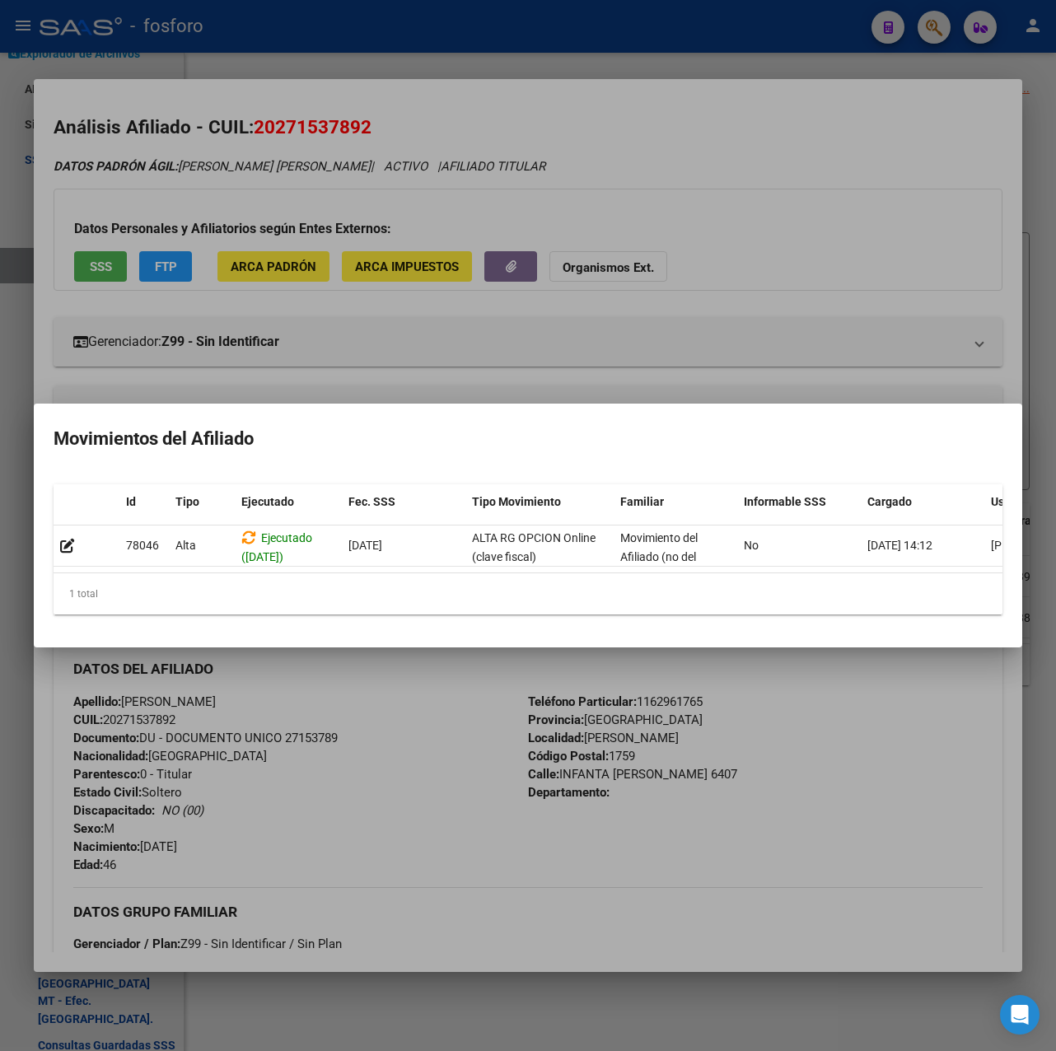
click at [544, 368] on div at bounding box center [528, 525] width 1056 height 1051
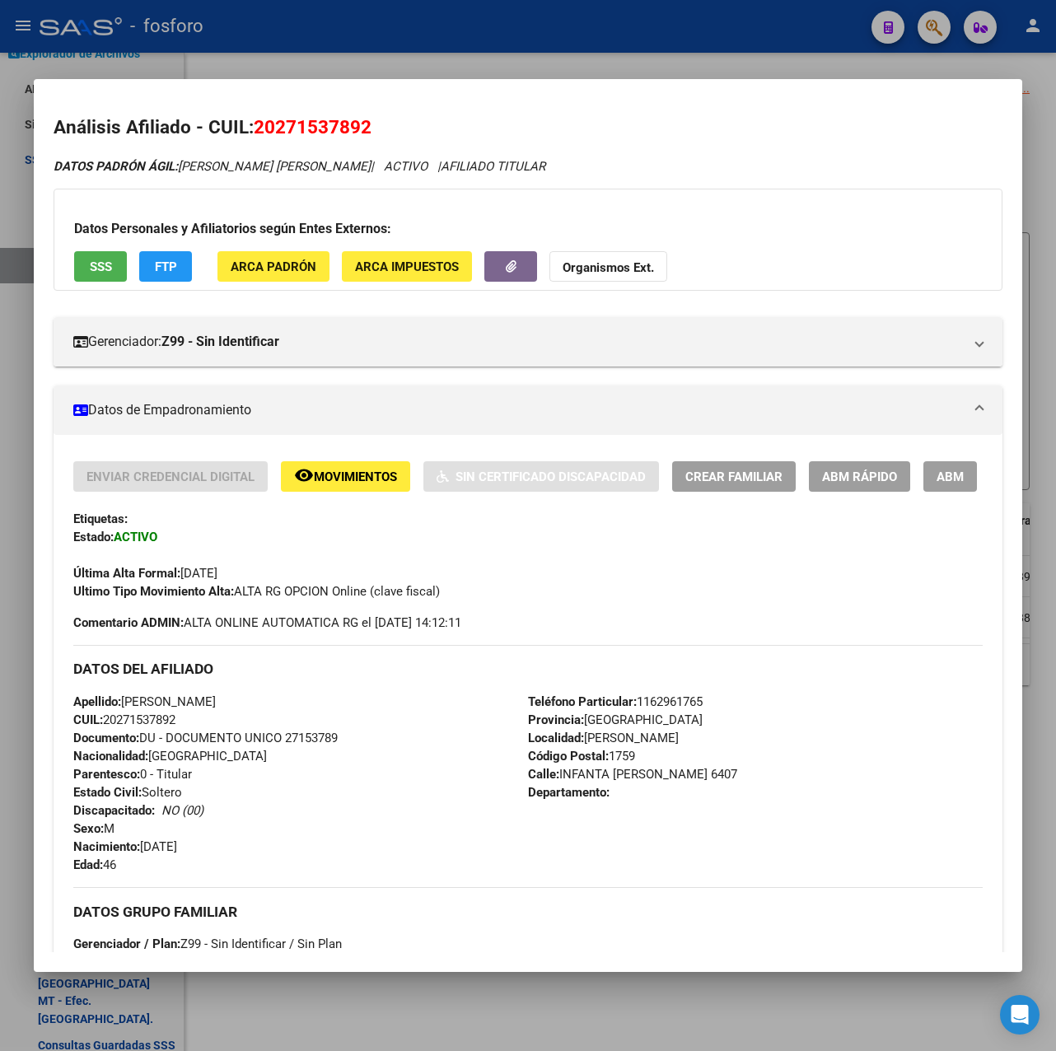
click at [627, 63] on div at bounding box center [528, 525] width 1056 height 1051
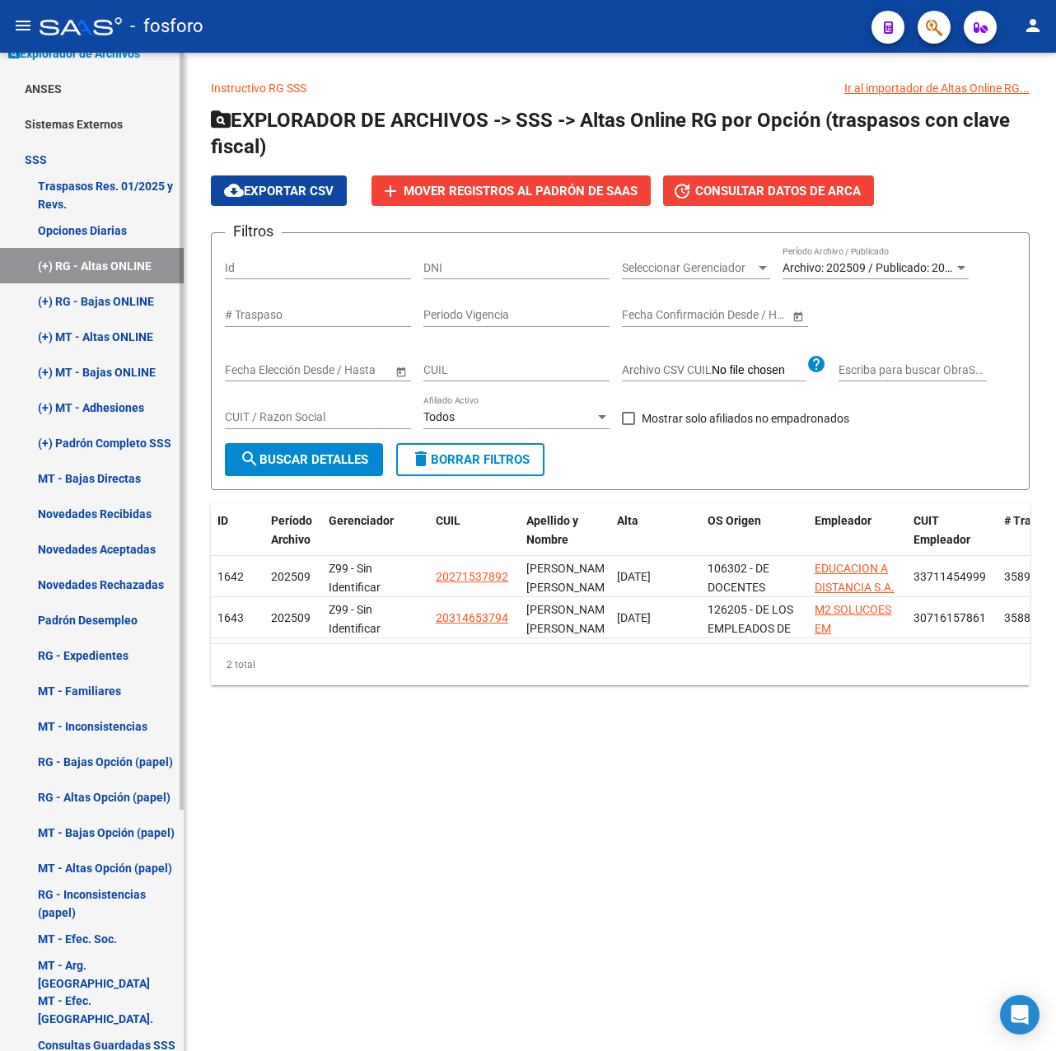
click at [75, 297] on link "(+) RG - Bajas ONLINE" at bounding box center [92, 300] width 184 height 35
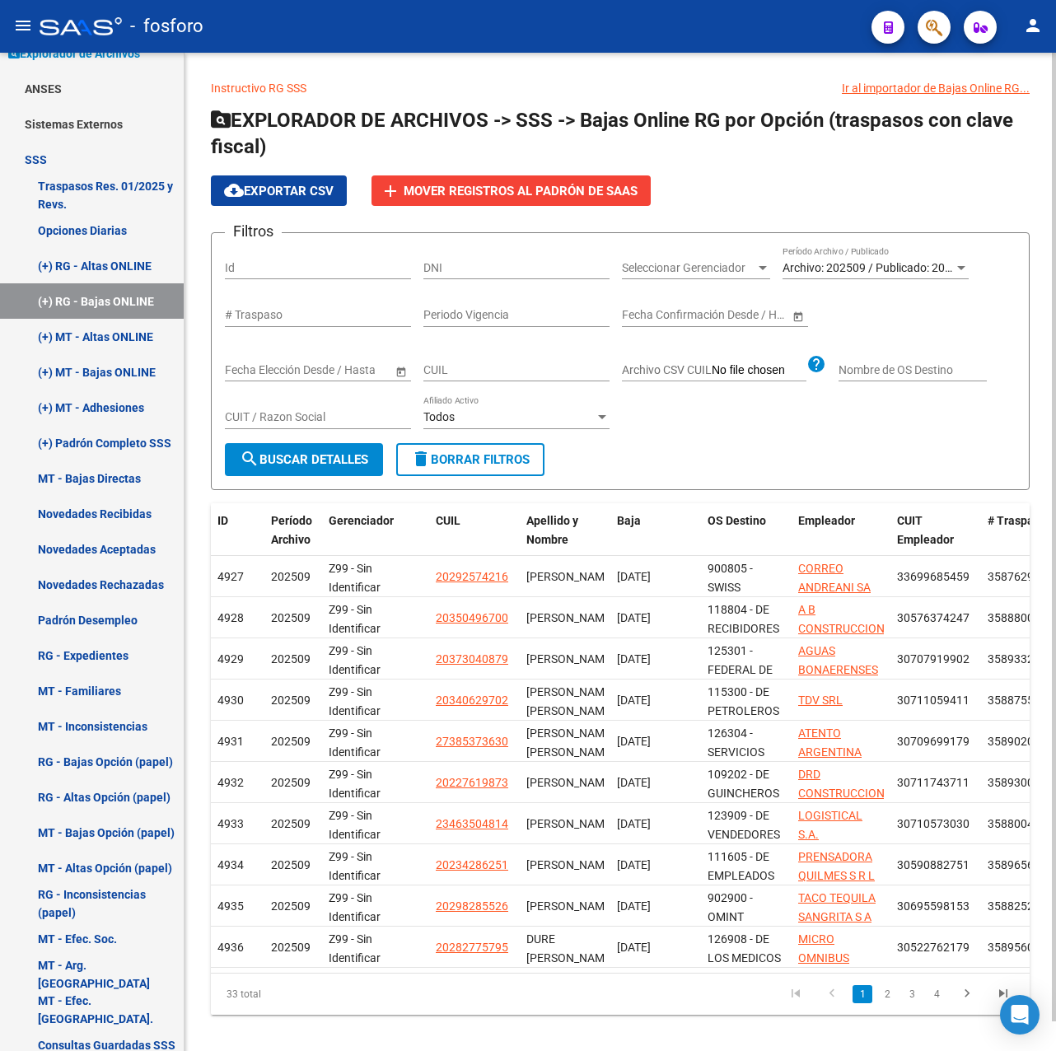
click at [934, 255] on div "Archivo: 202509 / Publicado: 202508 Período Archivo / Publicado" at bounding box center [876, 262] width 186 height 33
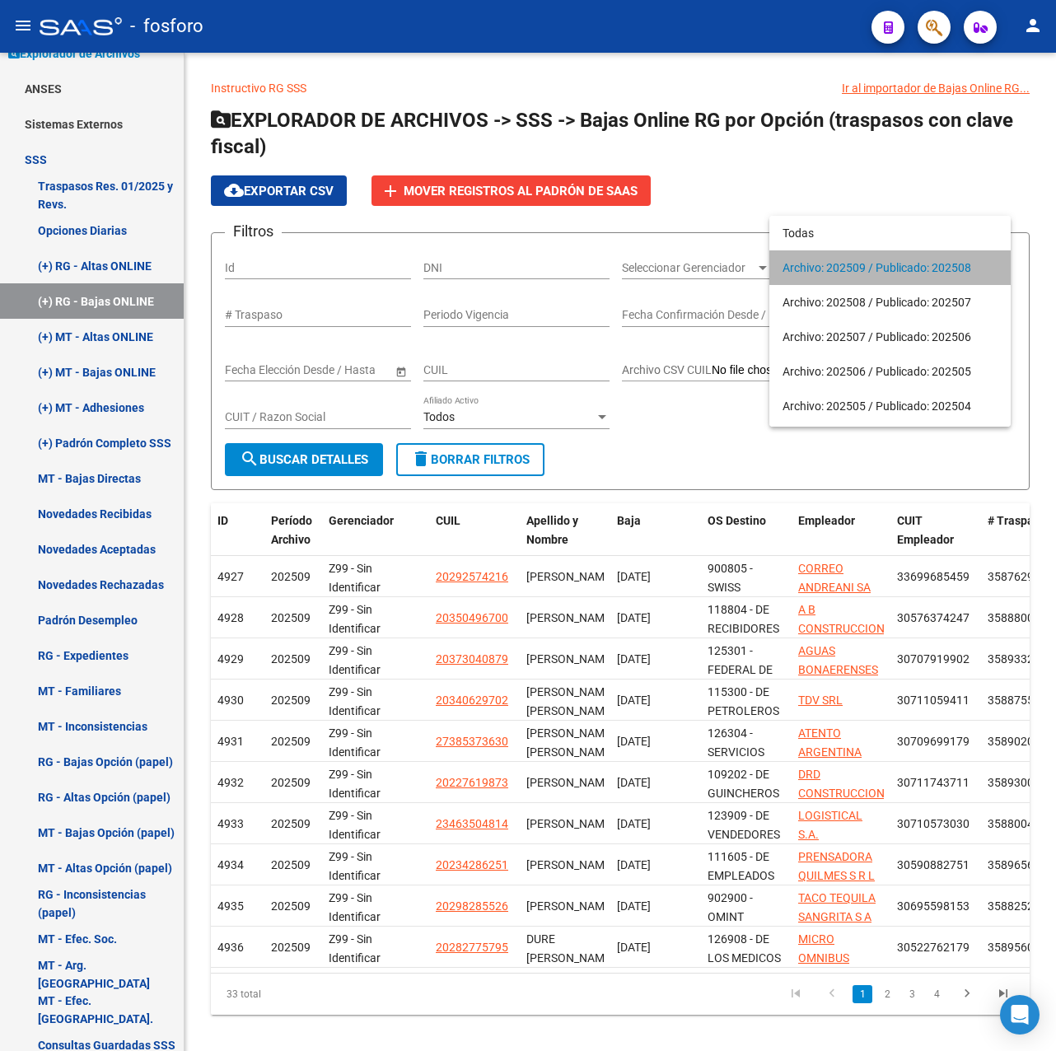
click at [967, 269] on span "Archivo: 202509 / Publicado: 202508" at bounding box center [890, 267] width 215 height 35
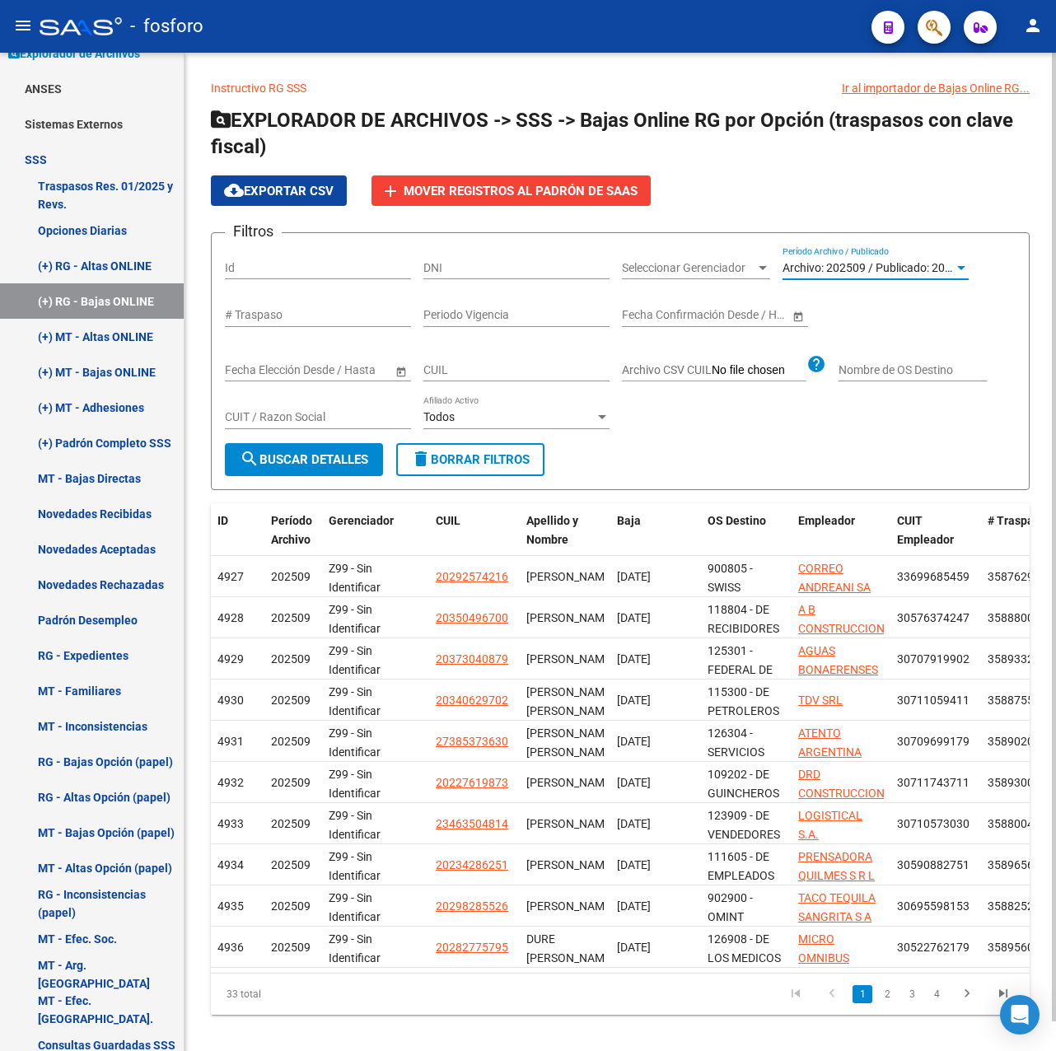
scroll to position [30, 0]
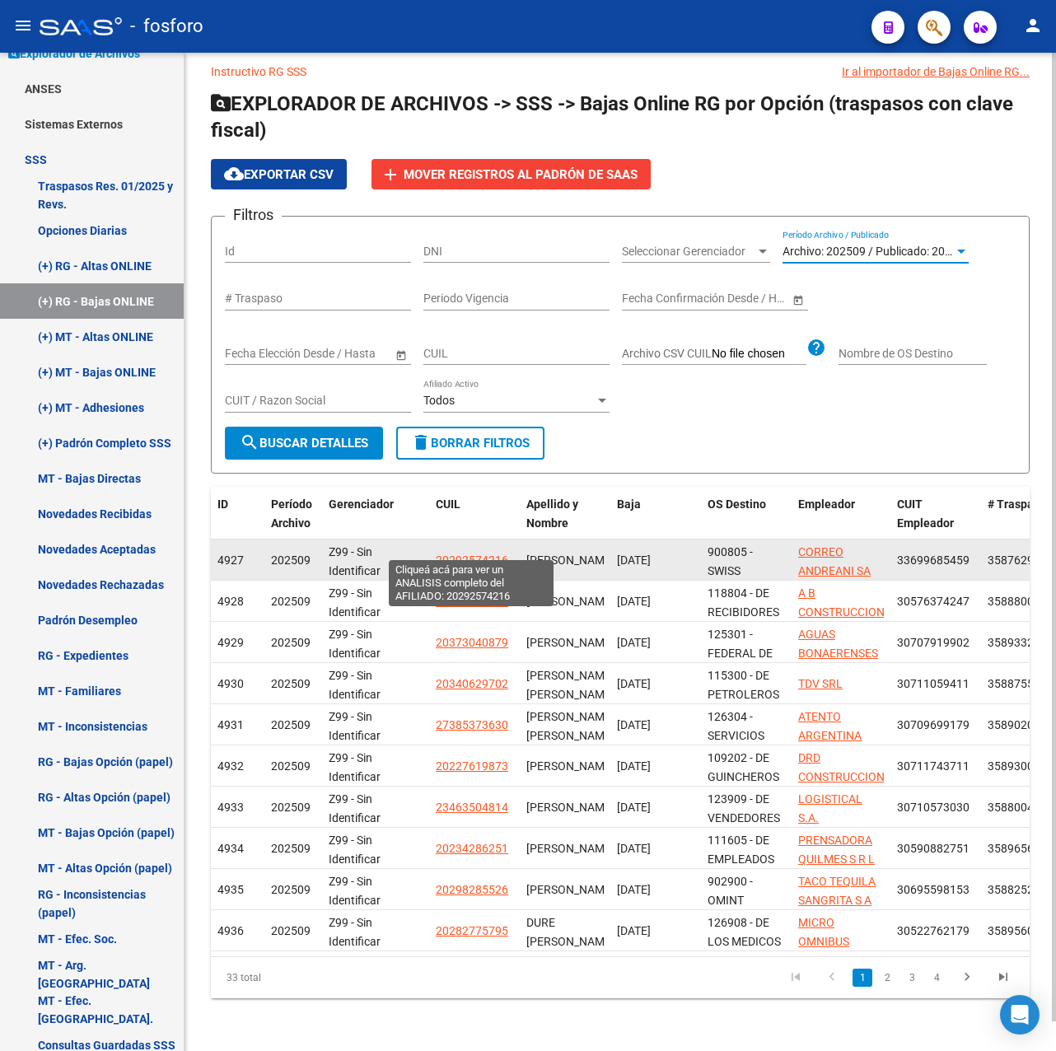
click at [487, 554] on span "20292574216" at bounding box center [472, 560] width 73 height 13
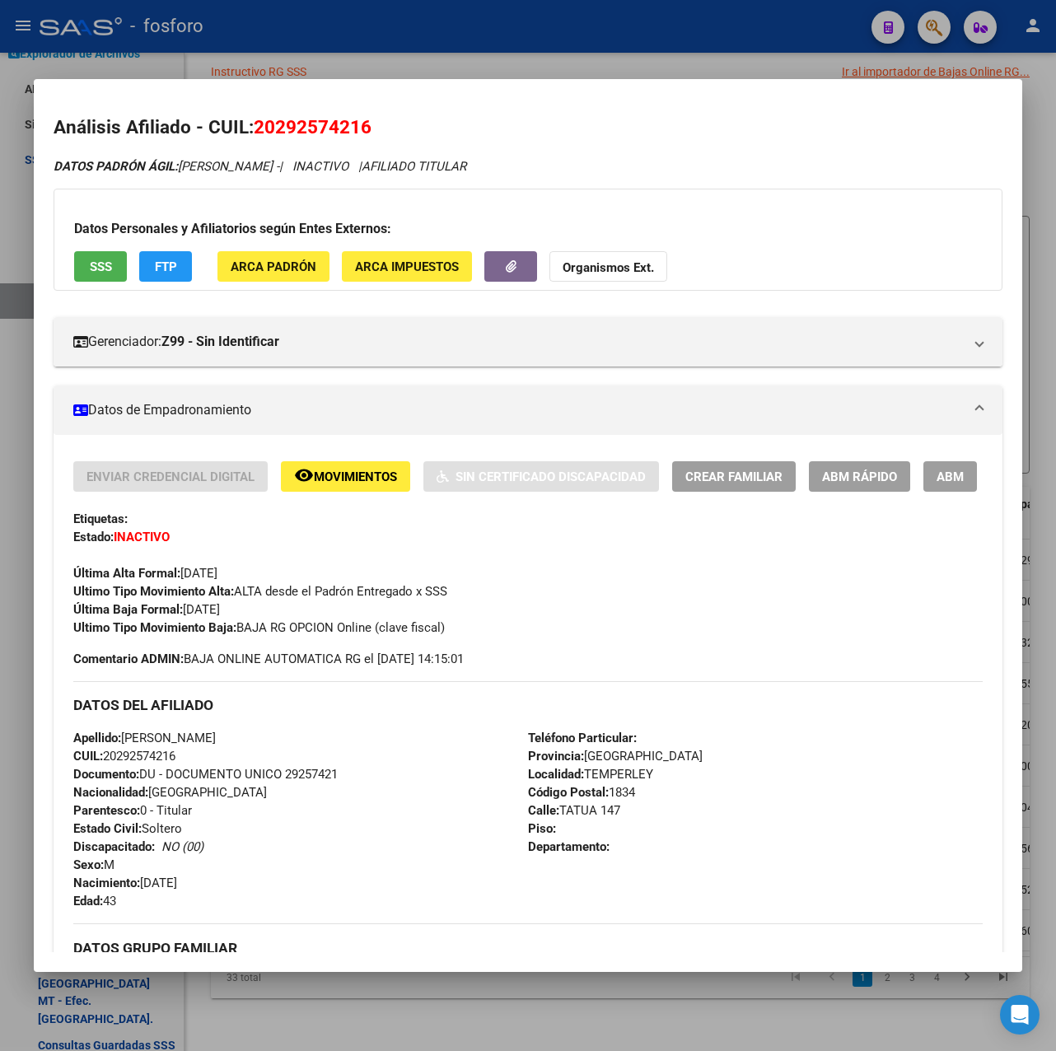
click at [719, 51] on div at bounding box center [528, 525] width 1056 height 1051
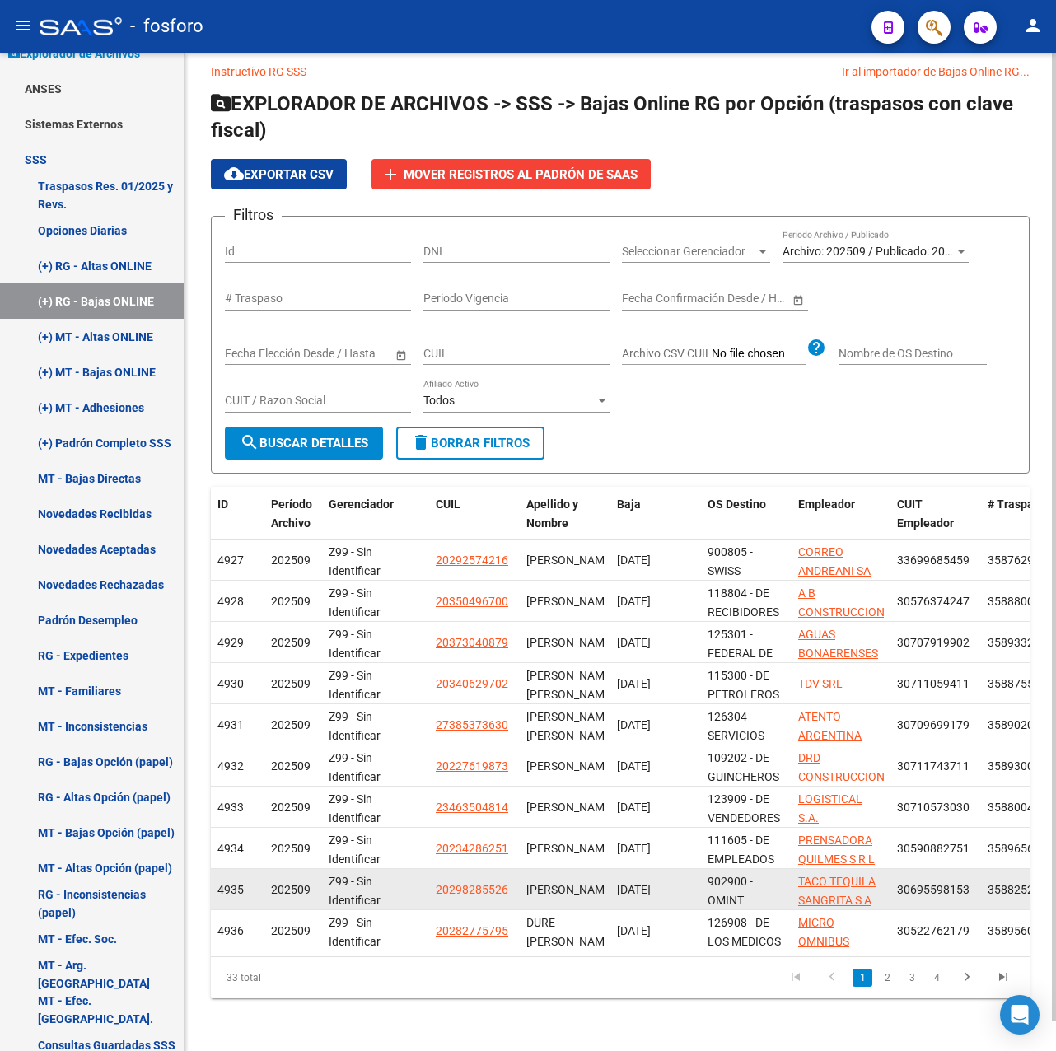
click at [465, 883] on app-link-go-to "20298285526" at bounding box center [472, 890] width 73 height 19
click at [459, 883] on span "20298285526" at bounding box center [472, 889] width 73 height 13
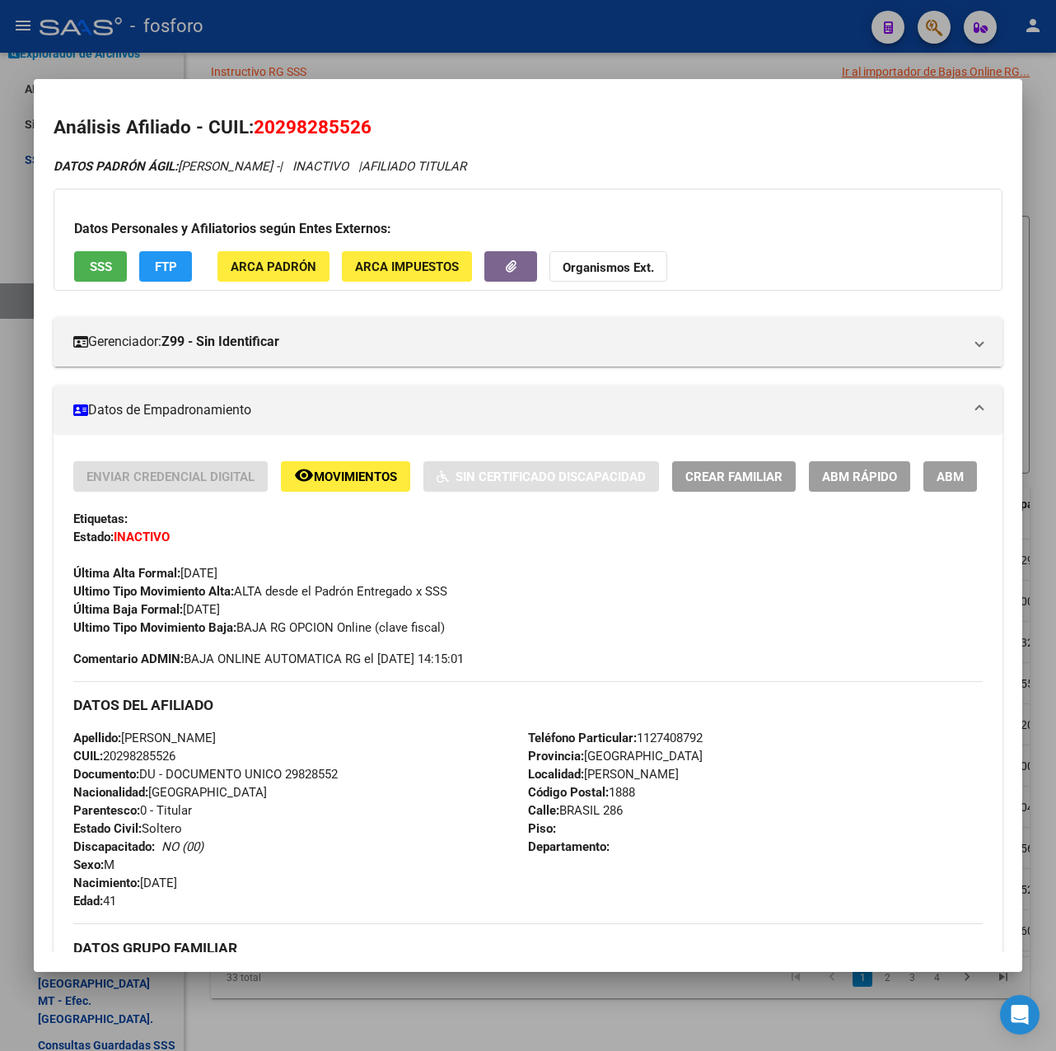
click at [610, 59] on div at bounding box center [528, 525] width 1056 height 1051
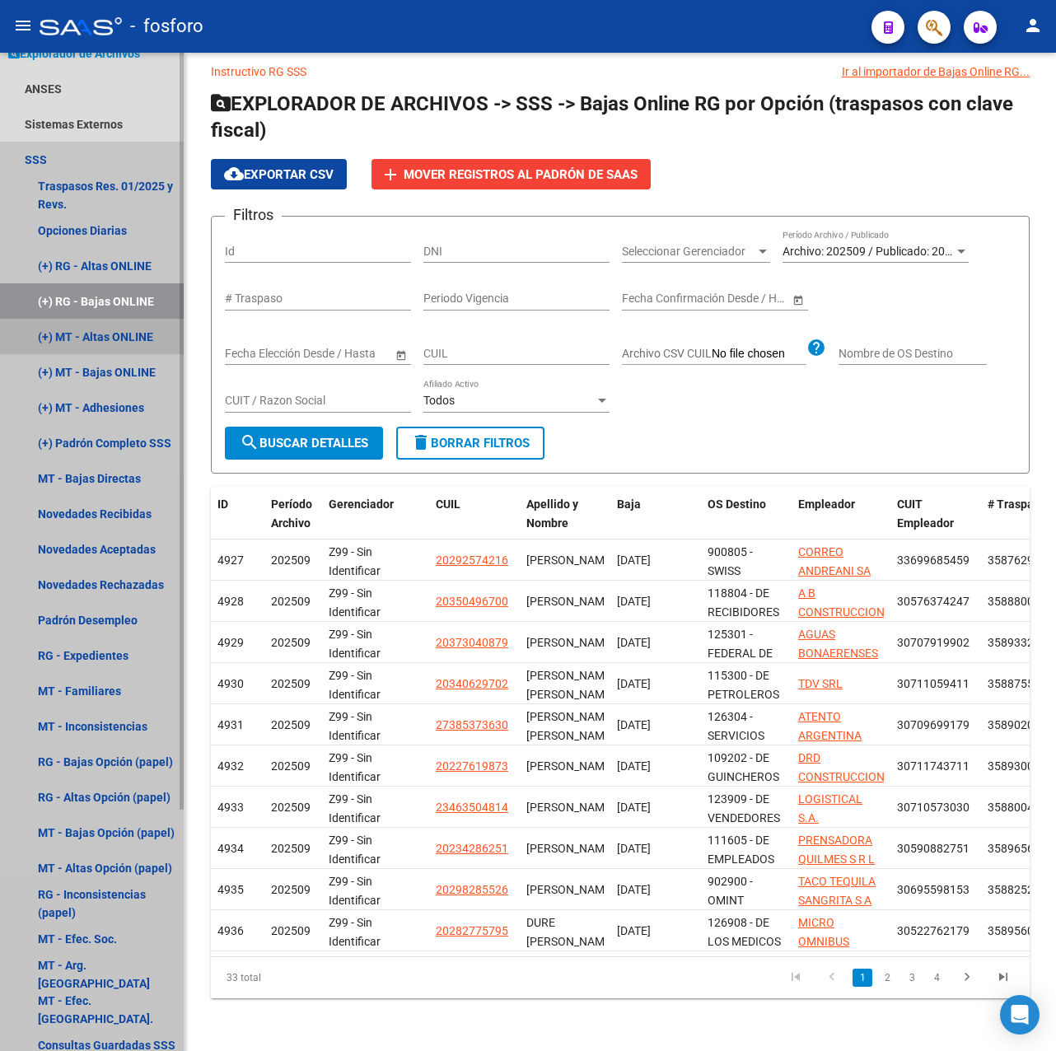
click at [91, 342] on link "(+) MT - Altas ONLINE" at bounding box center [92, 336] width 184 height 35
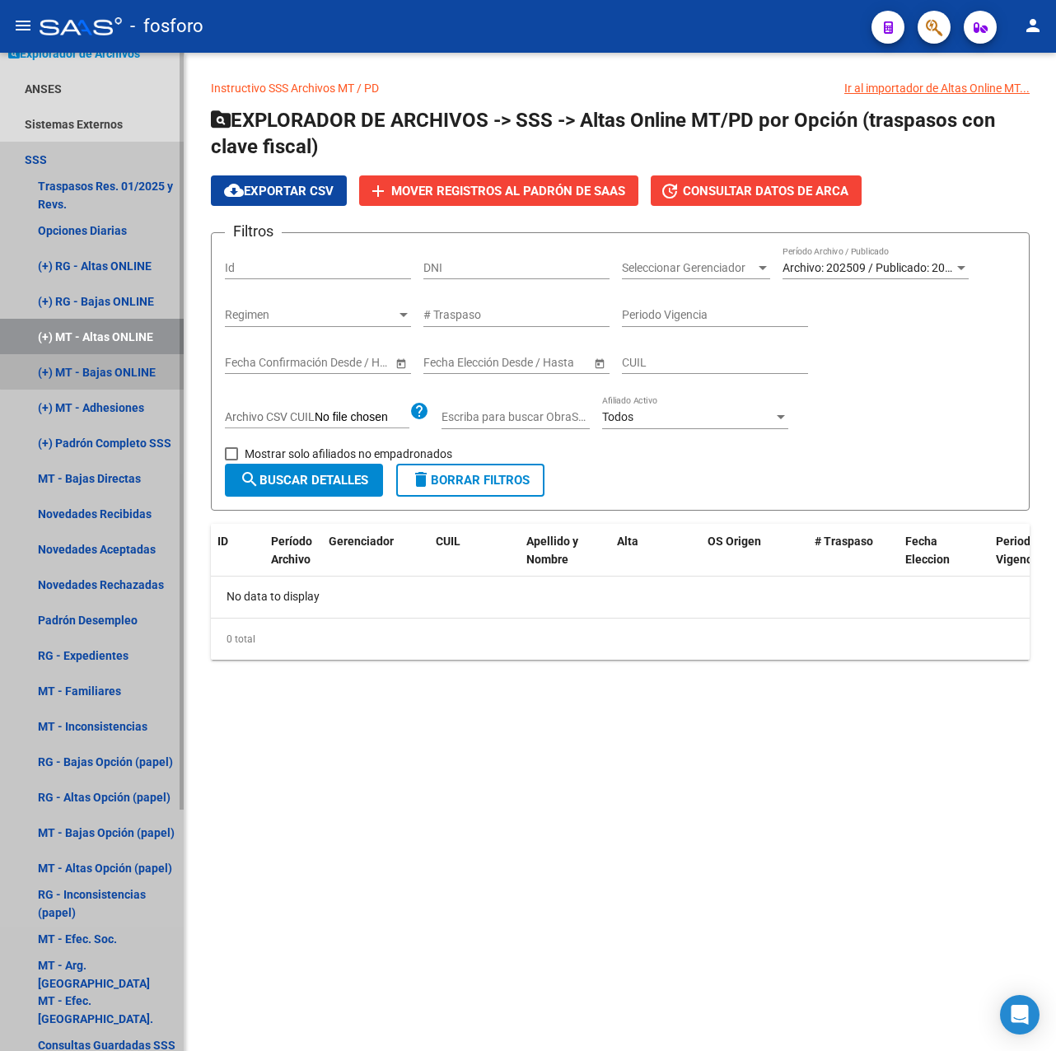
click at [107, 371] on link "(+) MT - Bajas ONLINE" at bounding box center [92, 371] width 184 height 35
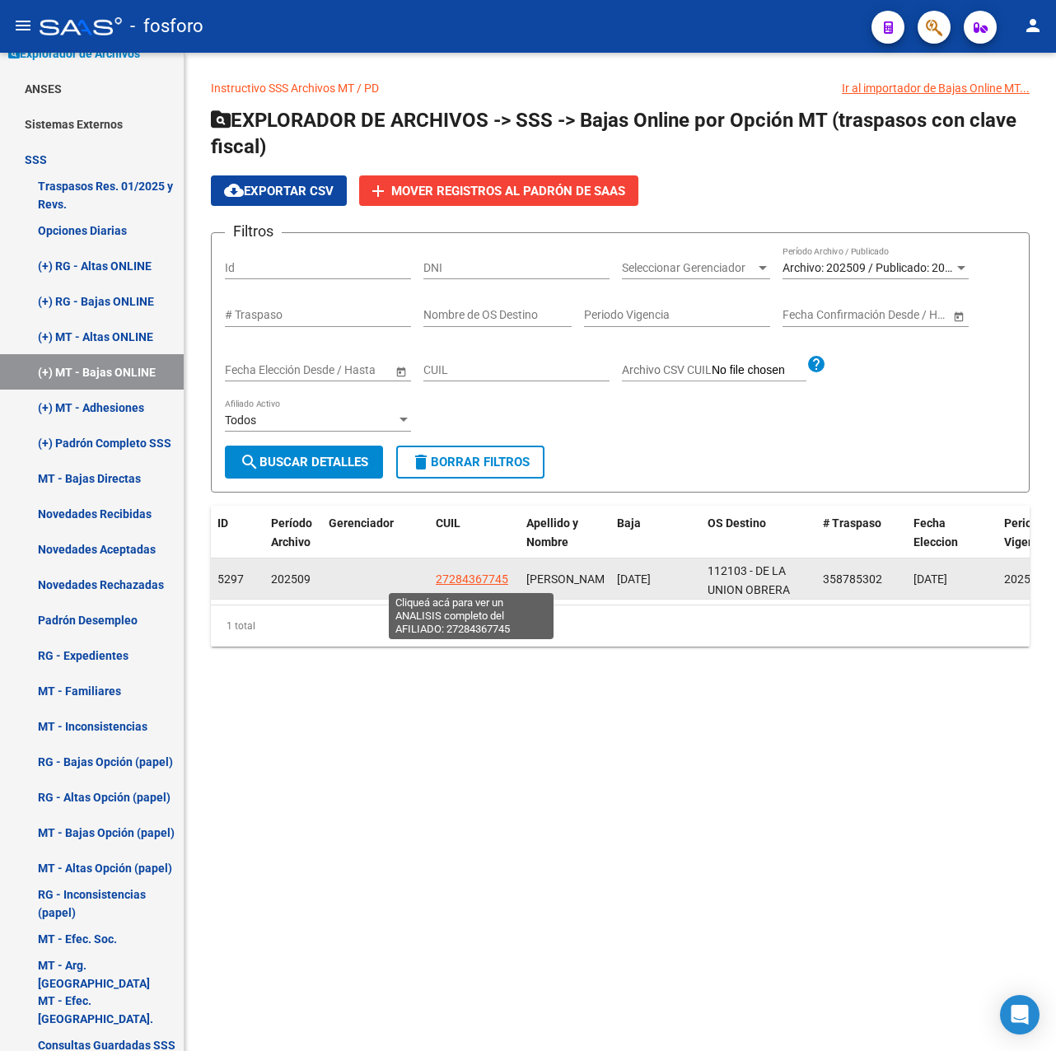
click at [496, 579] on span "27284367745" at bounding box center [472, 579] width 73 height 13
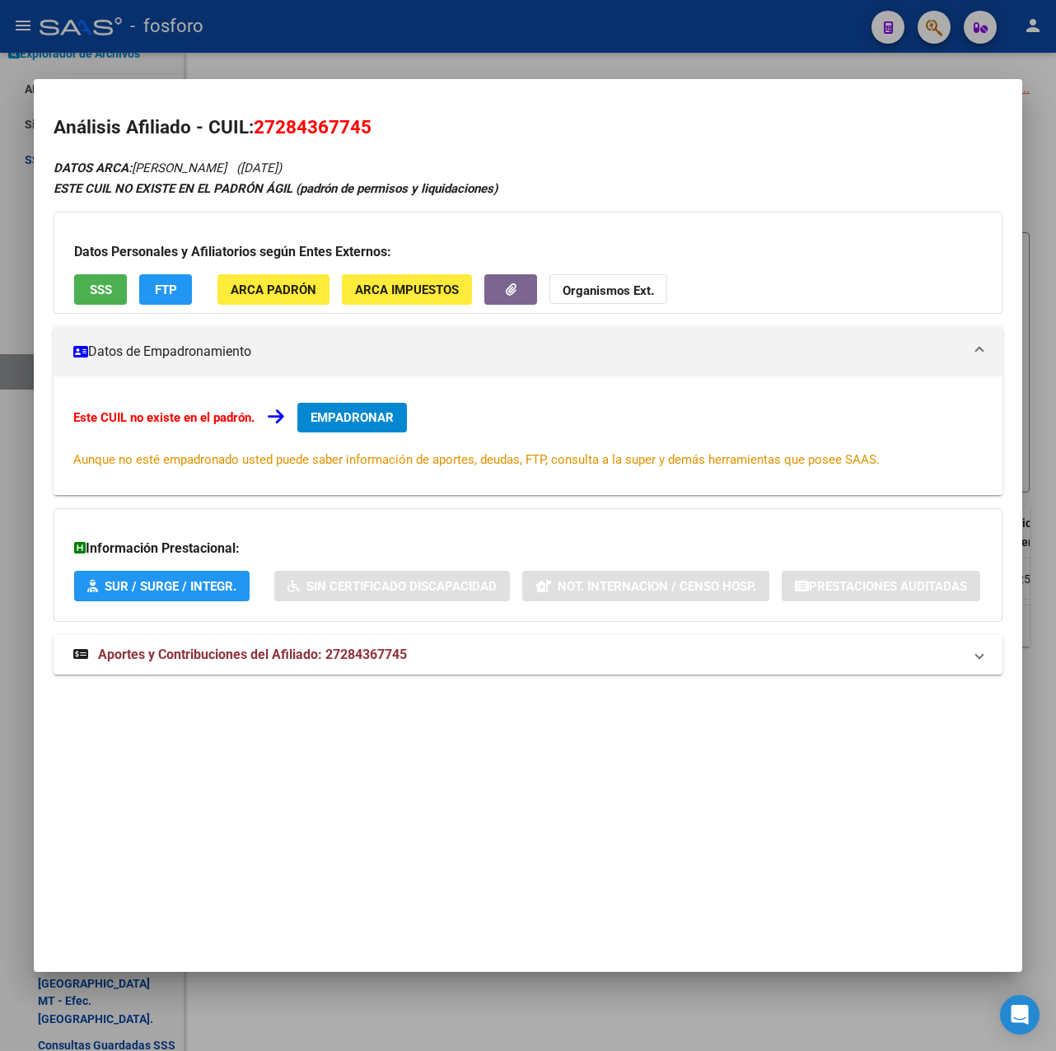
click at [434, 42] on div at bounding box center [528, 525] width 1056 height 1051
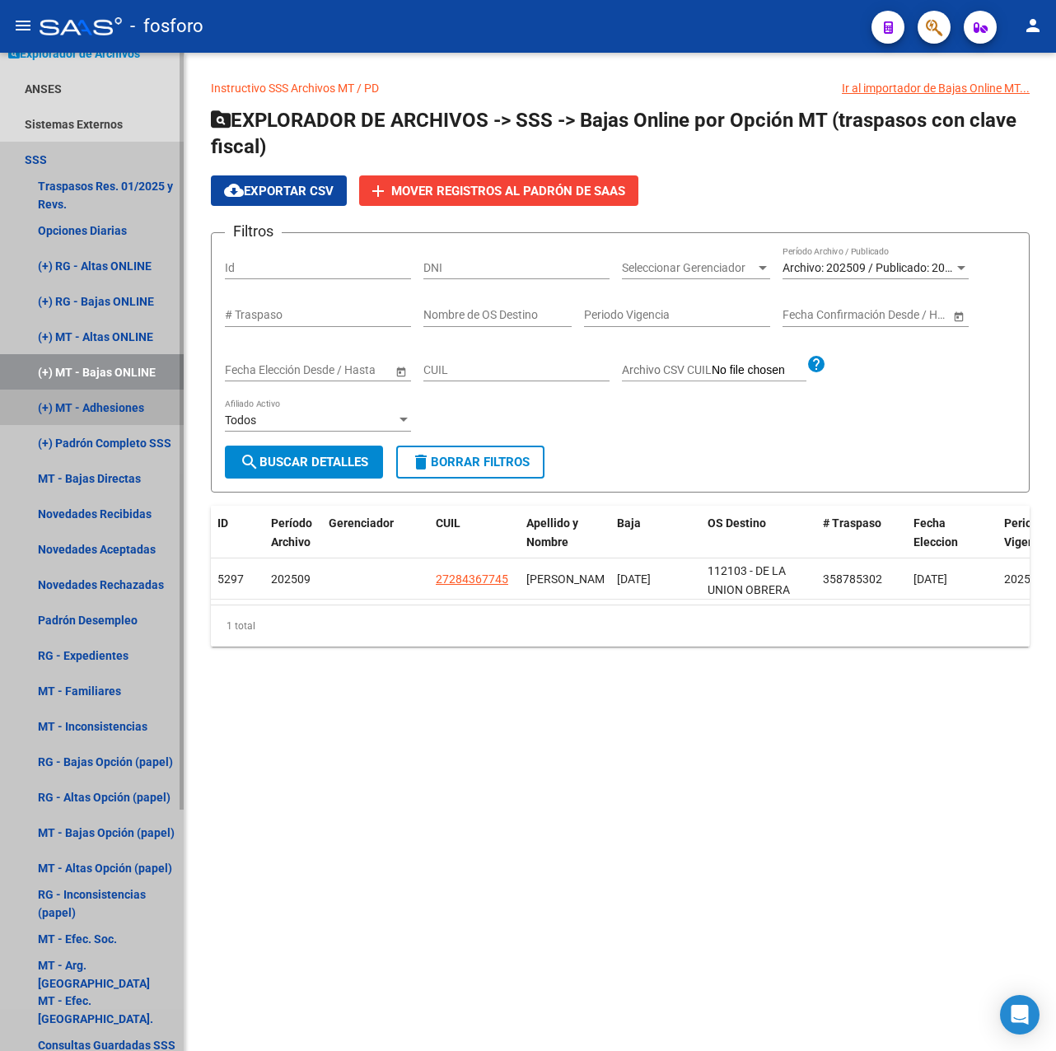
click at [123, 414] on link "(+) MT - Adhesiones" at bounding box center [92, 407] width 184 height 35
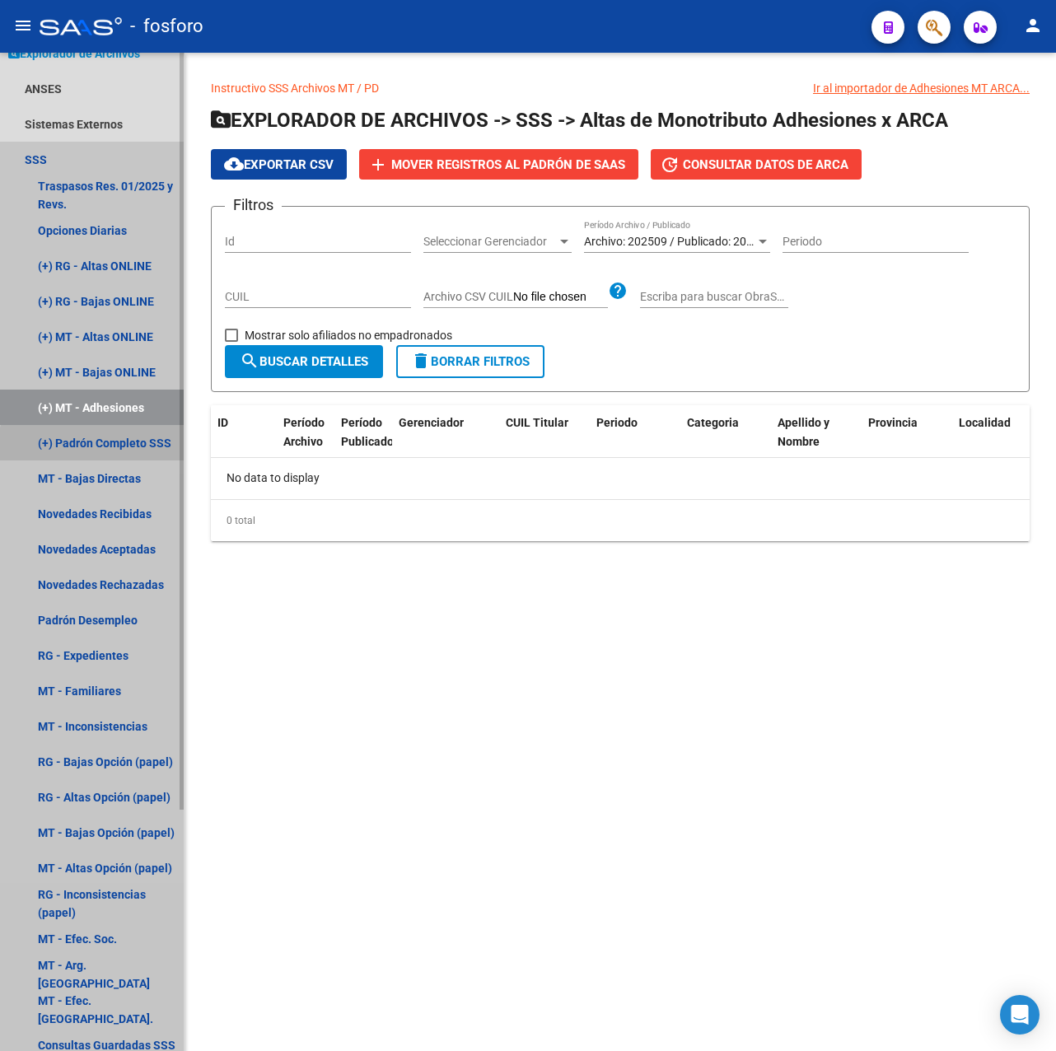
click at [124, 456] on link "(+) Padrón Completo SSS" at bounding box center [92, 442] width 184 height 35
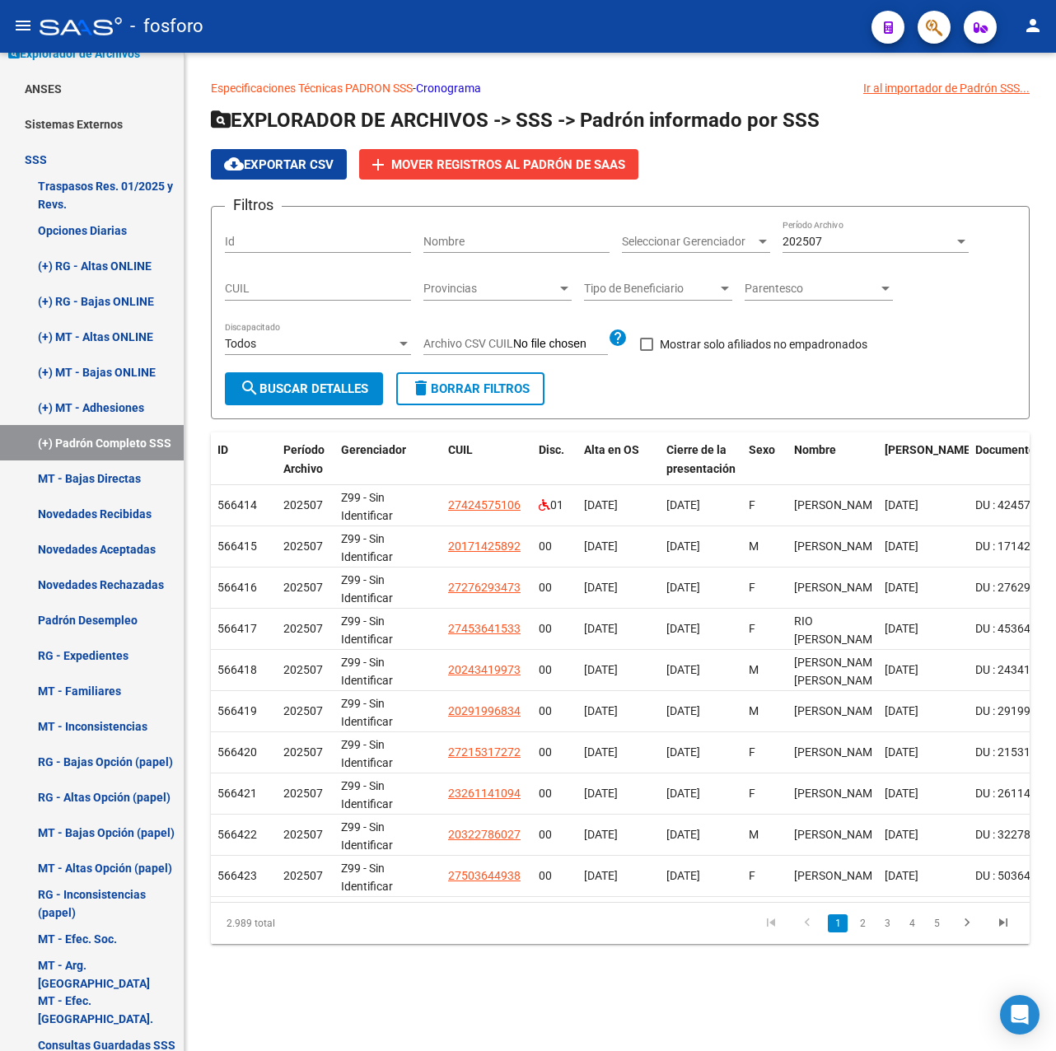
click at [872, 222] on div "202507 Período Archivo" at bounding box center [876, 236] width 186 height 33
click at [868, 232] on span "202507" at bounding box center [876, 241] width 186 height 35
click at [128, 478] on link "MT - Bajas Directas" at bounding box center [92, 478] width 184 height 35
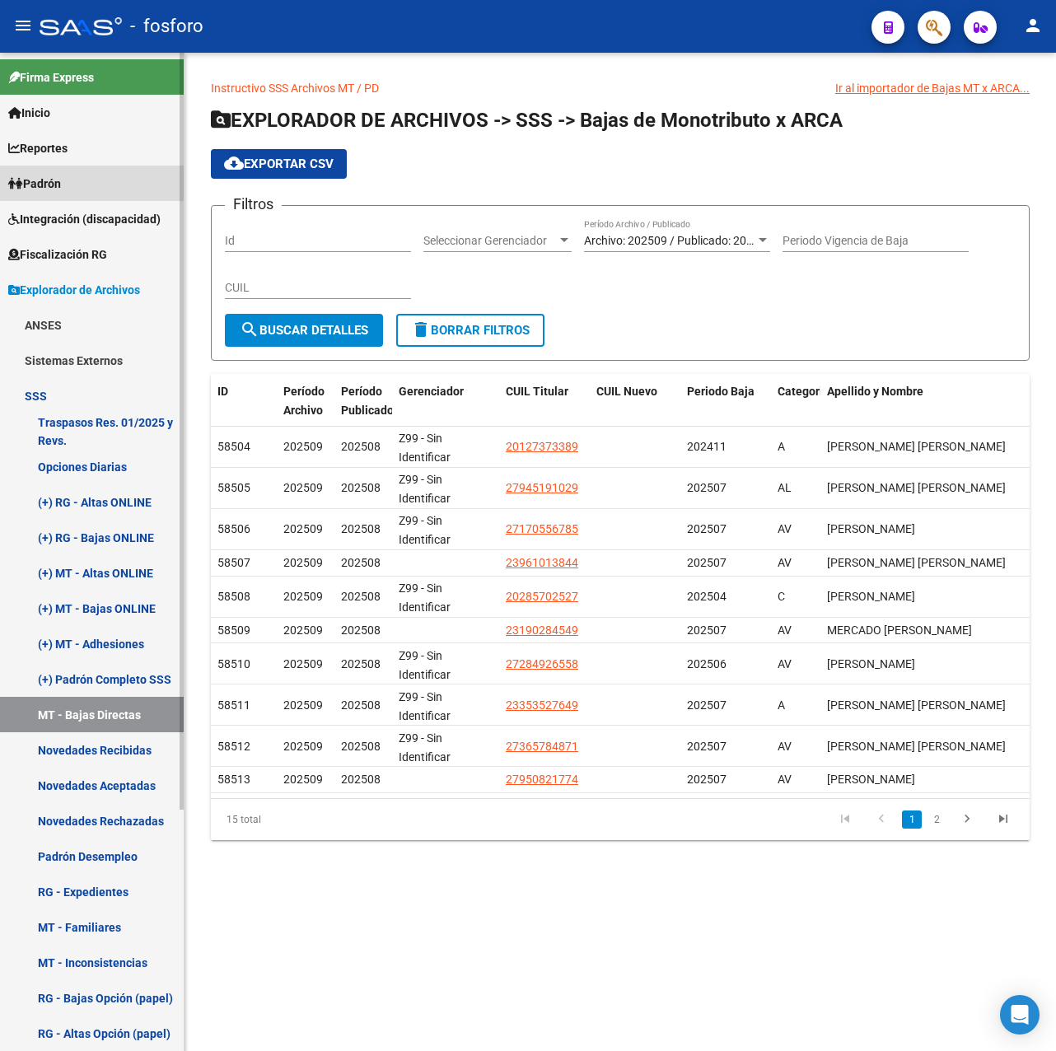
click at [77, 177] on link "Padrón" at bounding box center [92, 183] width 184 height 35
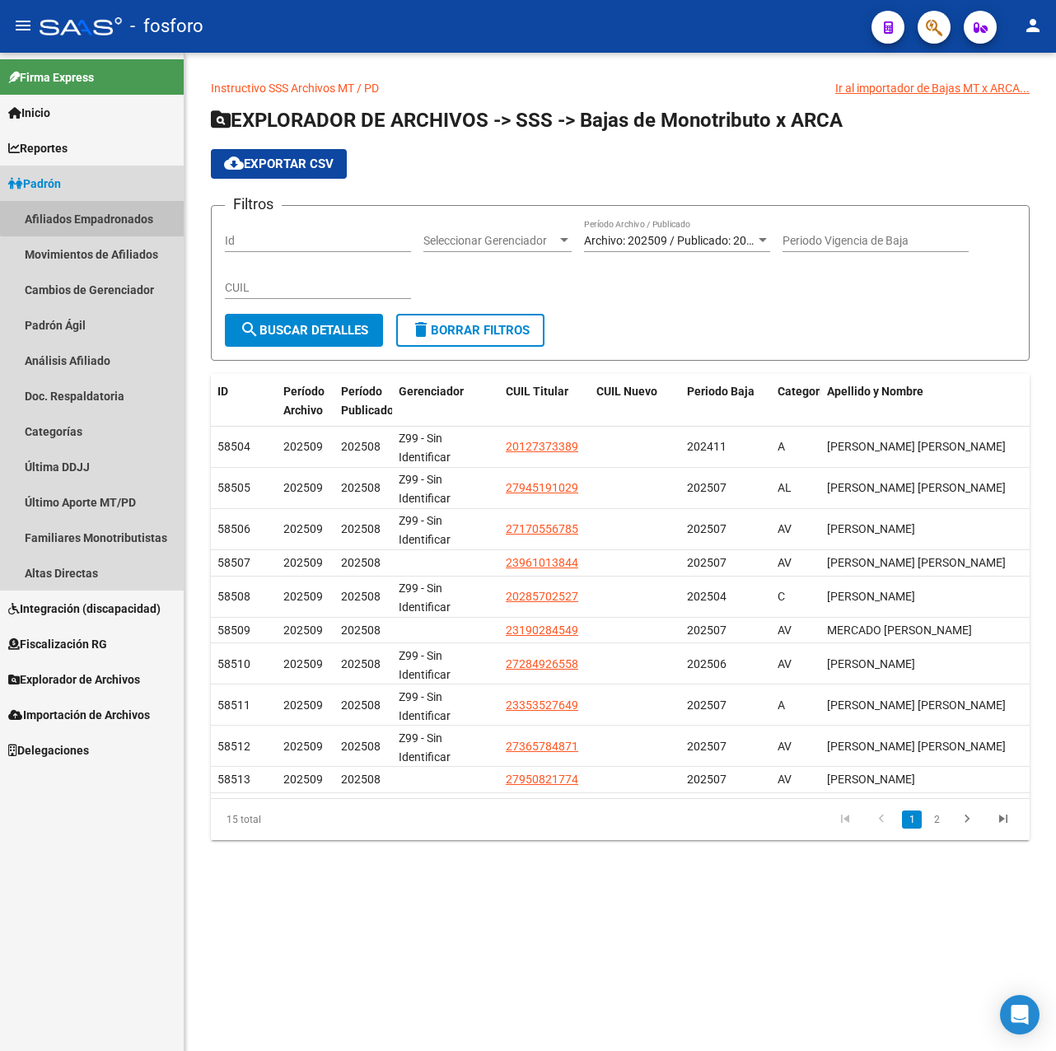
click at [115, 215] on link "Afiliados Empadronados" at bounding box center [92, 218] width 184 height 35
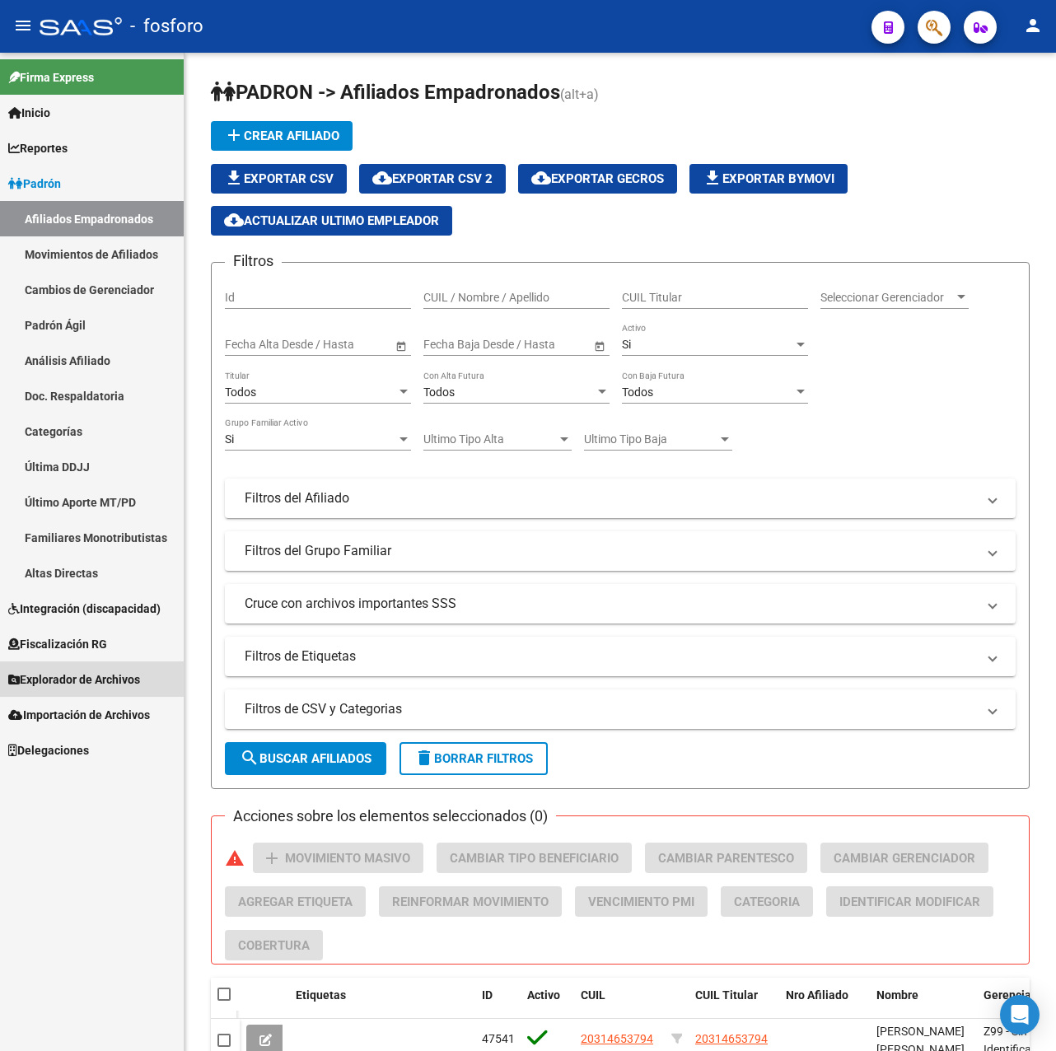
click at [91, 679] on span "Explorador de Archivos" at bounding box center [74, 680] width 132 height 18
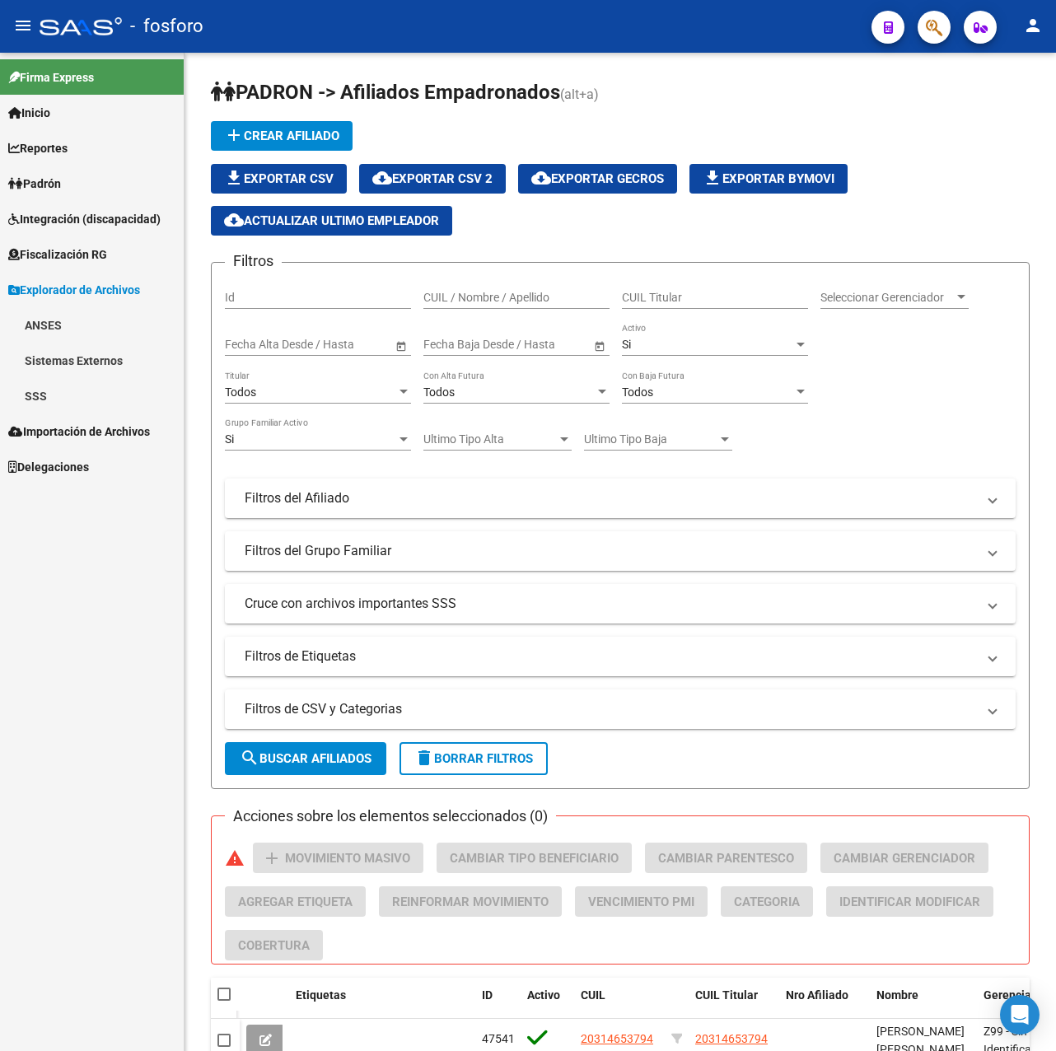
click at [44, 408] on link "SSS" at bounding box center [92, 395] width 184 height 35
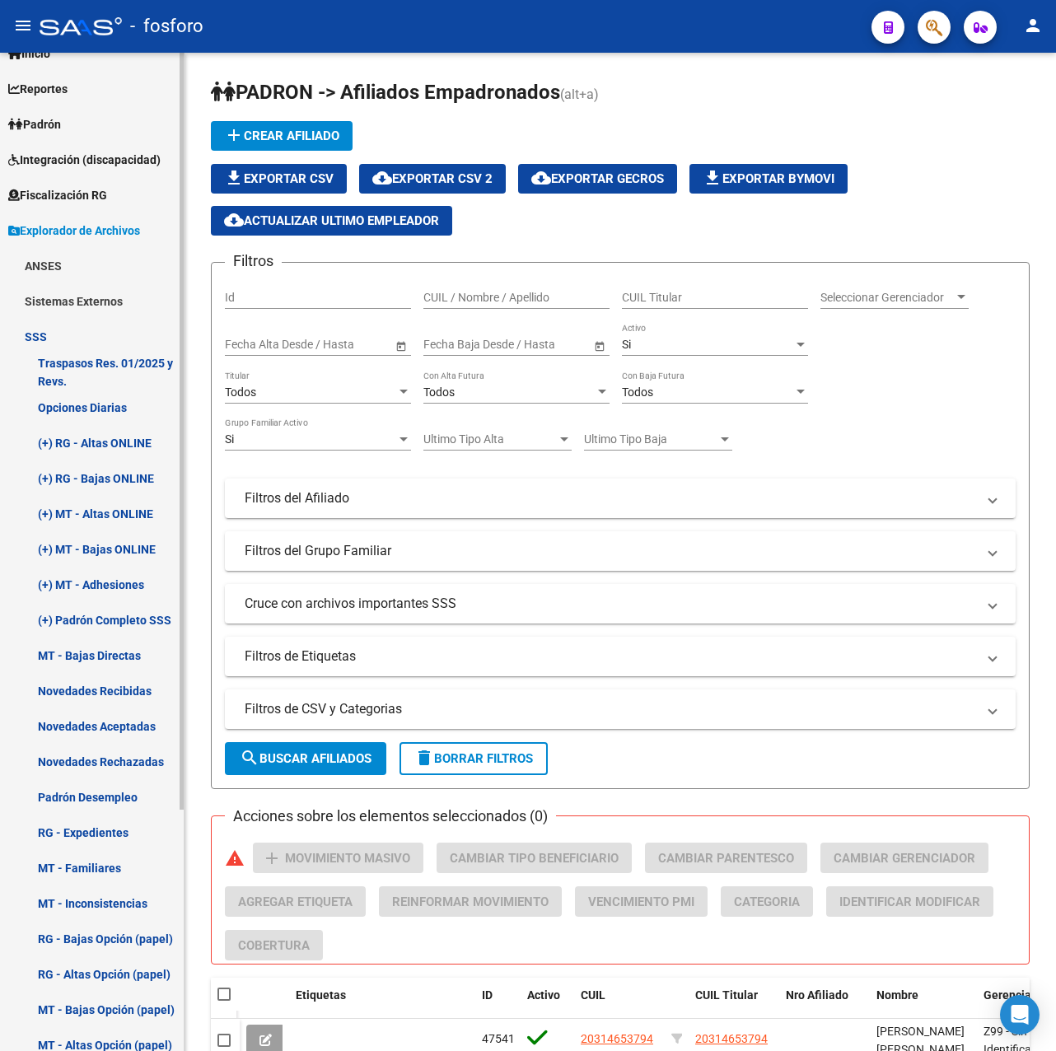
scroll to position [82, 0]
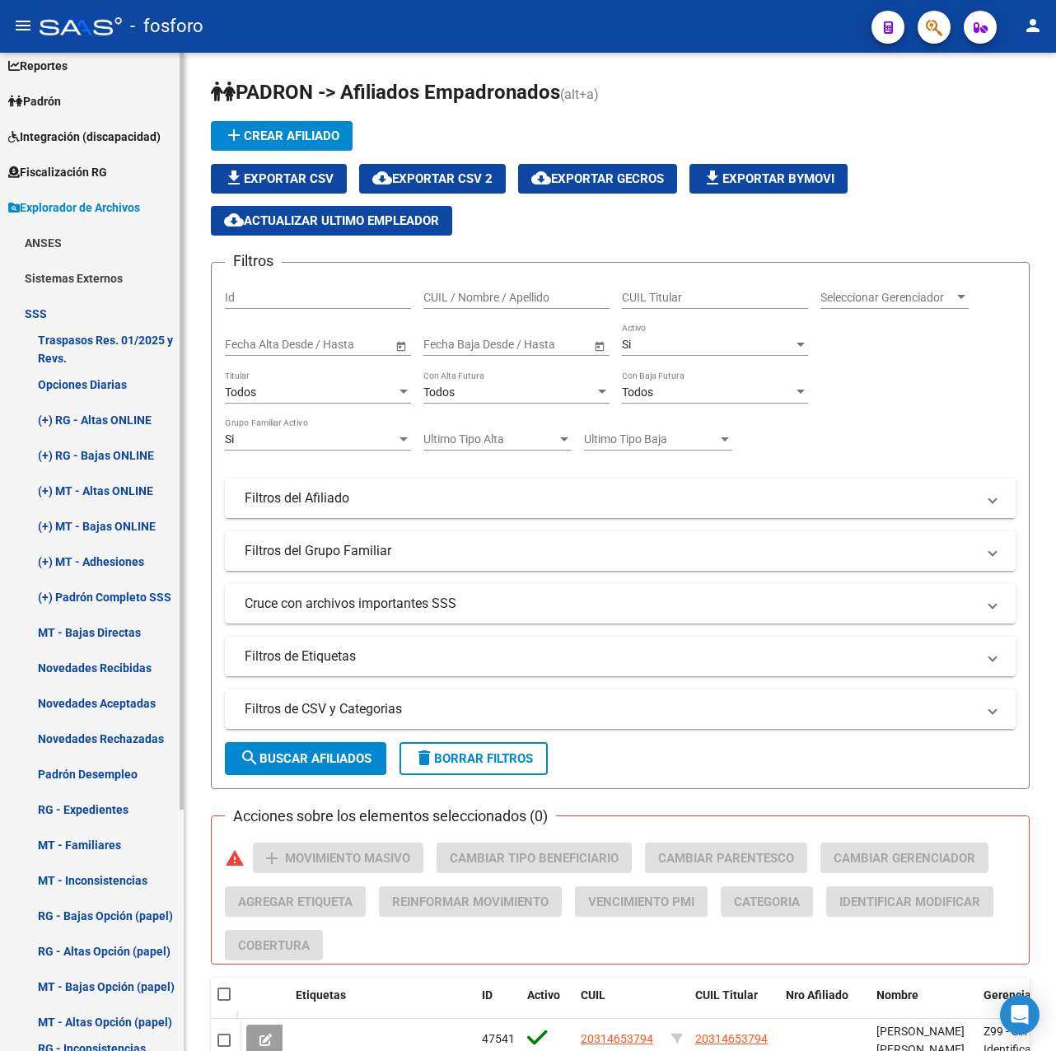
click at [114, 734] on link "Novedades Rechazadas" at bounding box center [92, 738] width 184 height 35
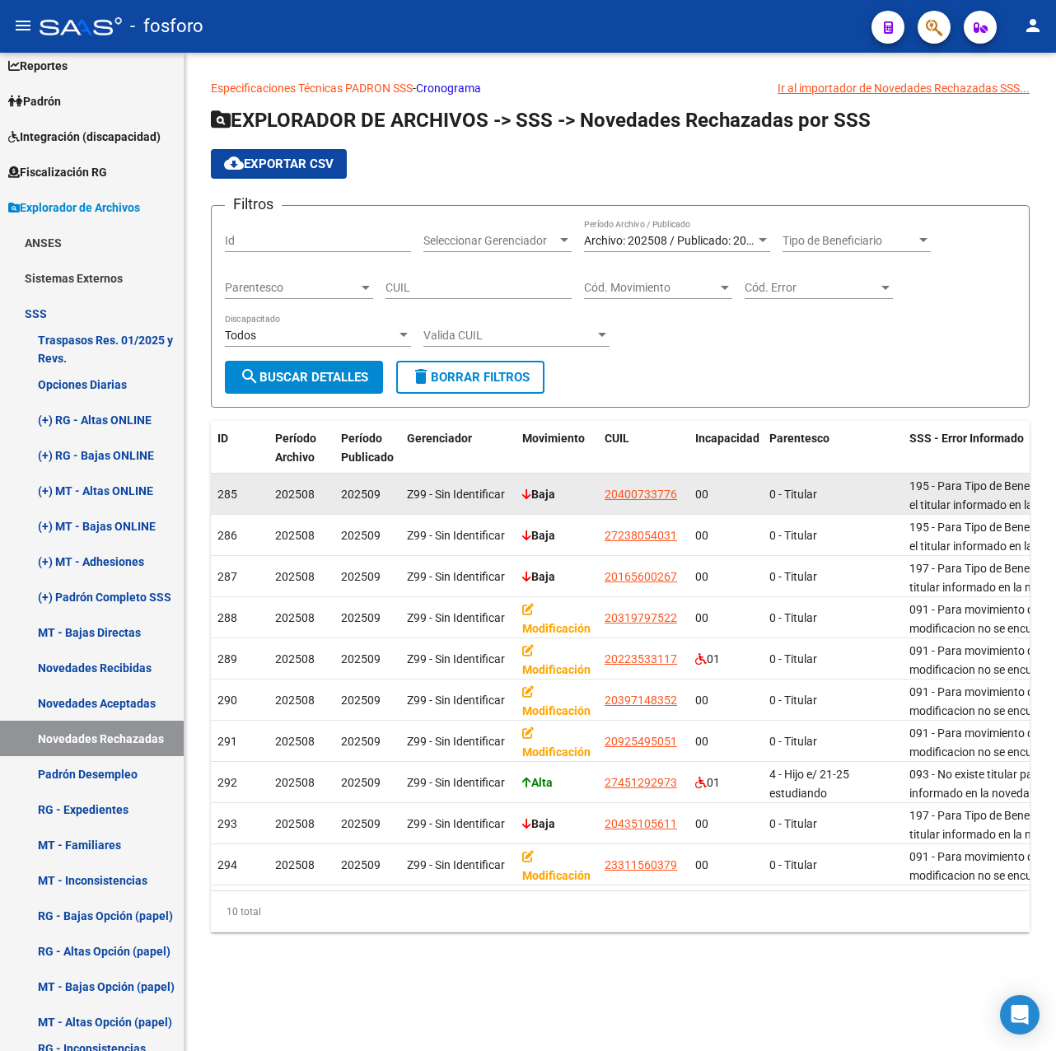
drag, startPoint x: 599, startPoint y: 494, endPoint x: 689, endPoint y: 498, distance: 89.9
copy span "20400733776"
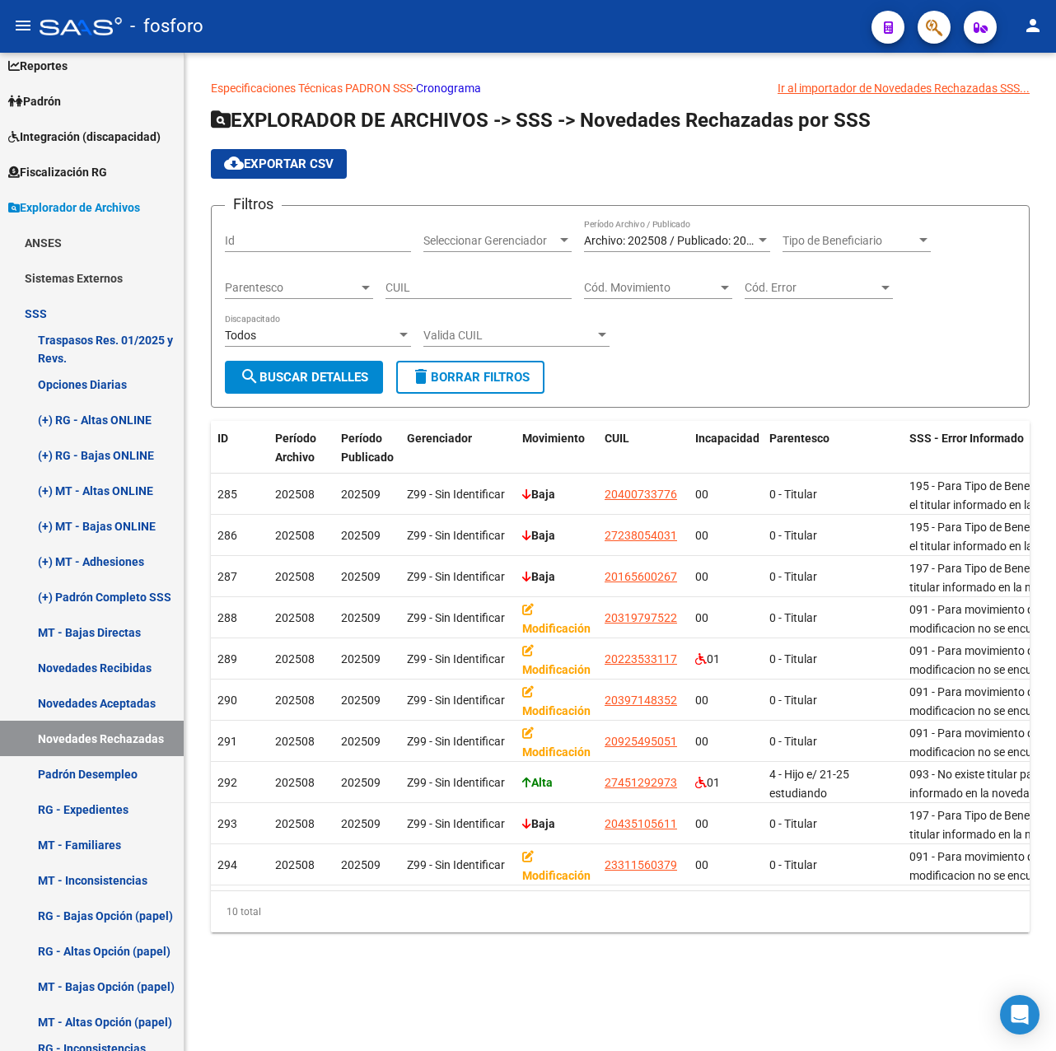
click at [320, 87] on link "Especificaciones Técnicas PADRON SSS" at bounding box center [312, 88] width 202 height 13
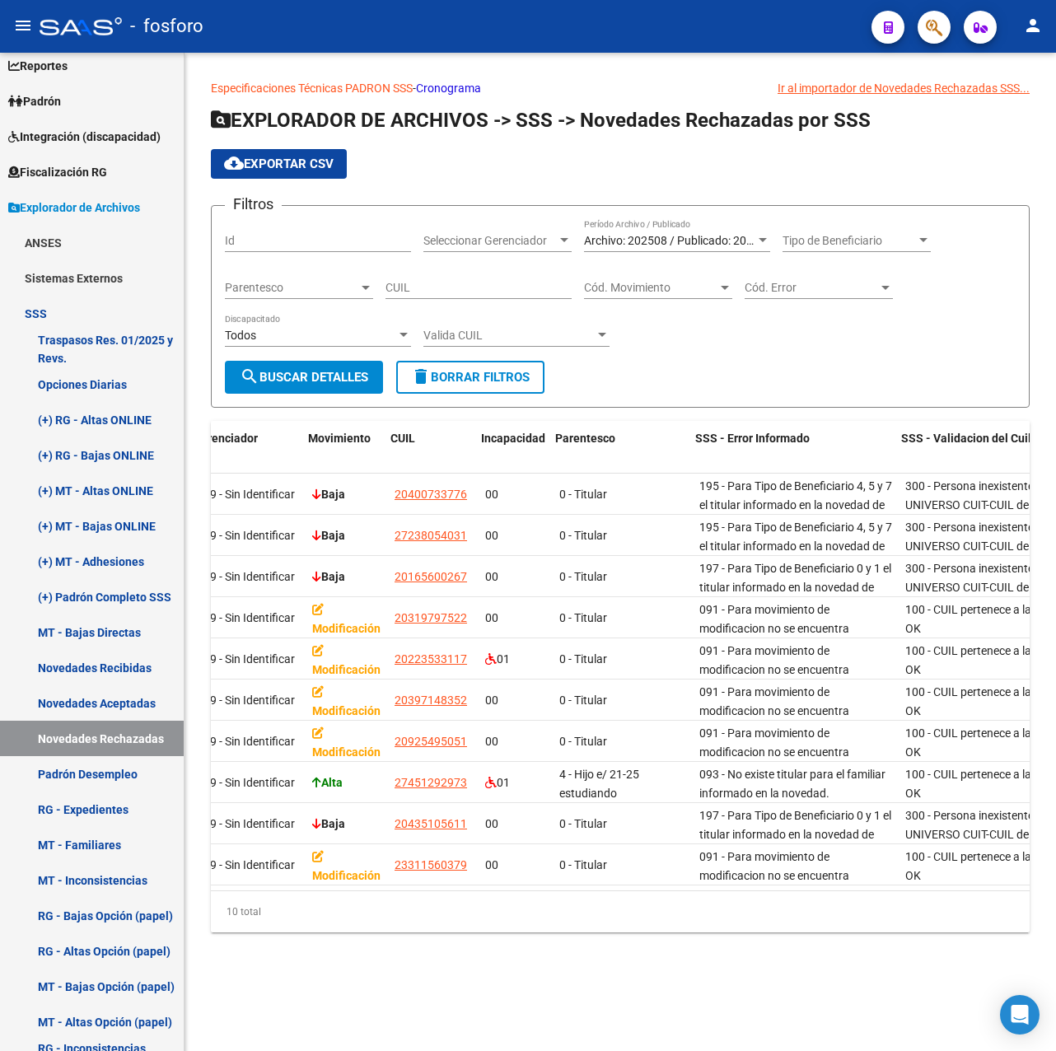
scroll to position [0, 222]
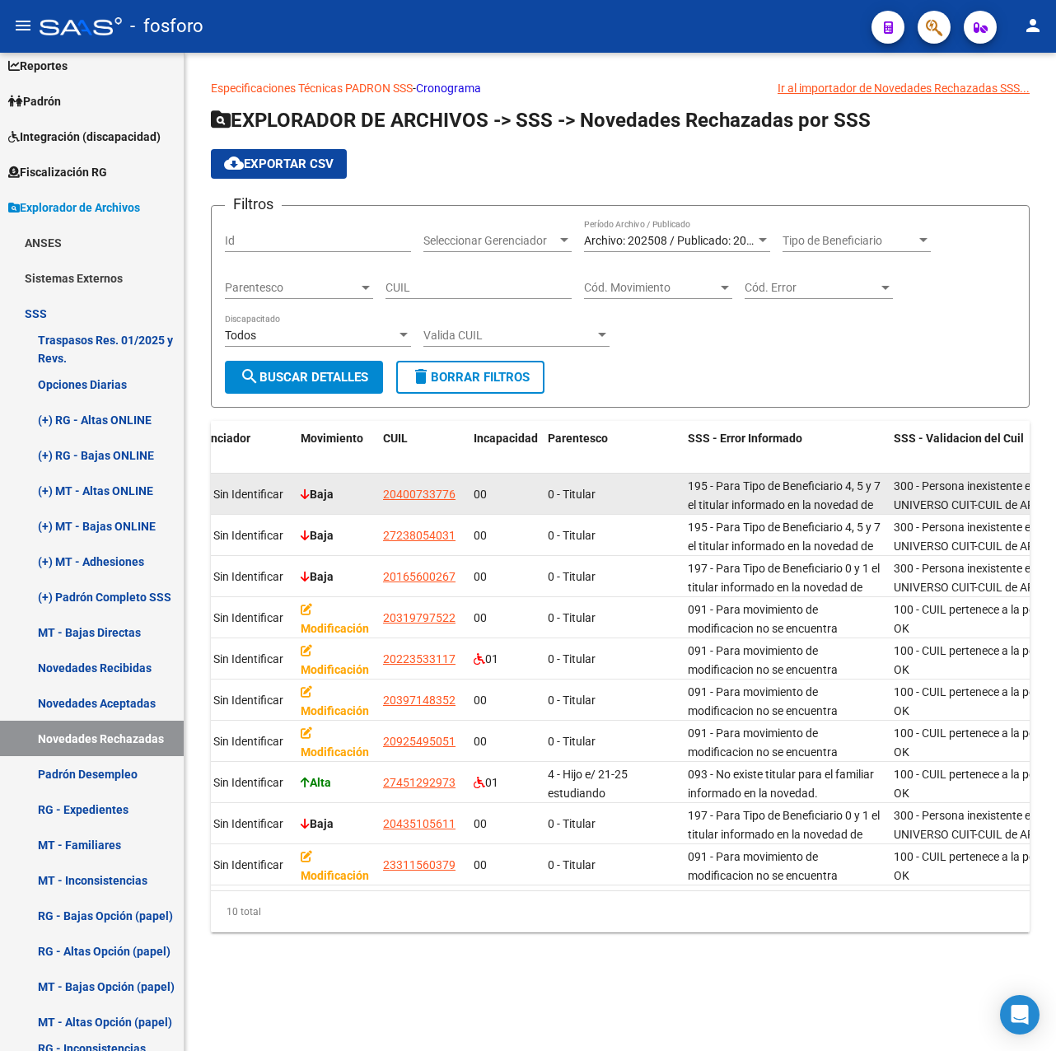
copy span "20400733776"
click at [420, 494] on span "20400733776" at bounding box center [419, 494] width 73 height 13
copy span "20400733776"
type textarea "20400733776"
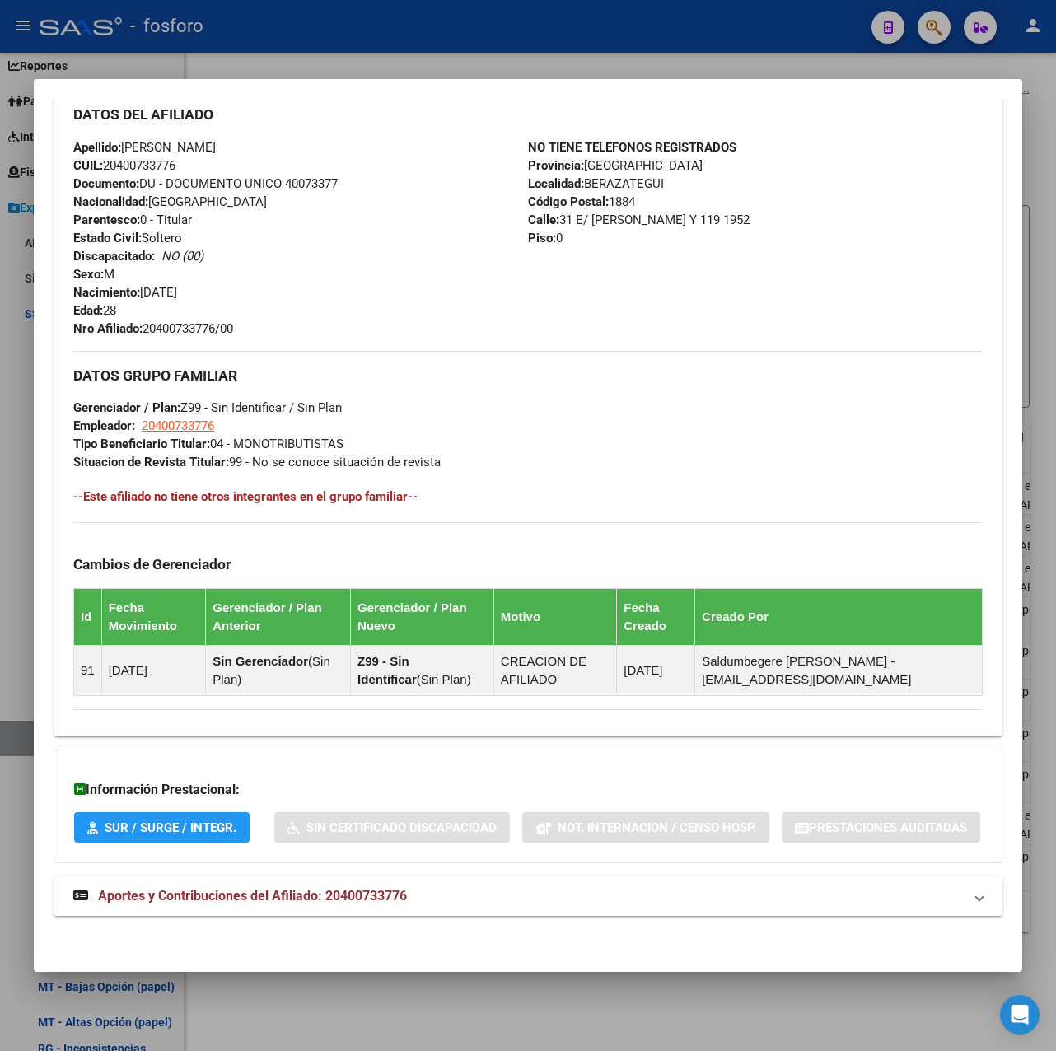
scroll to position [646, 0]
click at [376, 890] on span "Aportes y Contribuciones del Afiliado: 20400733776" at bounding box center [252, 896] width 309 height 16
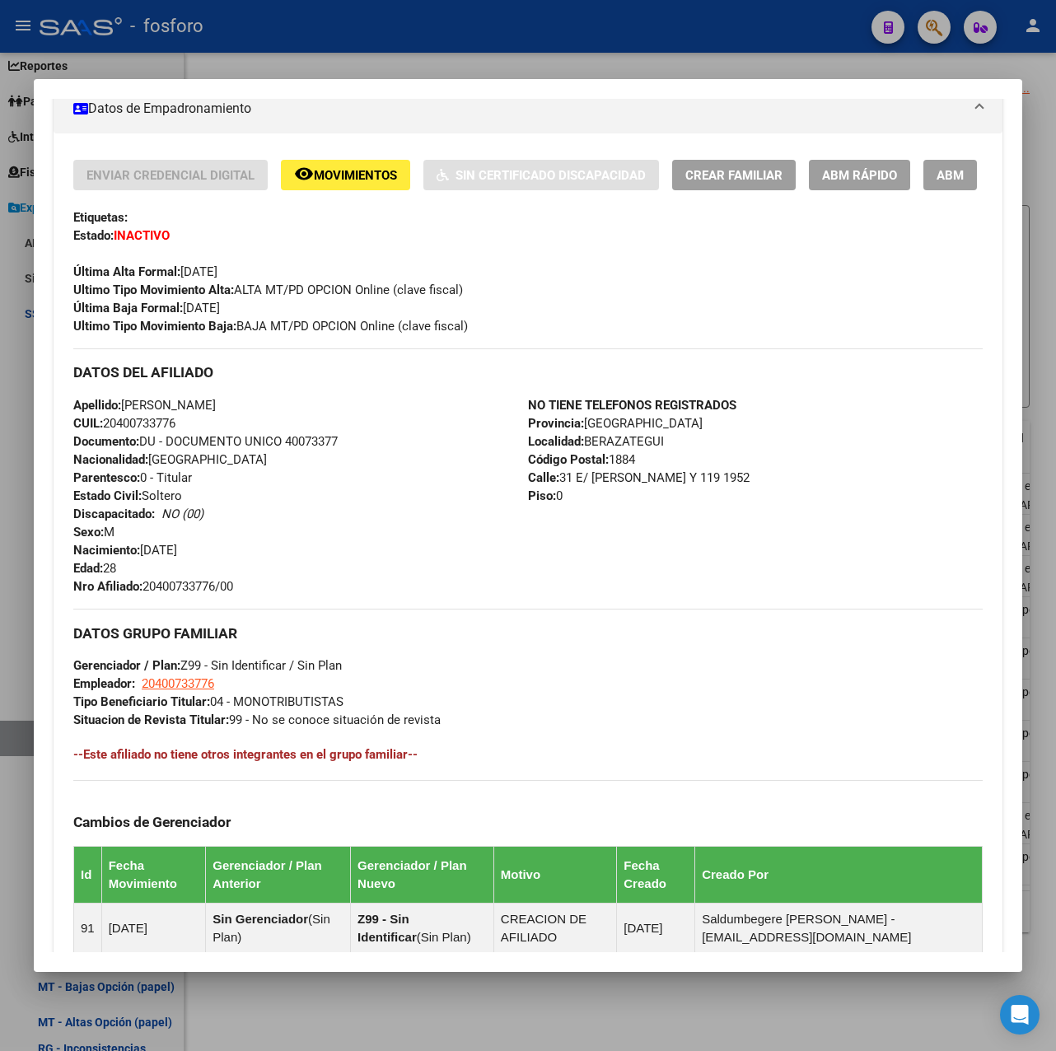
scroll to position [0, 0]
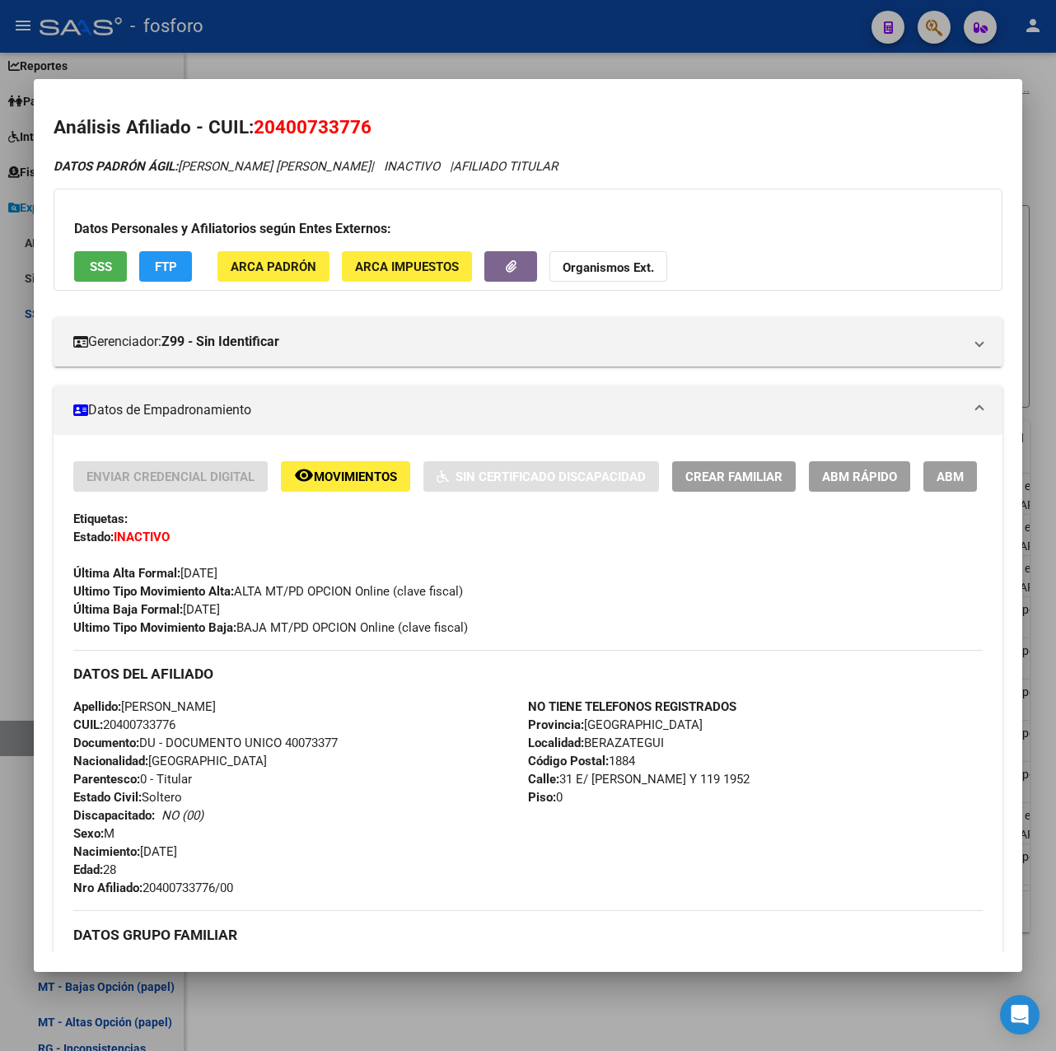
click at [559, 72] on div at bounding box center [528, 525] width 1056 height 1051
